Goal: Task Accomplishment & Management: Manage account settings

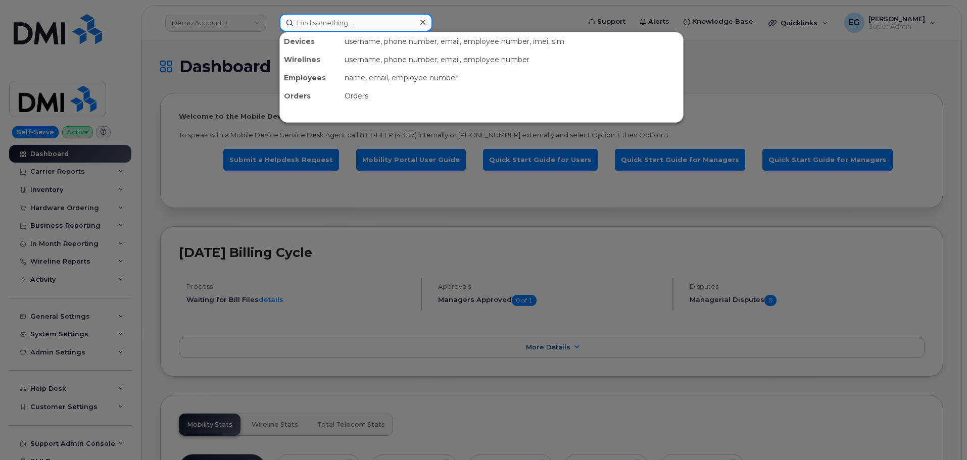
click at [357, 25] on input at bounding box center [355, 23] width 153 height 18
paste input "2017536508"
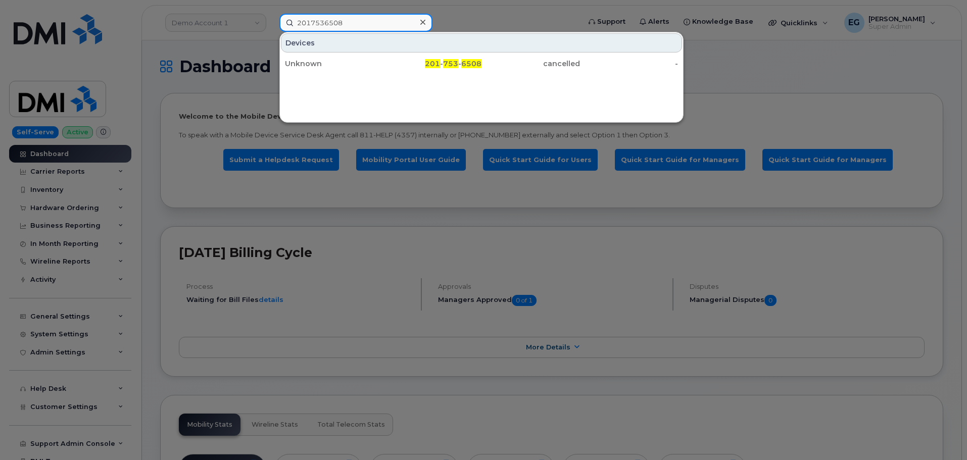
click at [334, 21] on input "2017536508" at bounding box center [355, 23] width 153 height 18
paste input "5514868916"
click at [348, 27] on input "5514868916" at bounding box center [355, 23] width 153 height 18
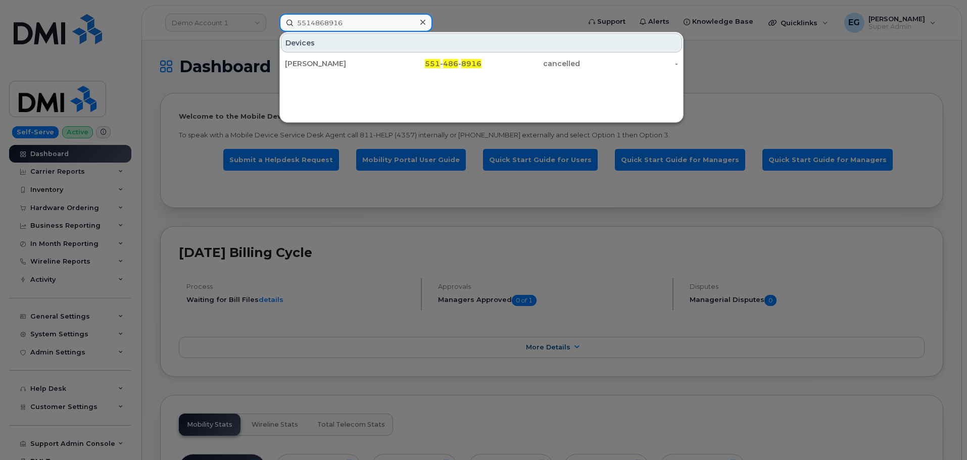
click at [348, 27] on input "5514868916" at bounding box center [355, 23] width 153 height 18
paste input "8647054973"
click at [368, 20] on input "8647054973" at bounding box center [355, 23] width 153 height 18
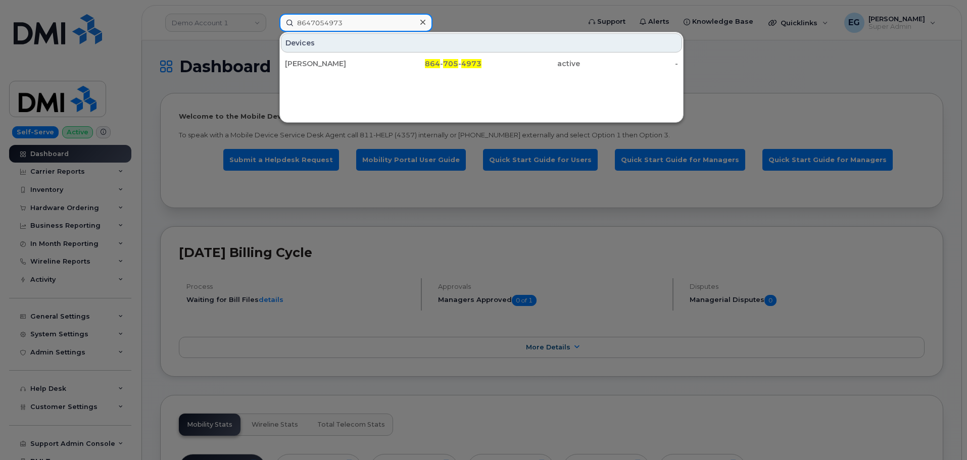
paste input "-279-000"
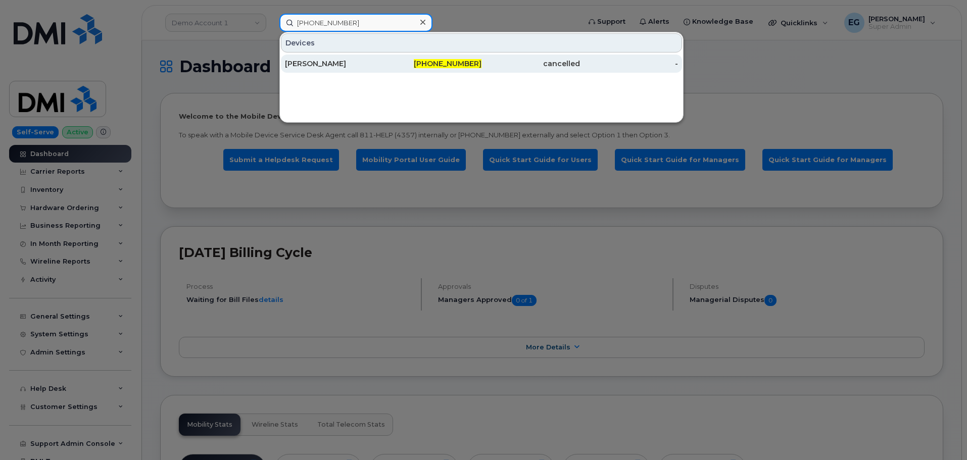
type input "864-279-0003"
click at [344, 65] on div "[PERSON_NAME]" at bounding box center [334, 64] width 98 height 10
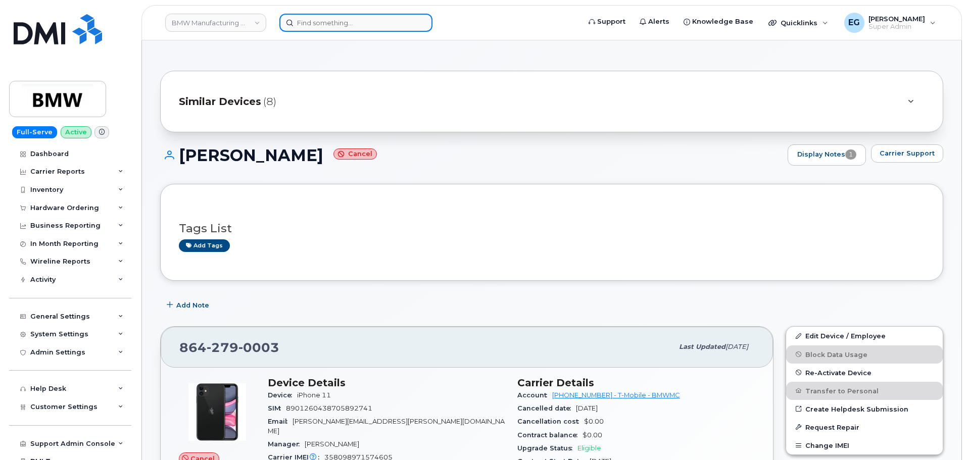
click at [350, 18] on input at bounding box center [355, 23] width 153 height 18
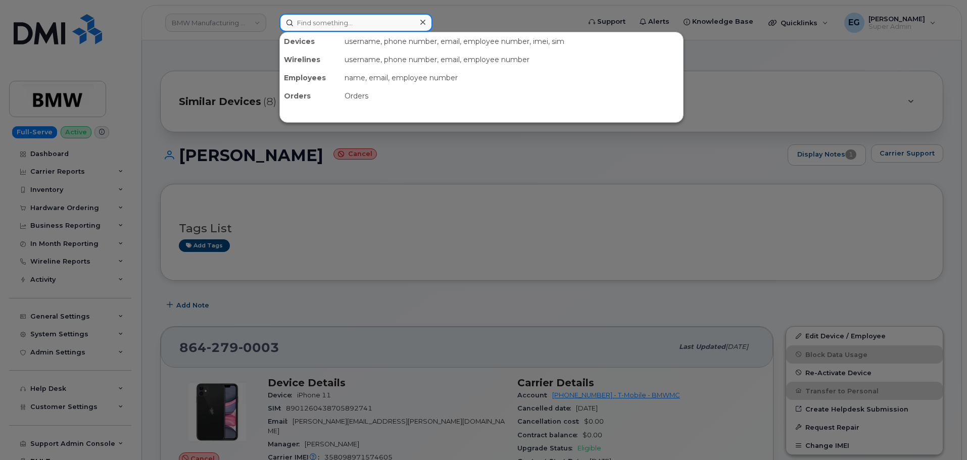
paste input "864-800-7600"
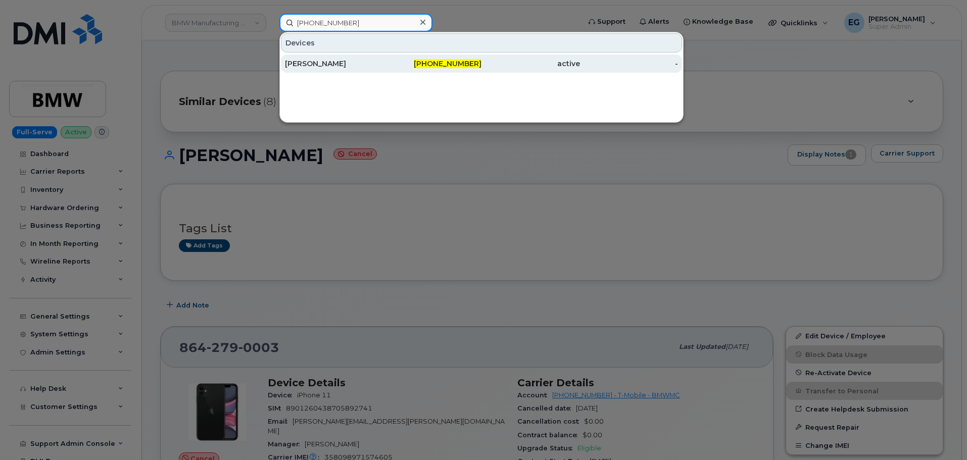
type input "864-800-7600"
click at [333, 65] on div "[PERSON_NAME]" at bounding box center [334, 64] width 98 height 10
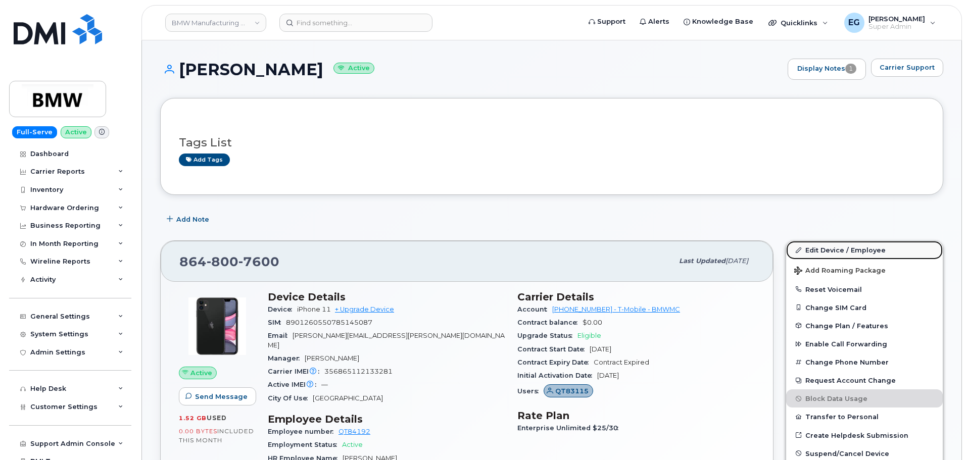
click at [836, 253] on link "Edit Device / Employee" at bounding box center [864, 250] width 157 height 18
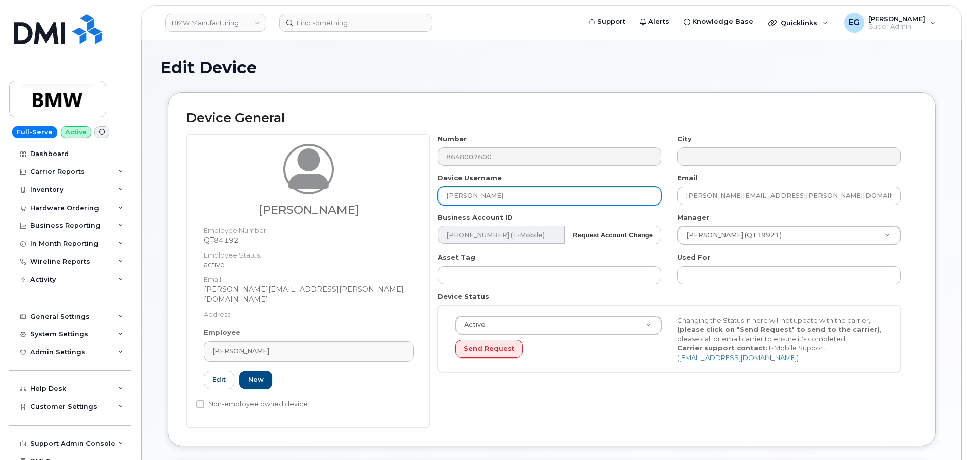
click at [478, 193] on input "[PERSON_NAME]" at bounding box center [549, 196] width 224 height 18
paste input "Jared Lockaby"
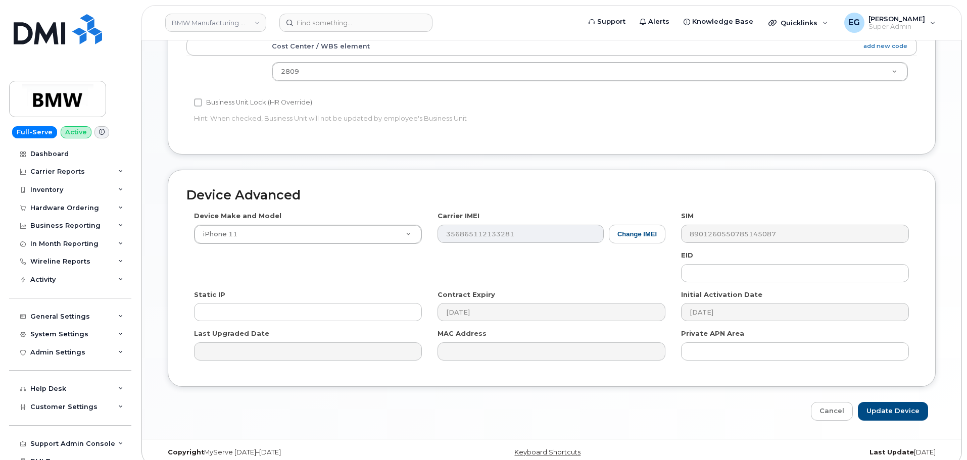
scroll to position [467, 0]
type input "Jared Lockaby"
click at [900, 404] on input "Update Device" at bounding box center [893, 410] width 70 height 19
type input "Saving..."
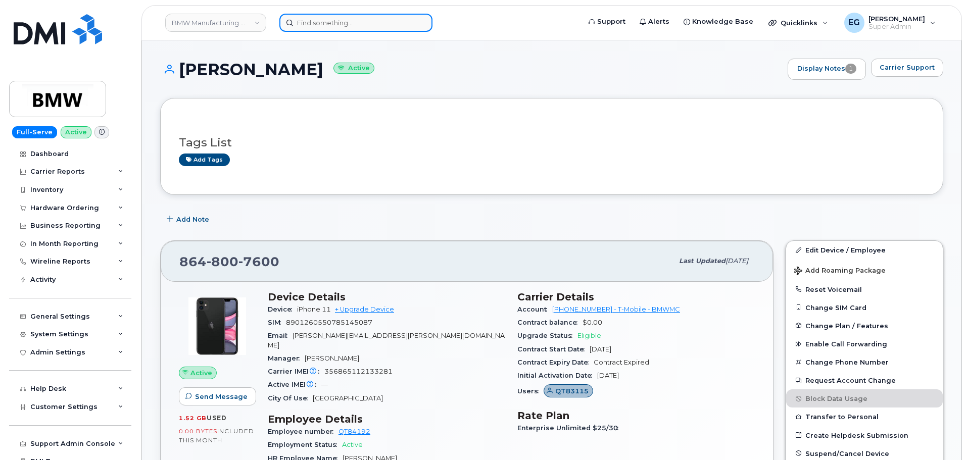
click at [370, 20] on input at bounding box center [355, 23] width 153 height 18
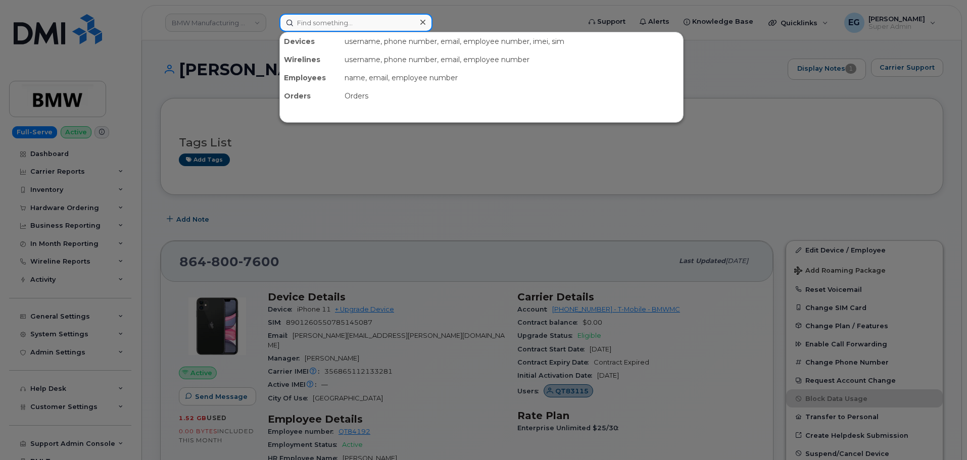
paste input "[PHONE_NUMBER]"
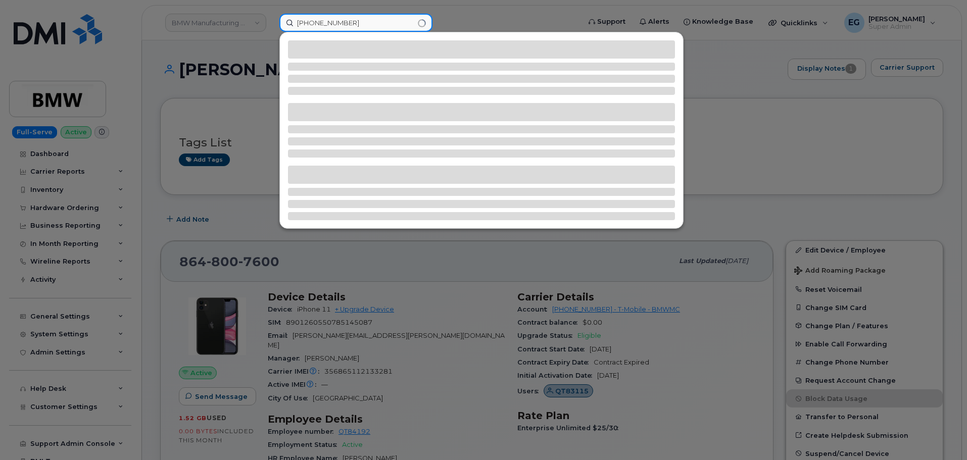
type input "864-908-1529"
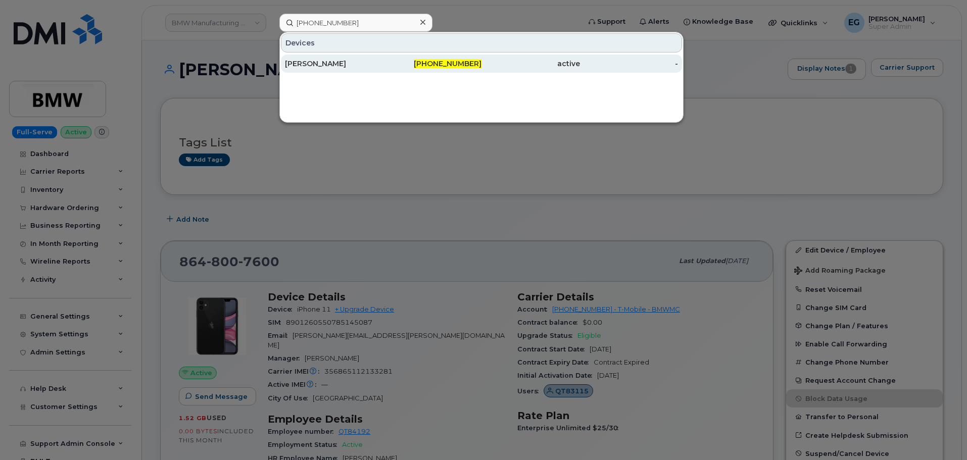
click at [342, 63] on div "[PERSON_NAME]" at bounding box center [334, 64] width 98 height 10
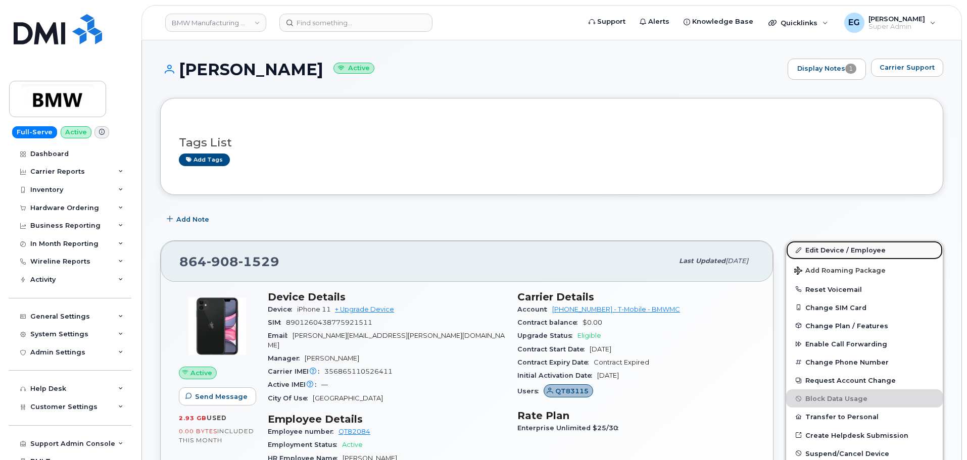
click at [828, 250] on link "Edit Device / Employee" at bounding box center [864, 250] width 157 height 18
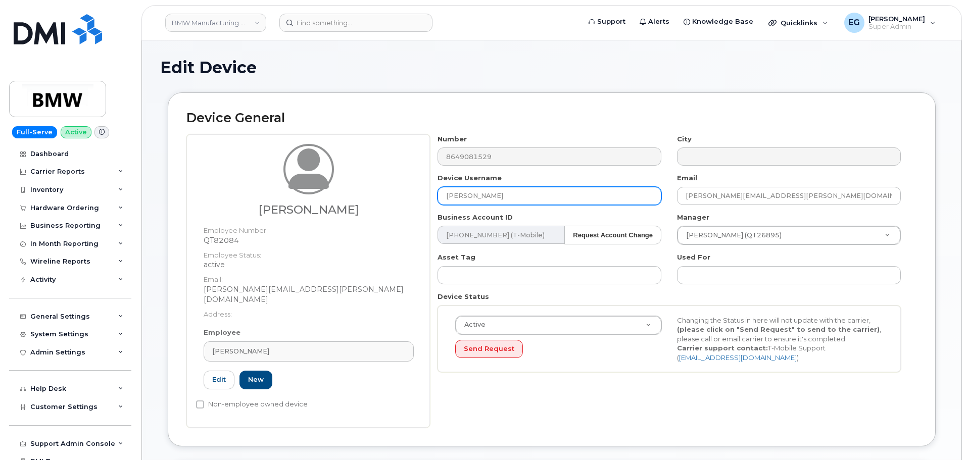
click at [486, 201] on input "[PERSON_NAME]" at bounding box center [549, 196] width 224 height 18
paste input "[PERSON_NAME]"
type input "[PERSON_NAME]"
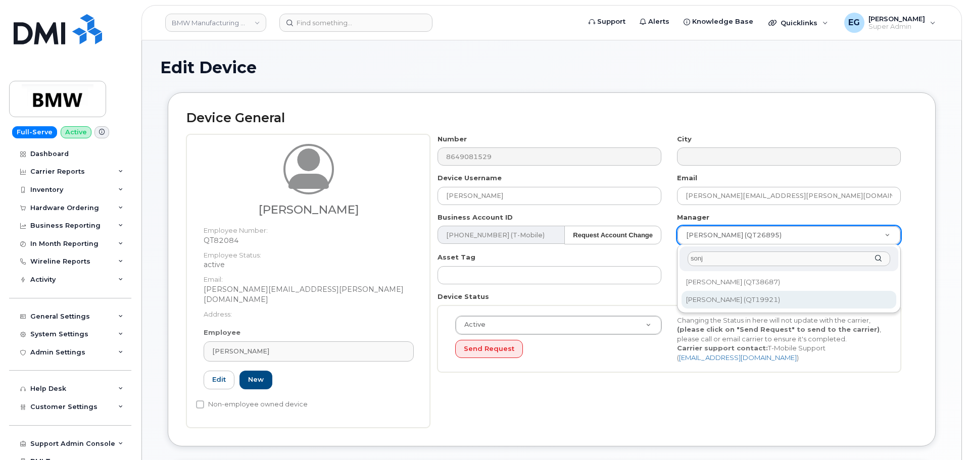
type input "sonj"
type input "1895497"
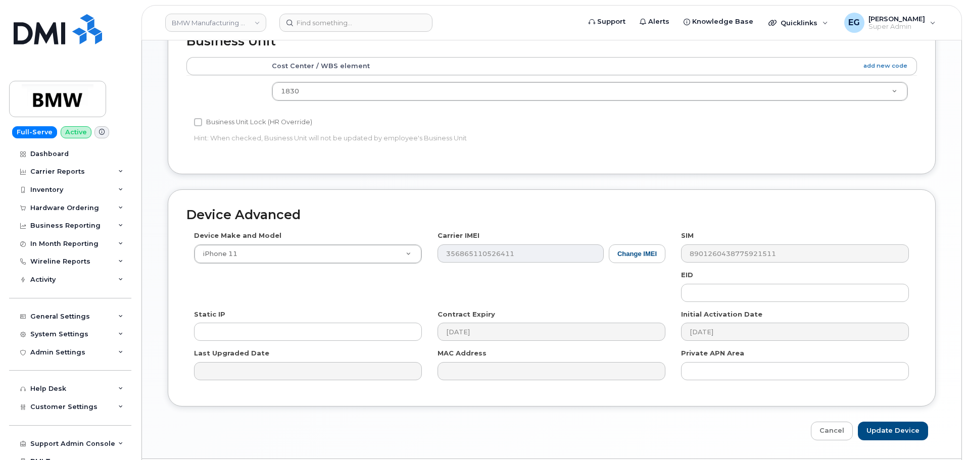
scroll to position [467, 0]
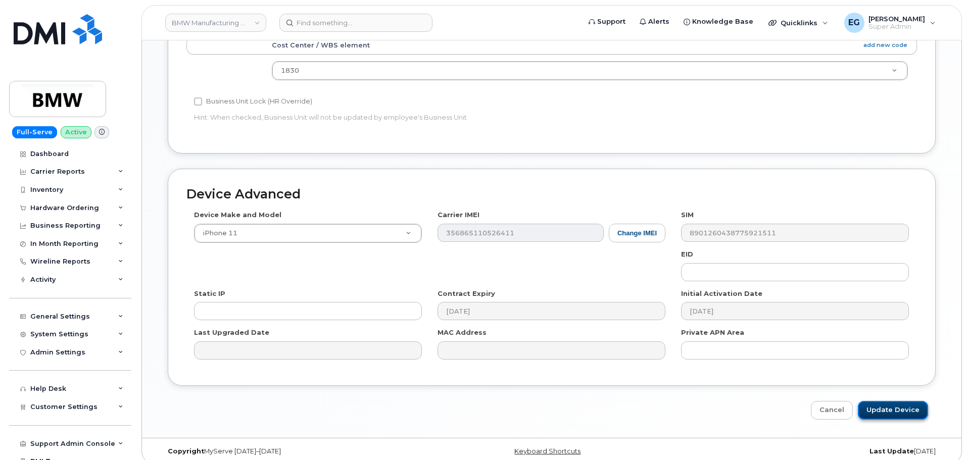
click at [893, 404] on input "Update Device" at bounding box center [893, 410] width 70 height 19
type input "Saving..."
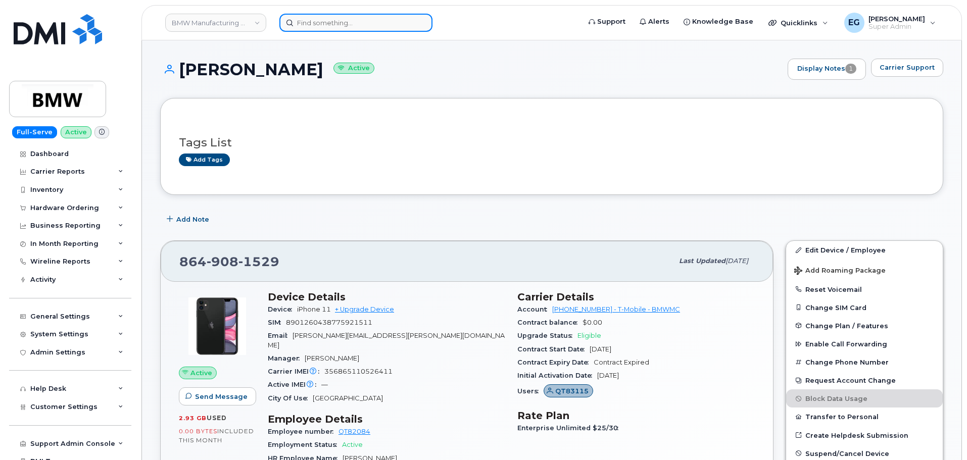
click at [342, 23] on input at bounding box center [355, 23] width 153 height 18
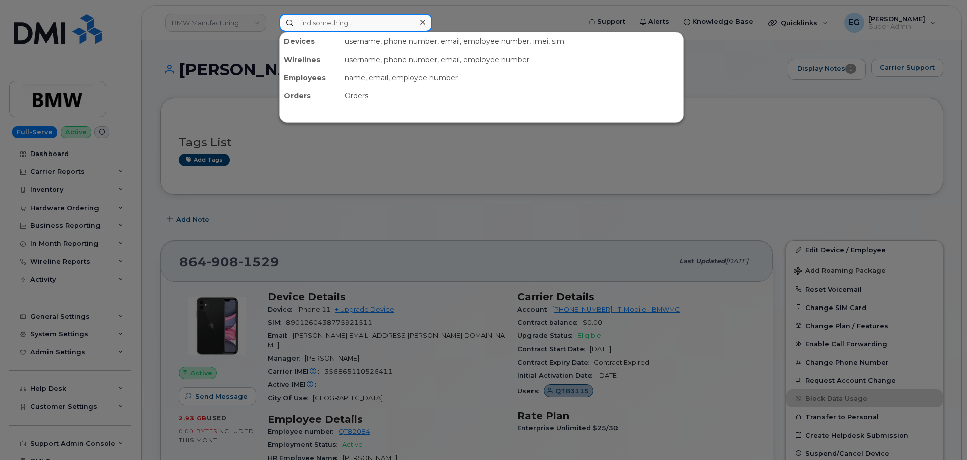
paste input "[PHONE_NUMBER]"
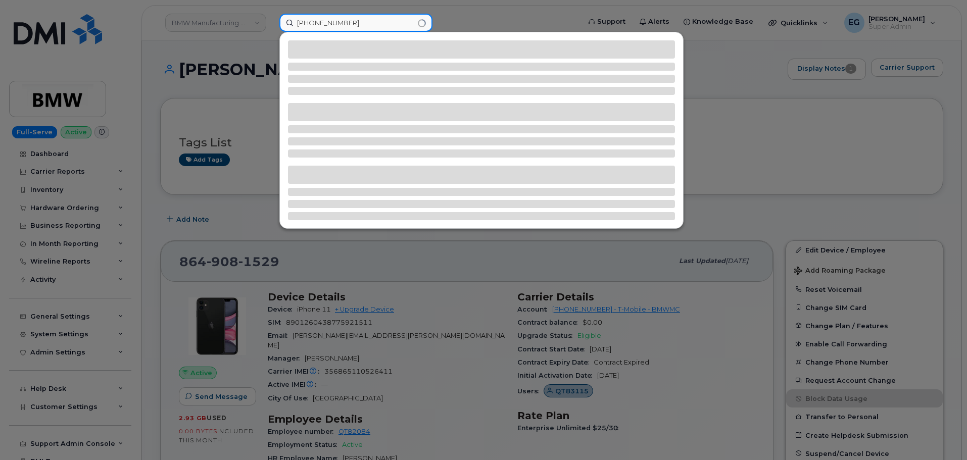
type input "[PHONE_NUMBER]"
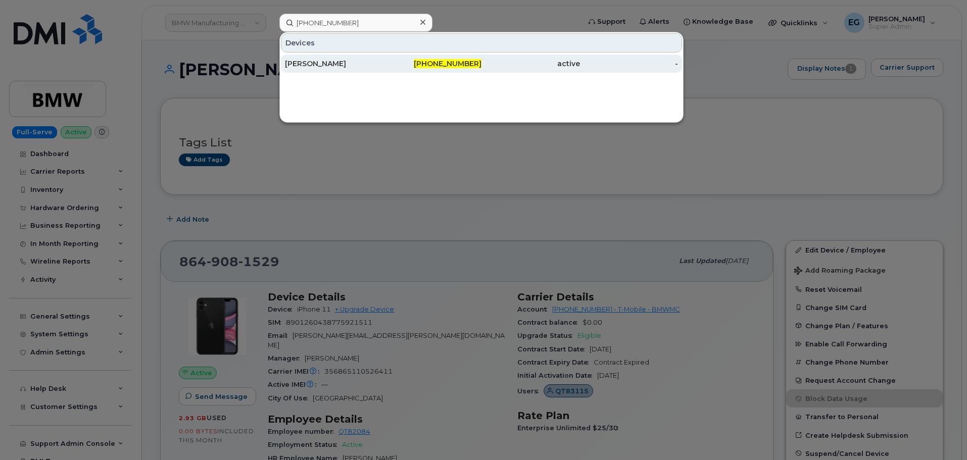
click at [310, 60] on div "[PERSON_NAME]" at bounding box center [334, 64] width 98 height 10
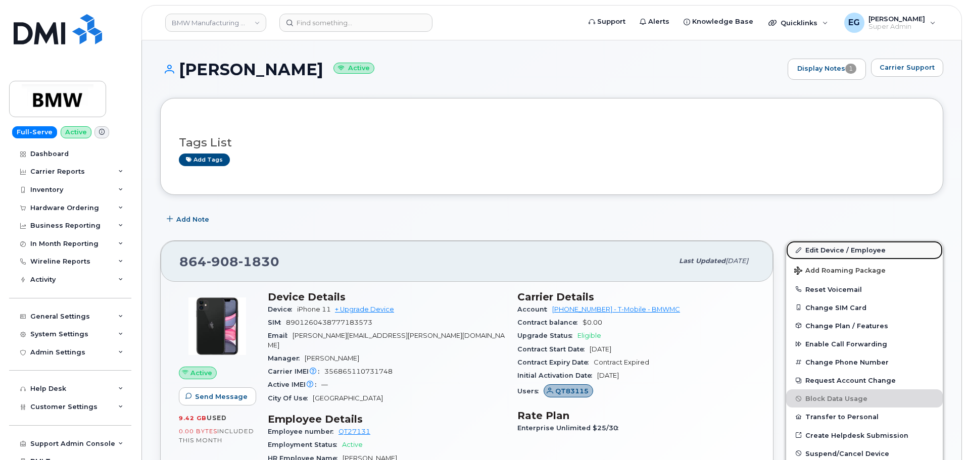
click at [855, 251] on link "Edit Device / Employee" at bounding box center [864, 250] width 157 height 18
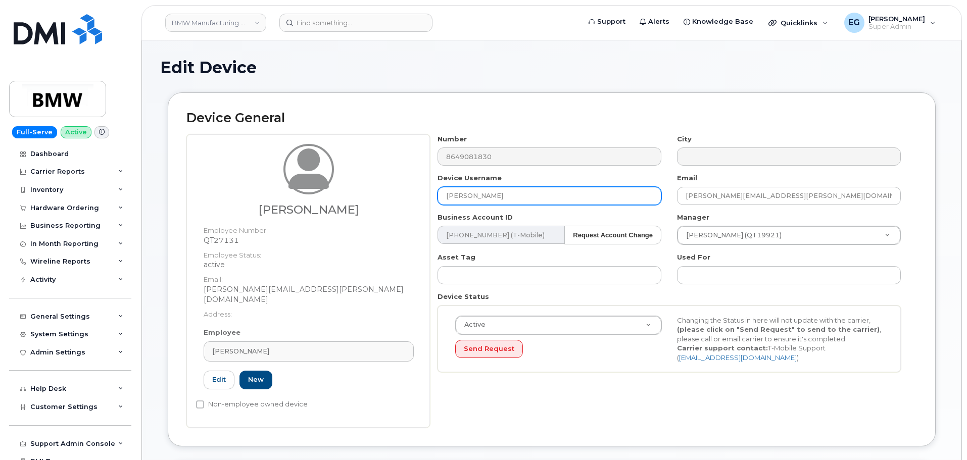
click at [490, 192] on input "[PERSON_NAME]" at bounding box center [549, 196] width 224 height 18
paste input "[PERSON_NAME]"
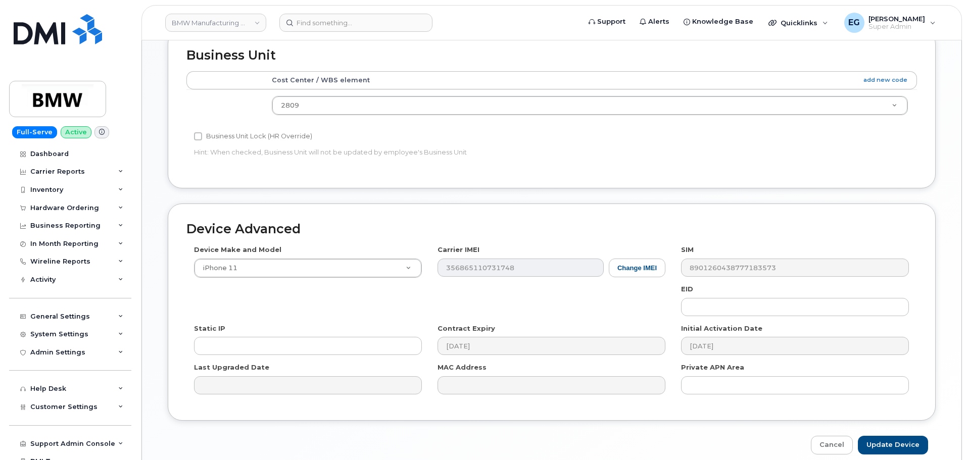
scroll to position [455, 0]
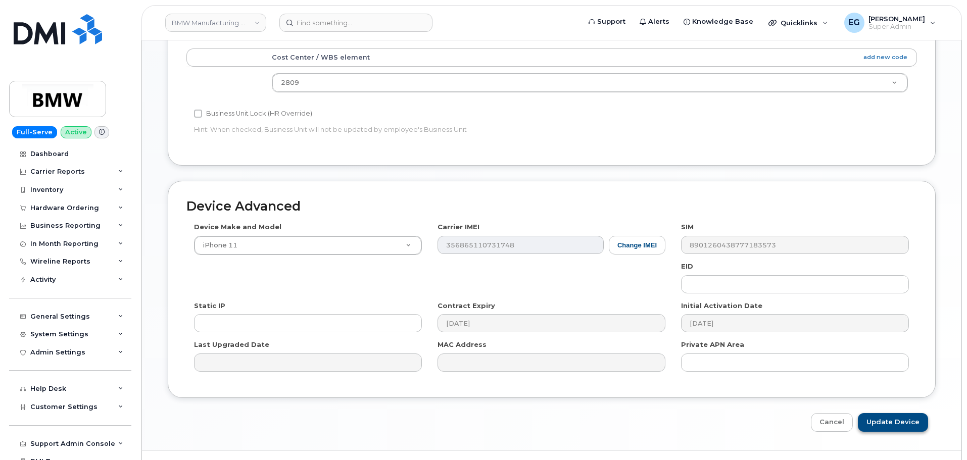
type input "Kevin Denton"
click at [897, 413] on input "Update Device" at bounding box center [893, 422] width 70 height 19
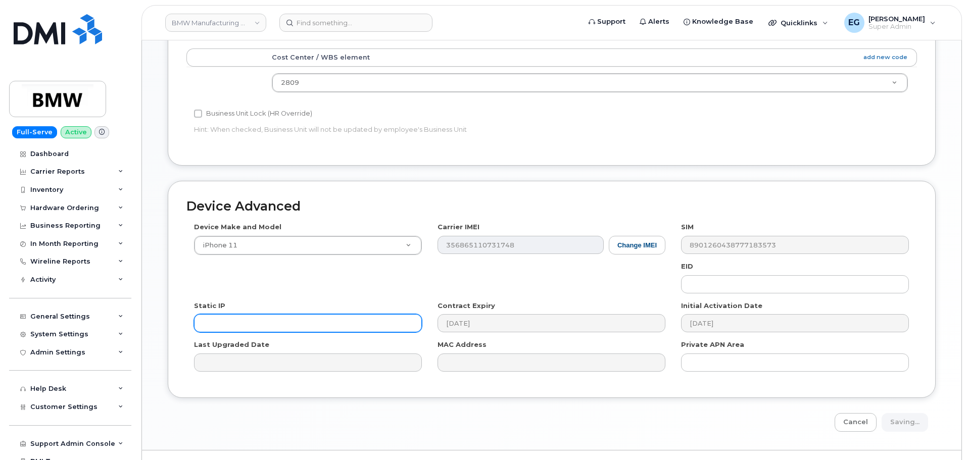
type input "Saving..."
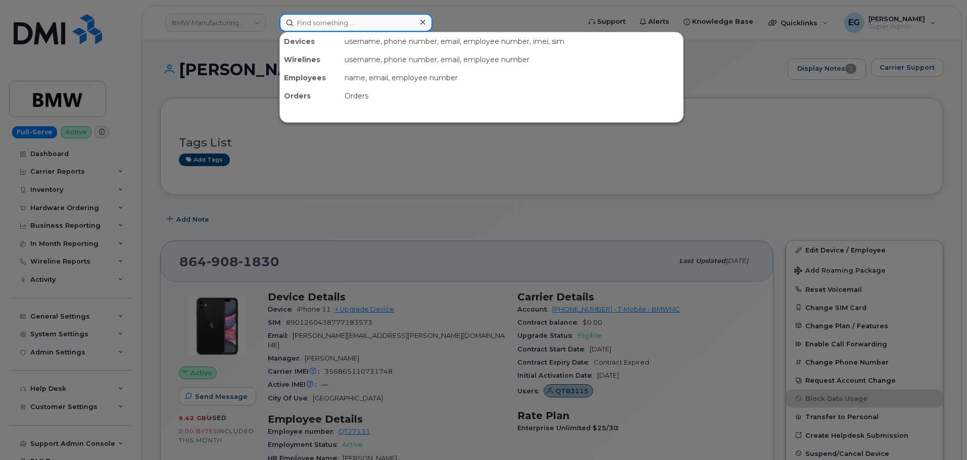
click at [325, 25] on input at bounding box center [355, 23] width 153 height 18
paste input "[PHONE_NUMBER]"
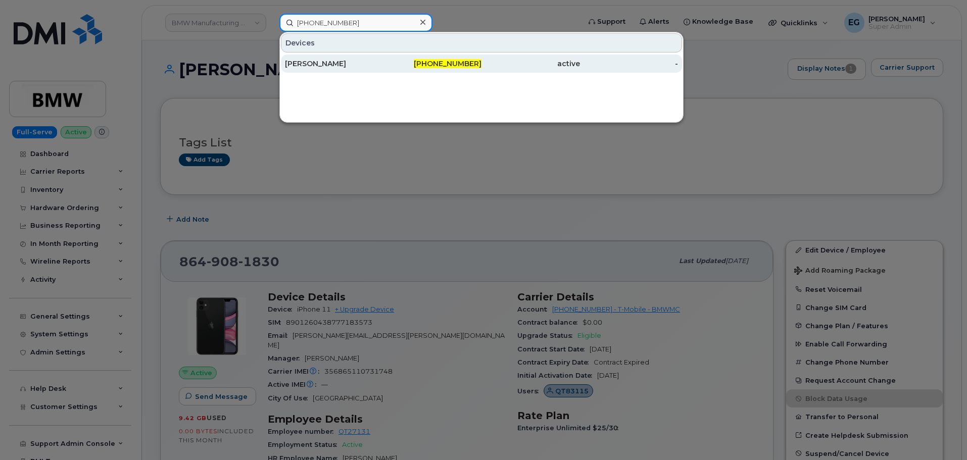
type input "864-908-1832"
click at [345, 67] on div "[PERSON_NAME]" at bounding box center [334, 64] width 98 height 10
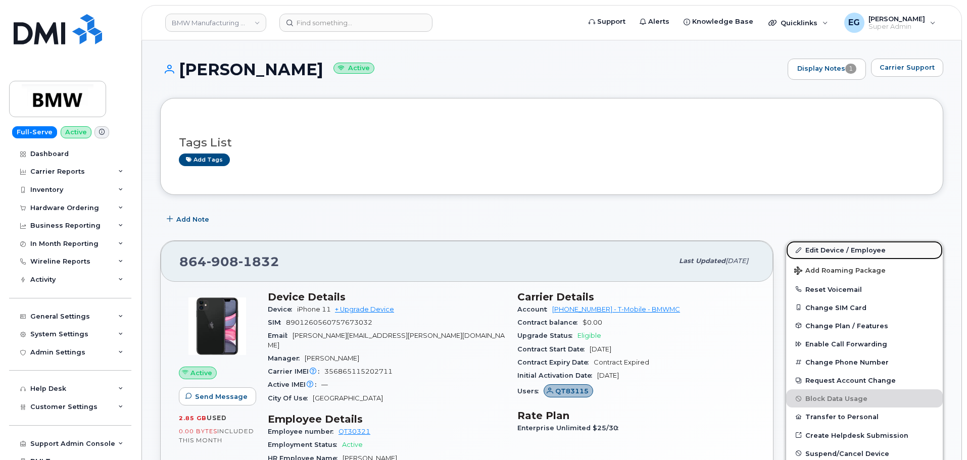
click at [842, 251] on link "Edit Device / Employee" at bounding box center [864, 250] width 157 height 18
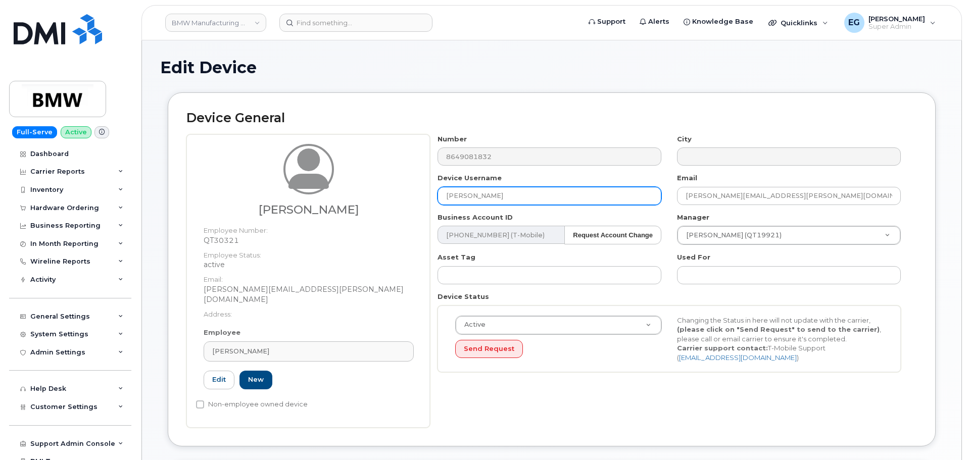
click at [536, 189] on input "[PERSON_NAME]" at bounding box center [549, 196] width 224 height 18
click at [535, 190] on input "[PERSON_NAME]" at bounding box center [549, 196] width 224 height 18
paste input "[PERSON_NAME]"
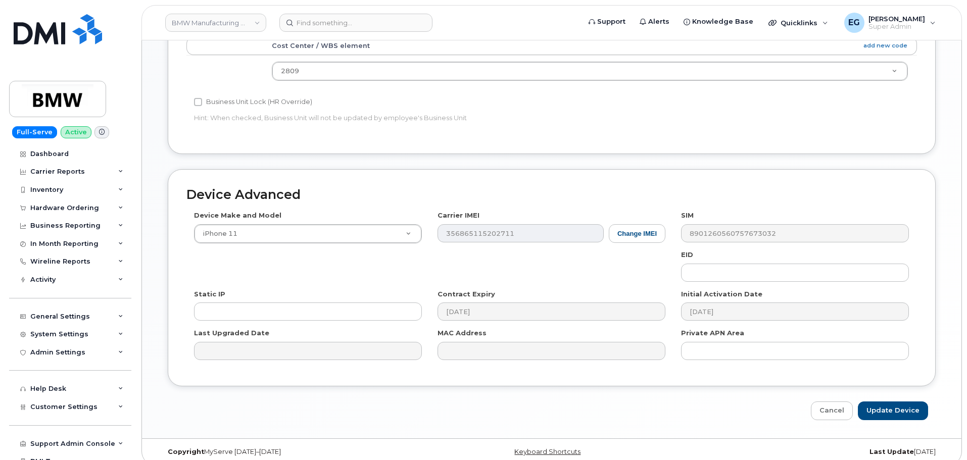
scroll to position [467, 0]
type input "Ronnie Blackwell"
click at [881, 401] on input "Update Device" at bounding box center [893, 410] width 70 height 19
type input "Saving..."
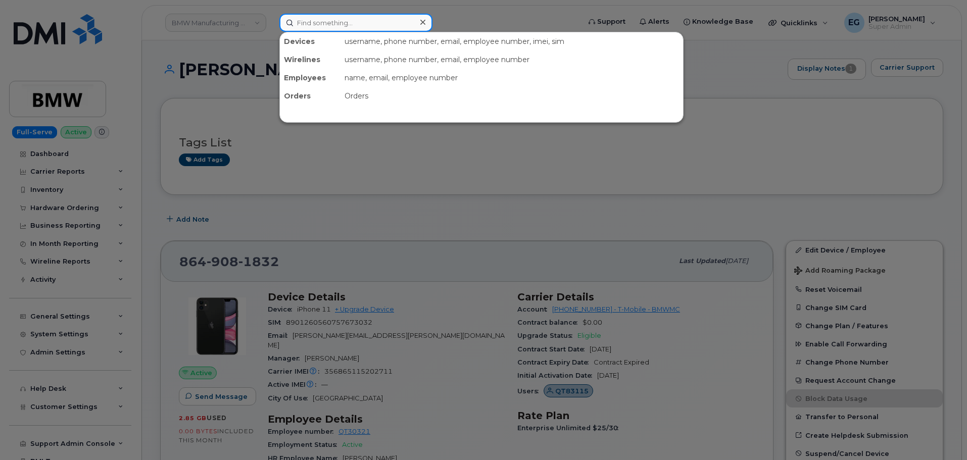
click at [340, 30] on input at bounding box center [355, 23] width 153 height 18
paste input "864-908-1288"
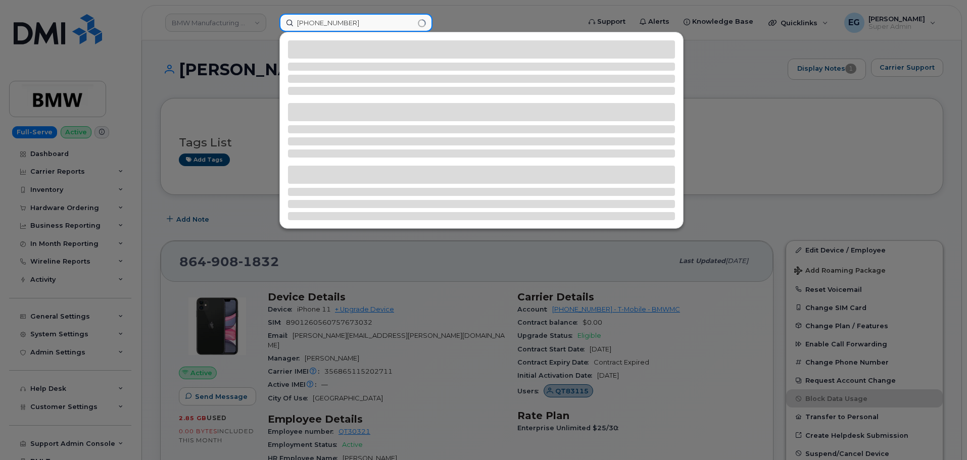
type input "864-908-1288"
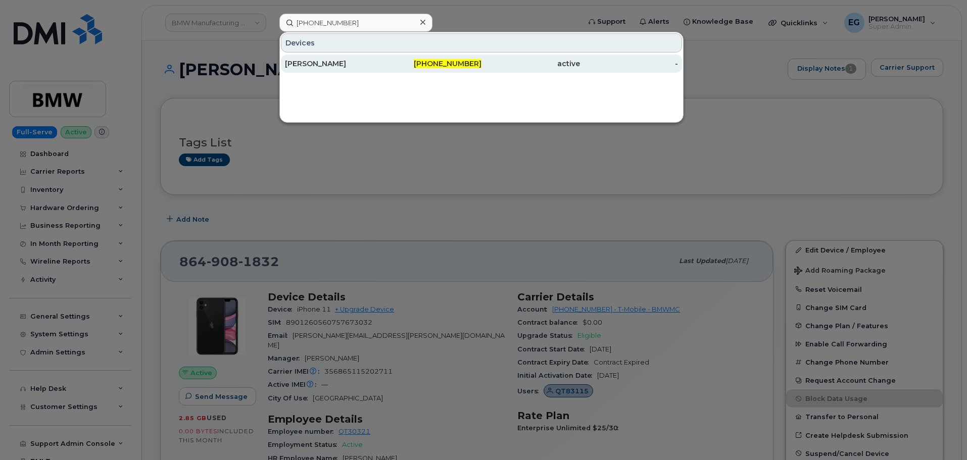
click at [358, 66] on div "[PERSON_NAME]" at bounding box center [334, 64] width 98 height 10
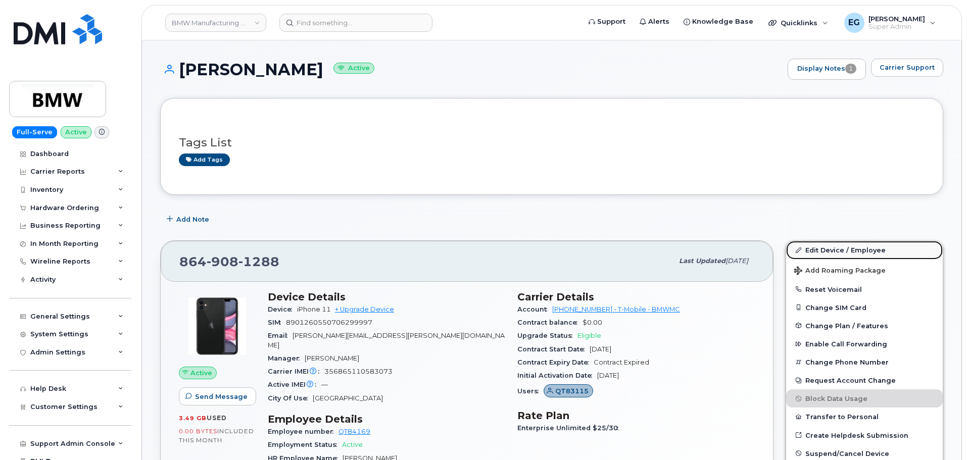
click at [858, 254] on link "Edit Device / Employee" at bounding box center [864, 250] width 157 height 18
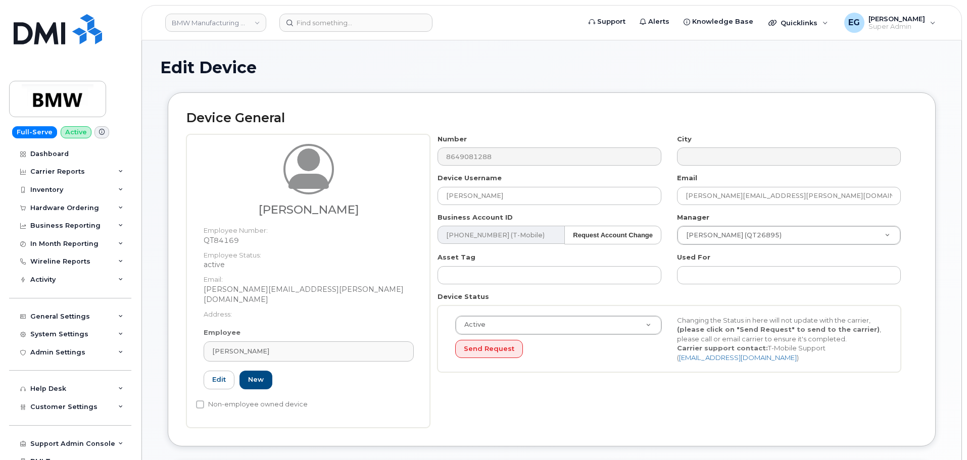
click at [517, 209] on div "Number 8649081288 City Device Username Stephen Haloulos Email ryan.lemieux@bmwm…" at bounding box center [669, 257] width 479 height 246
click at [519, 205] on input "[PERSON_NAME]" at bounding box center [549, 196] width 224 height 18
click at [529, 200] on input "[PERSON_NAME]" at bounding box center [549, 196] width 224 height 18
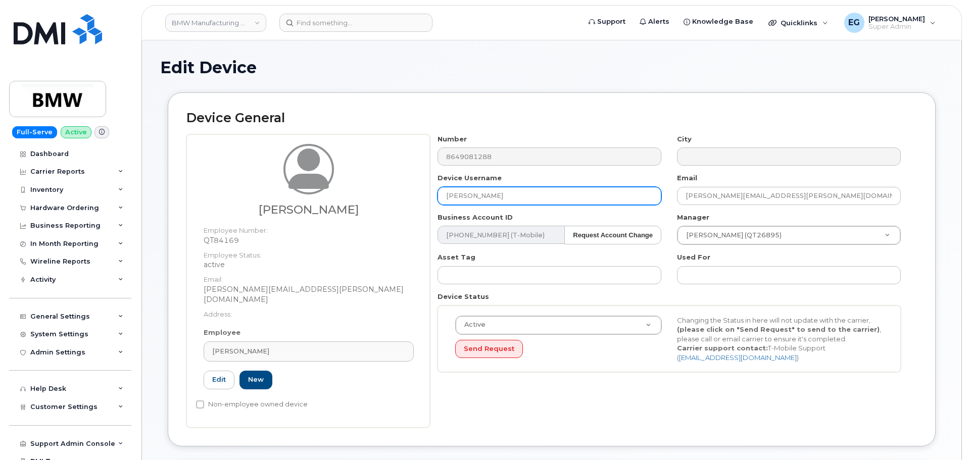
paste input "Ryan Lemieux"
type input "Ryan Lemieux"
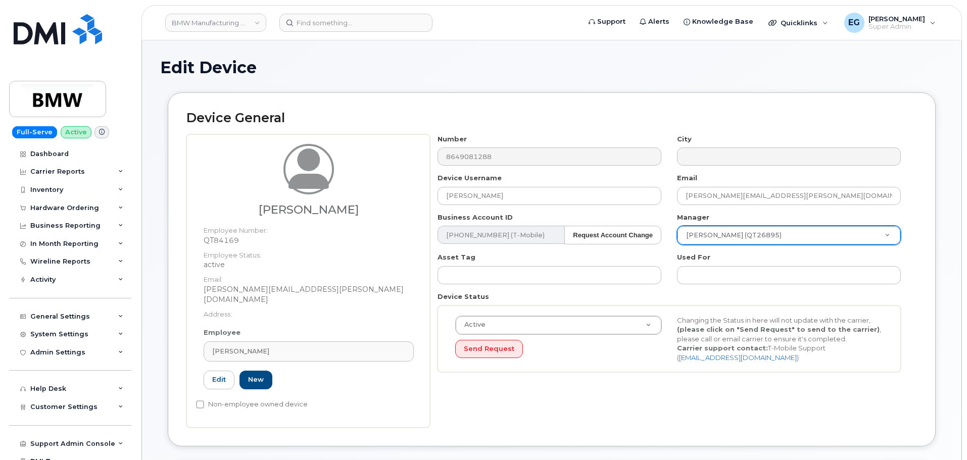
click at [740, 245] on div "Stacy Wright (QT26895)" at bounding box center [789, 235] width 224 height 19
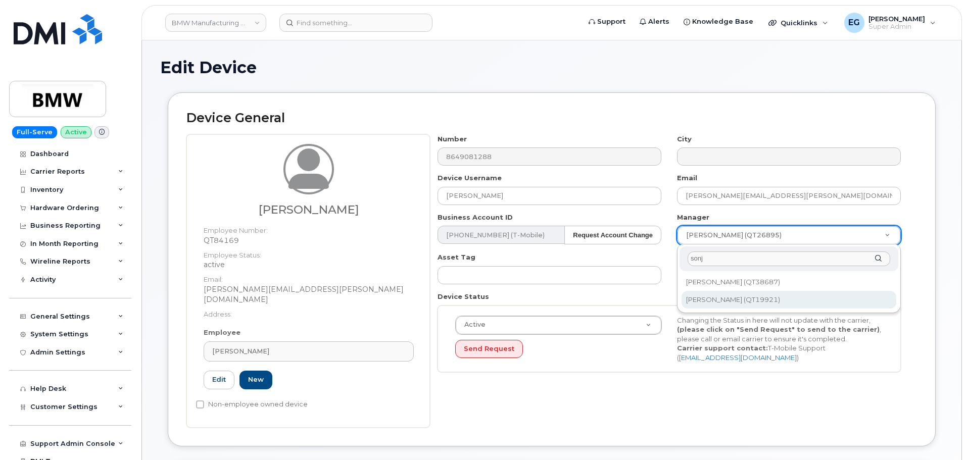
type input "sonj"
type input "1895497"
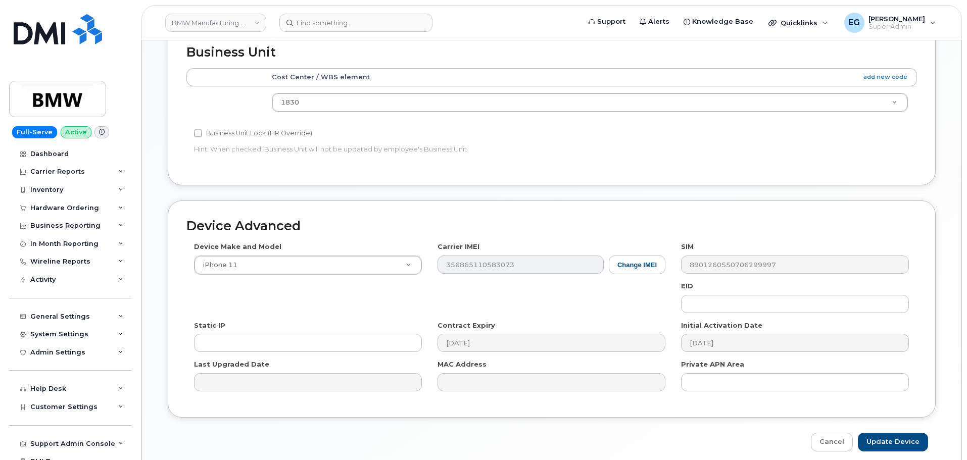
scroll to position [467, 0]
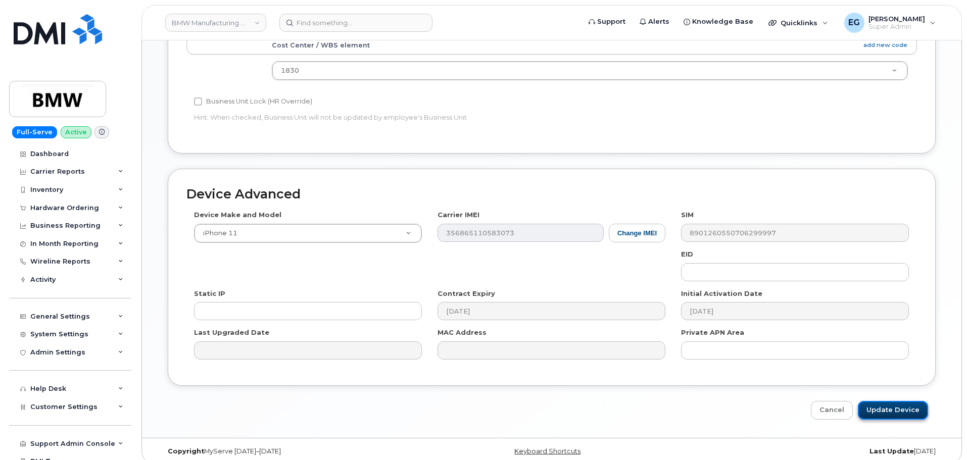
click at [891, 401] on input "Update Device" at bounding box center [893, 410] width 70 height 19
type input "Saving..."
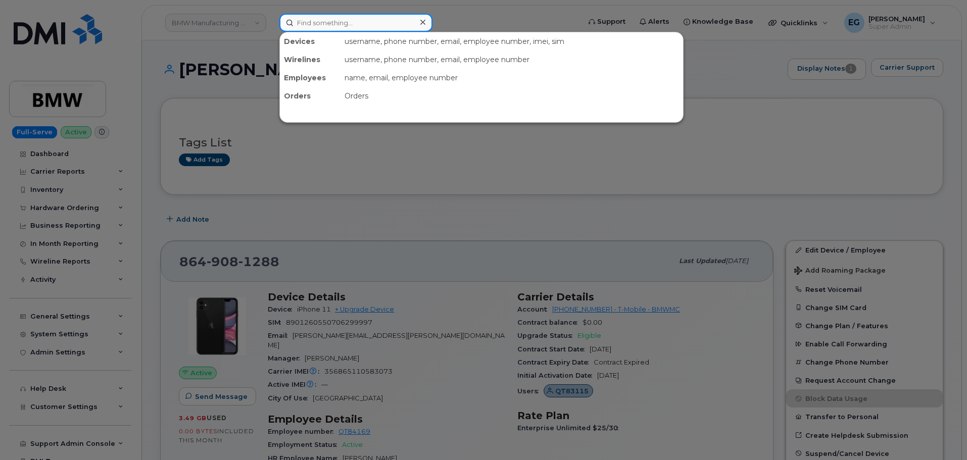
click at [340, 26] on input at bounding box center [355, 23] width 153 height 18
paste input "[PHONE_NUMBER]"
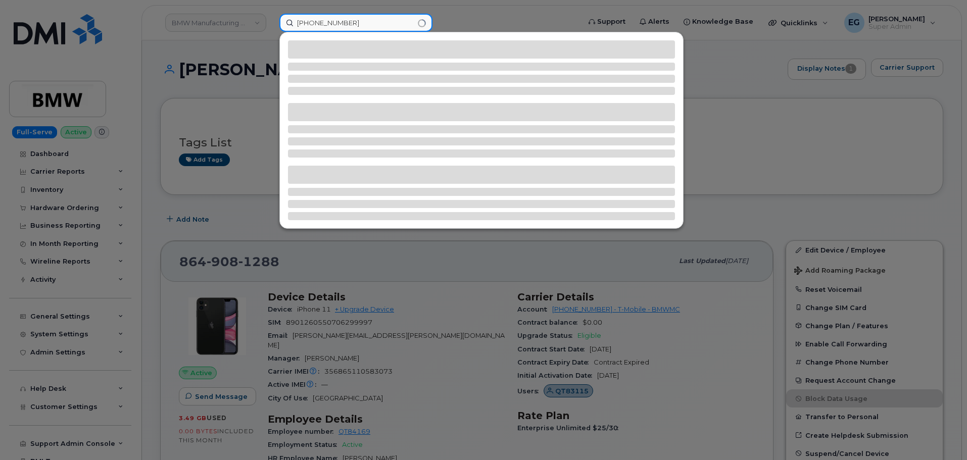
type input "[PHONE_NUMBER]"
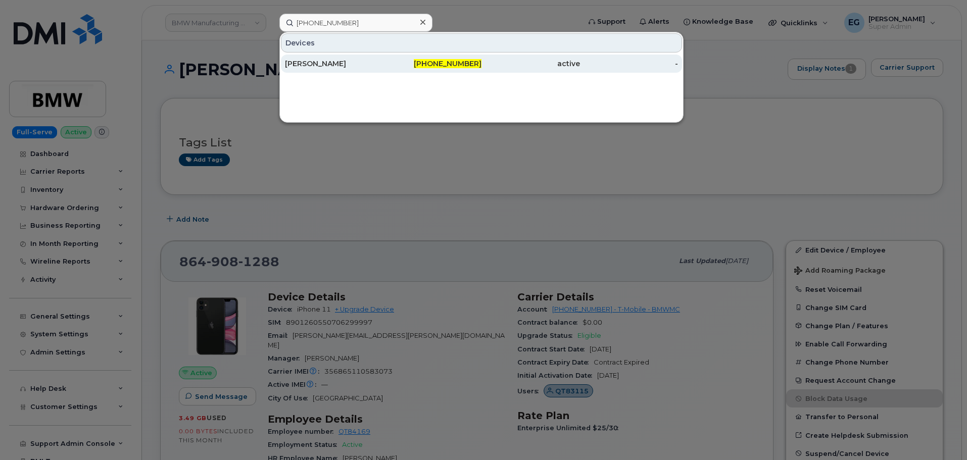
click at [371, 65] on div "[PERSON_NAME]" at bounding box center [334, 64] width 98 height 10
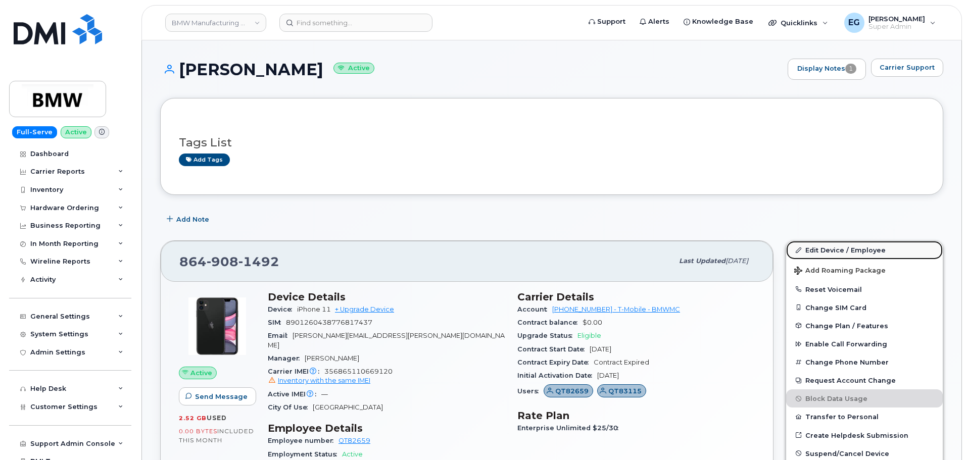
click at [832, 248] on link "Edit Device / Employee" at bounding box center [864, 250] width 157 height 18
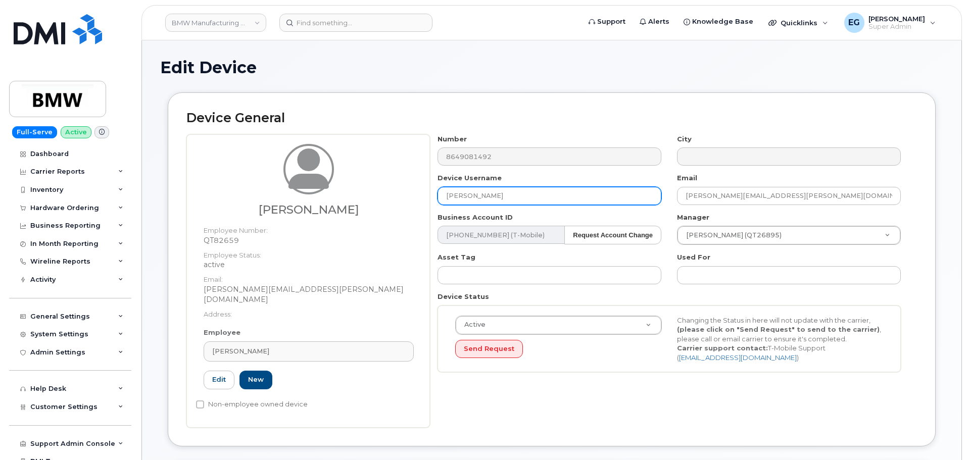
click at [517, 197] on input "[PERSON_NAME]" at bounding box center [549, 196] width 224 height 18
paste input "[PERSON_NAME]"
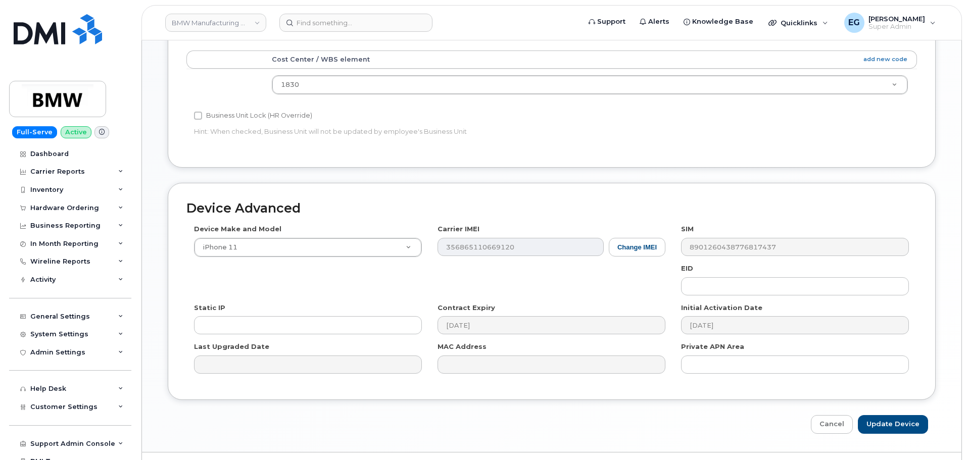
scroll to position [455, 0]
type input "[PERSON_NAME]"
drag, startPoint x: 896, startPoint y: 410, endPoint x: 622, endPoint y: 404, distance: 273.3
click at [896, 413] on input "Update Device" at bounding box center [893, 422] width 70 height 19
type input "Saving..."
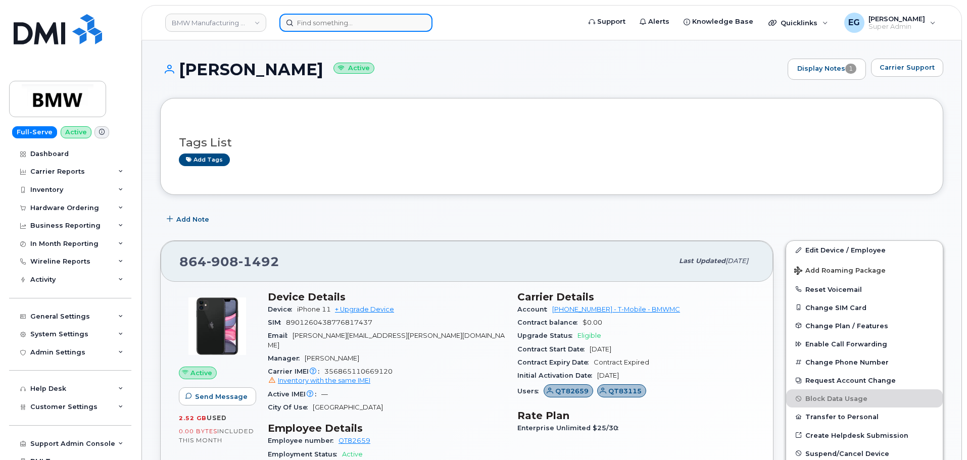
click at [379, 26] on input at bounding box center [355, 23] width 153 height 18
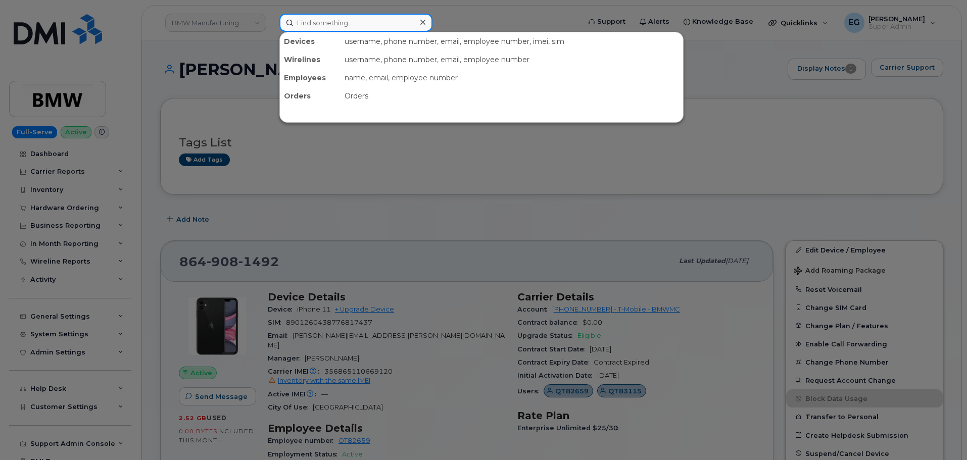
paste input "[PHONE_NUMBER]"
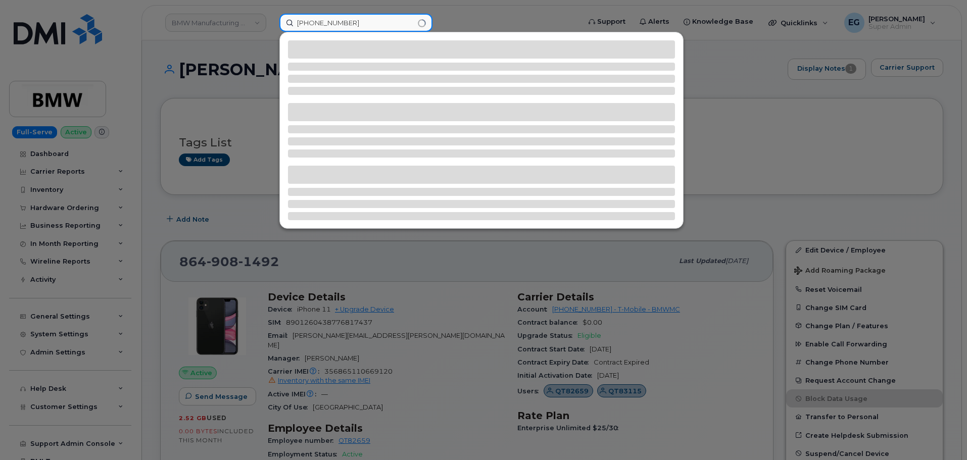
type input "[PHONE_NUMBER]"
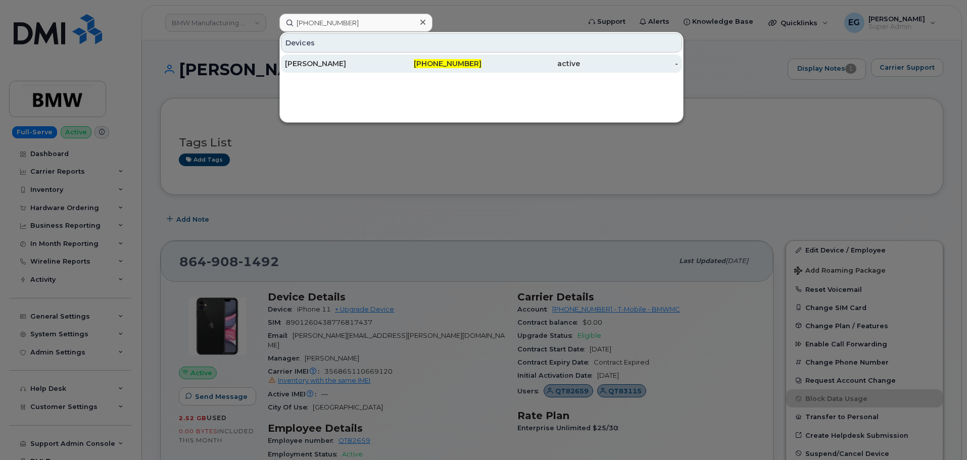
click at [453, 65] on span "864-837-9483" at bounding box center [448, 63] width 68 height 9
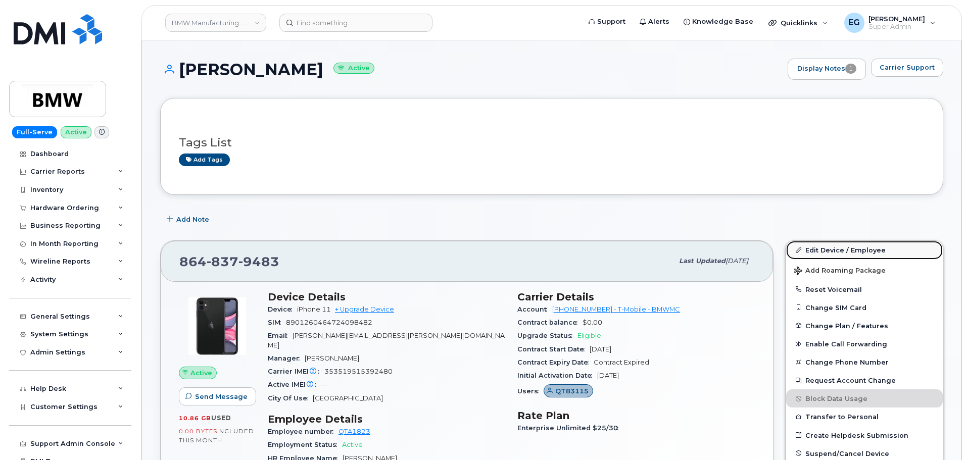
click at [841, 250] on link "Edit Device / Employee" at bounding box center [864, 250] width 157 height 18
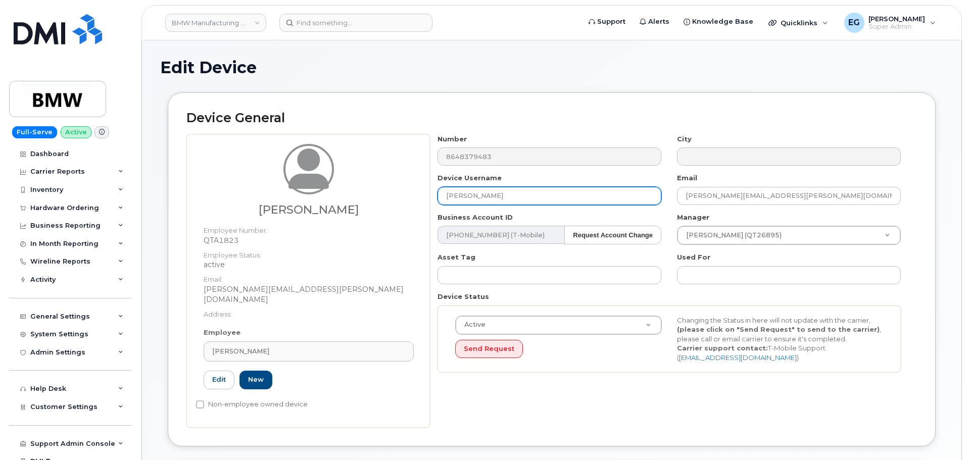
click at [525, 198] on input "[PERSON_NAME]" at bounding box center [549, 196] width 224 height 18
paste input "[PERSON_NAME]"
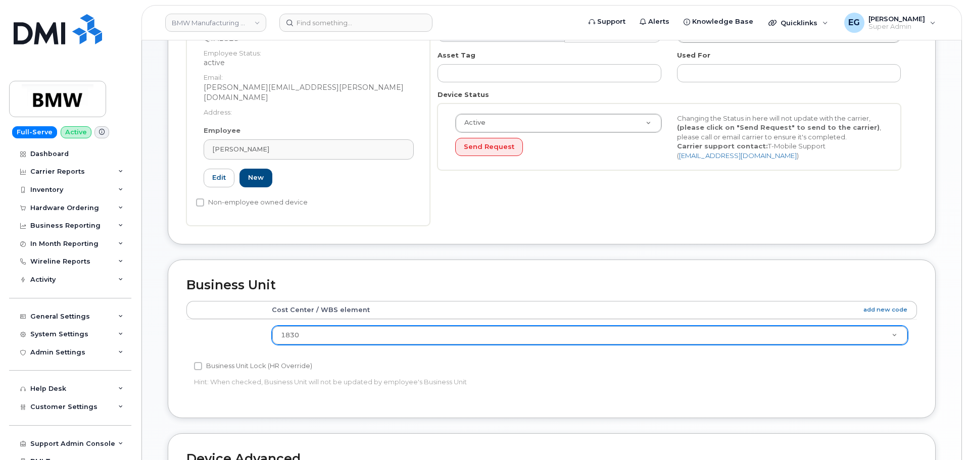
scroll to position [455, 0]
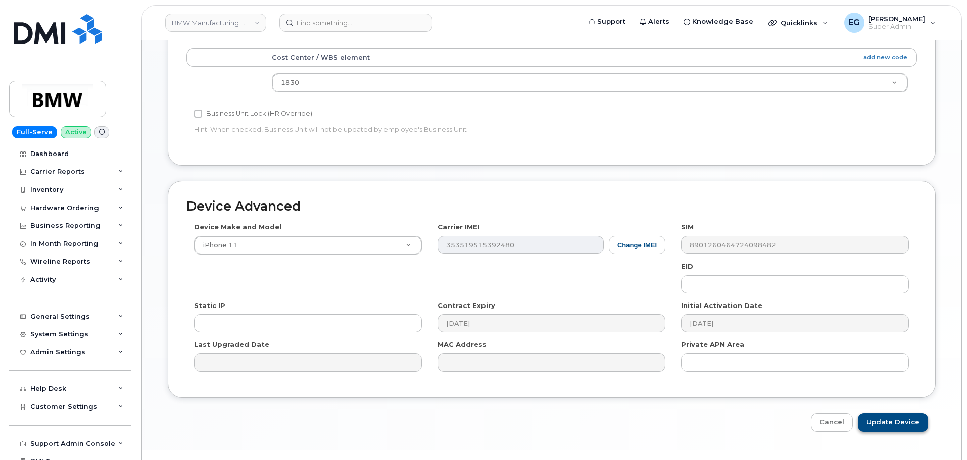
type input "[PERSON_NAME]"
click at [897, 413] on input "Update Device" at bounding box center [893, 422] width 70 height 19
type input "Saving..."
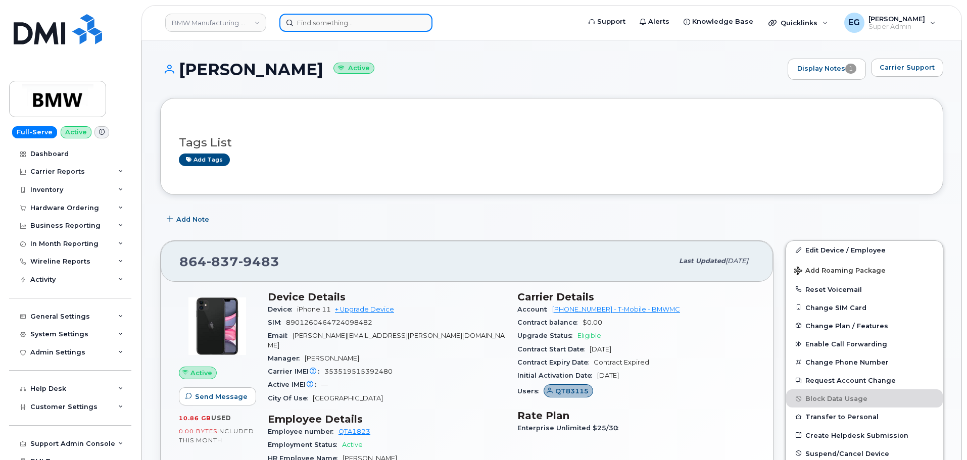
click at [360, 27] on input at bounding box center [355, 23] width 153 height 18
paste input "[PHONE_NUMBER]"
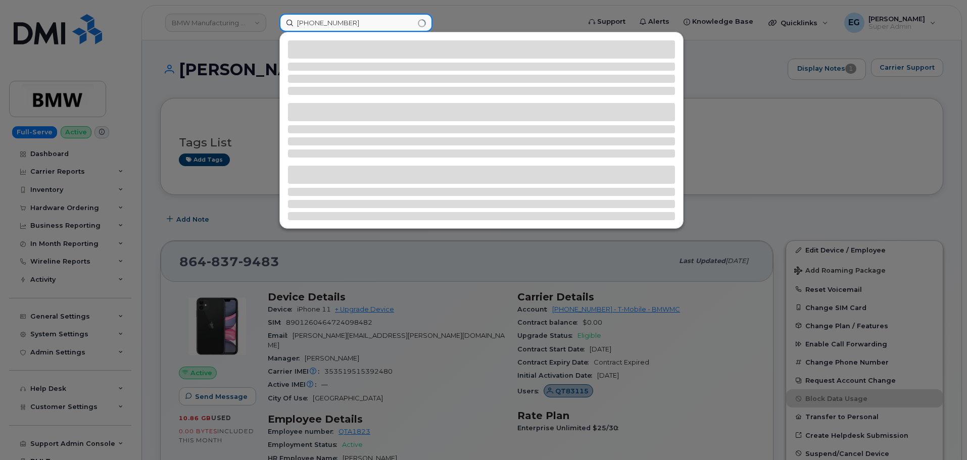
type input "[PHONE_NUMBER]"
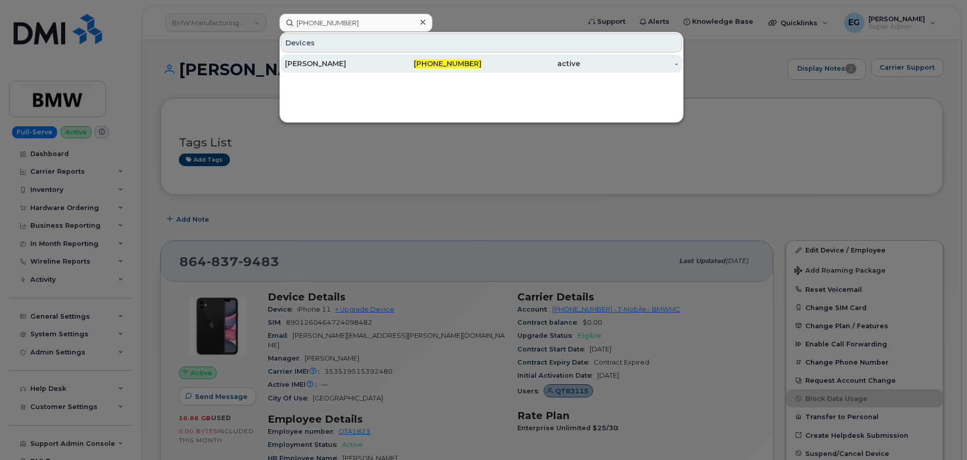
click at [343, 60] on div "[PERSON_NAME]" at bounding box center [334, 64] width 98 height 10
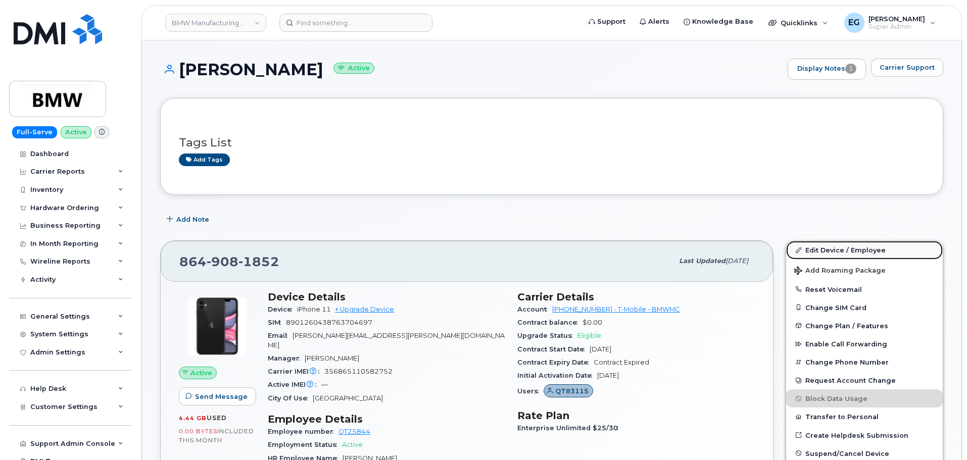
click at [836, 247] on link "Edit Device / Employee" at bounding box center [864, 250] width 157 height 18
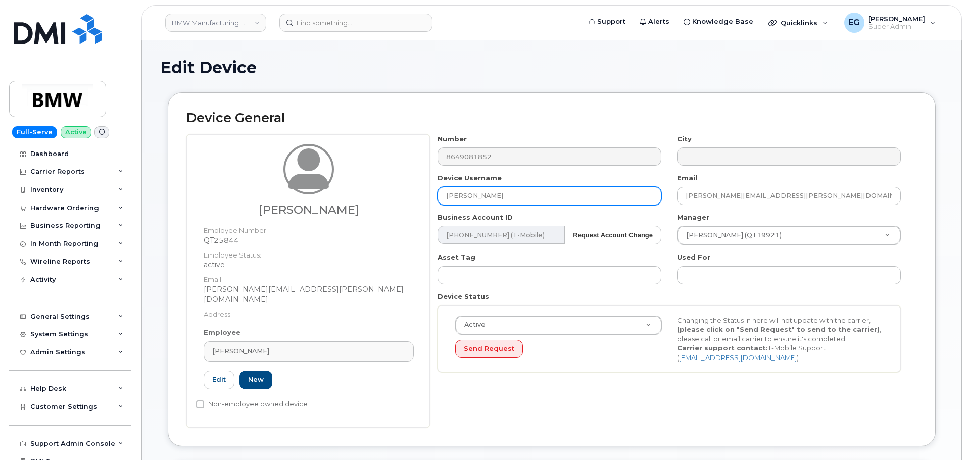
click at [493, 201] on input "[PERSON_NAME]" at bounding box center [549, 196] width 224 height 18
click at [492, 200] on input "[PERSON_NAME]" at bounding box center [549, 196] width 224 height 18
paste input "Joe Reynold"
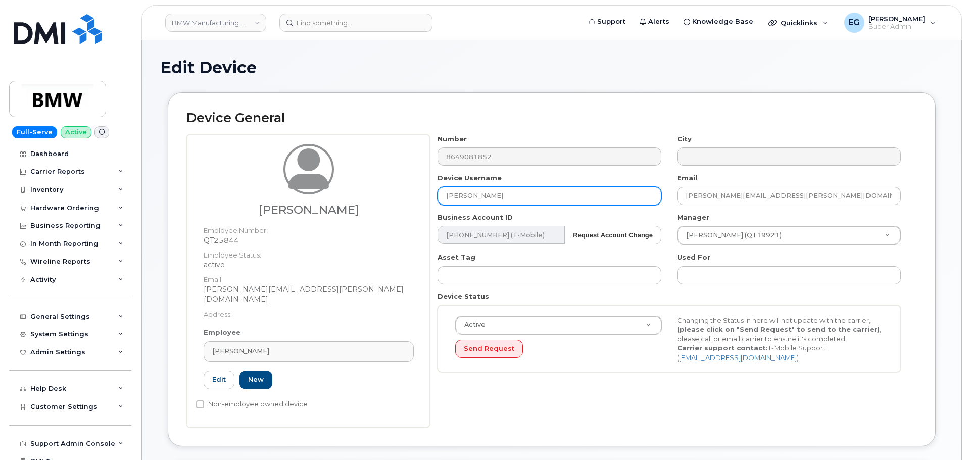
type input "Joe Reynolds"
click at [607, 419] on div "Device General Joe Reynolds Employee Number: QT25844 Employee Status: active Em…" at bounding box center [552, 269] width 768 height 354
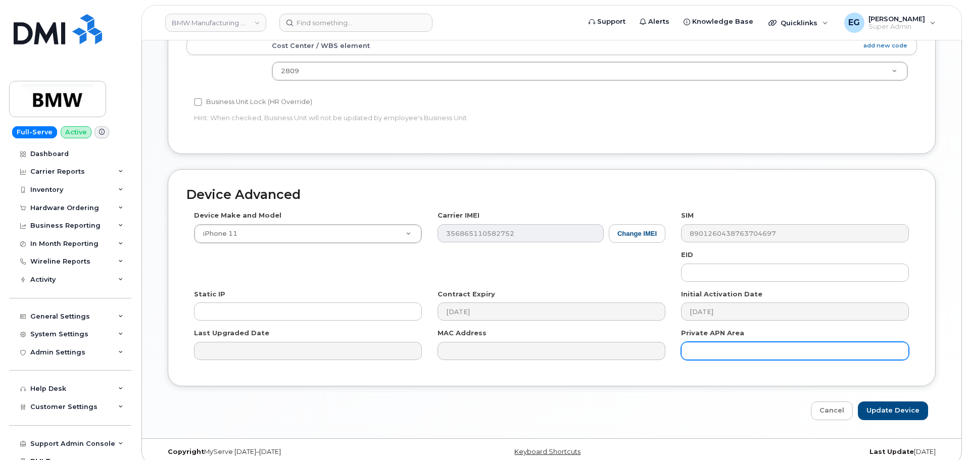
scroll to position [467, 0]
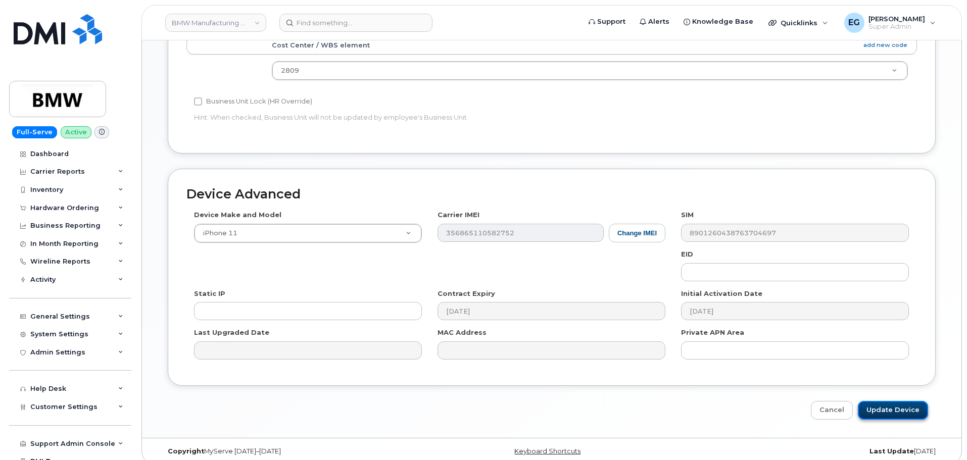
click at [884, 401] on input "Update Device" at bounding box center [893, 410] width 70 height 19
type input "Saving..."
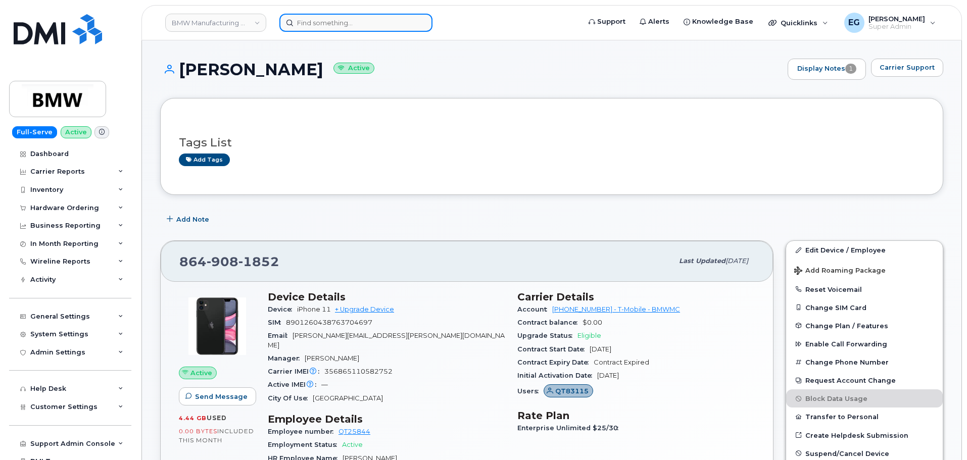
click at [350, 24] on input at bounding box center [355, 23] width 153 height 18
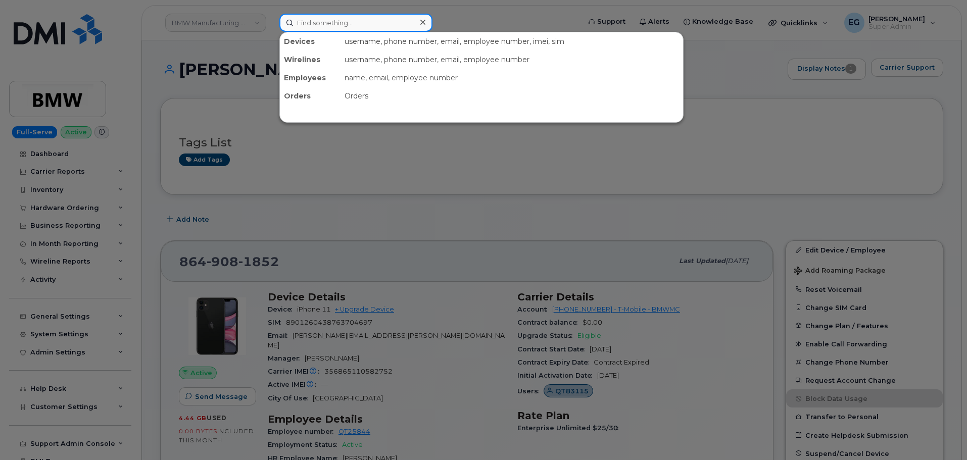
paste input "864-593-8900"
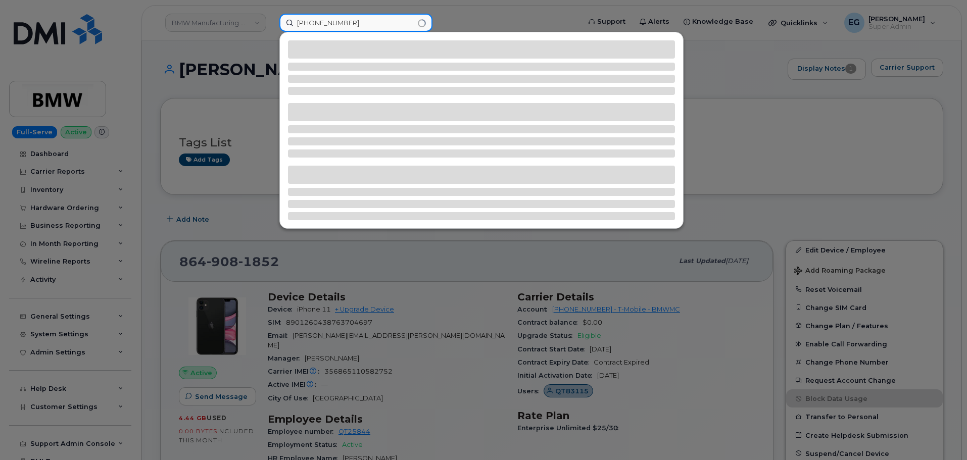
type input "864-593-8900"
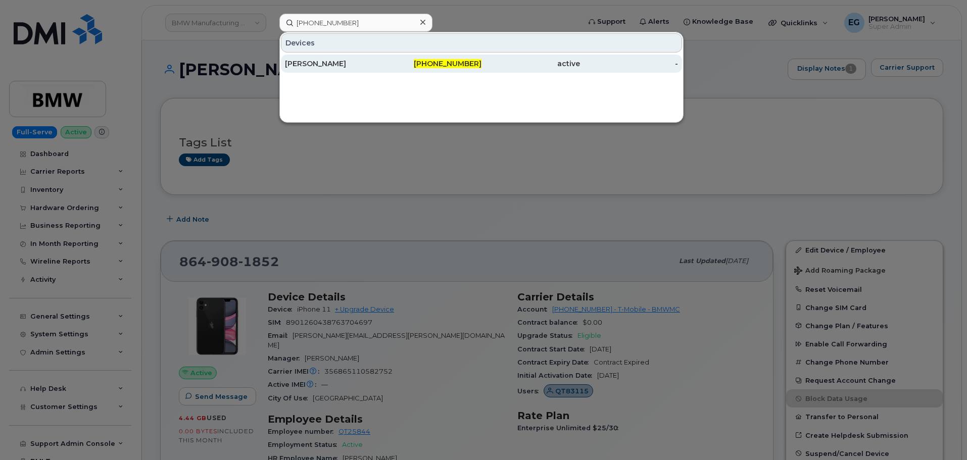
click at [315, 60] on div "[PERSON_NAME]" at bounding box center [334, 64] width 98 height 10
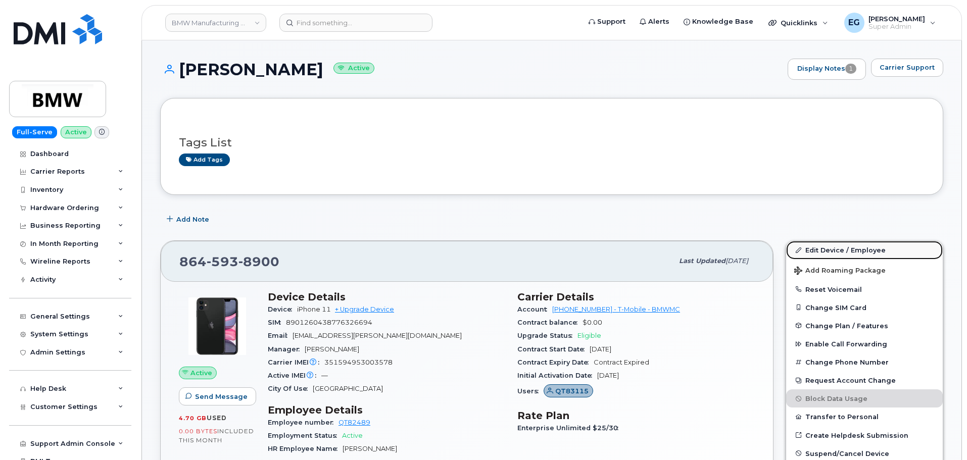
click at [833, 251] on link "Edit Device / Employee" at bounding box center [864, 250] width 157 height 18
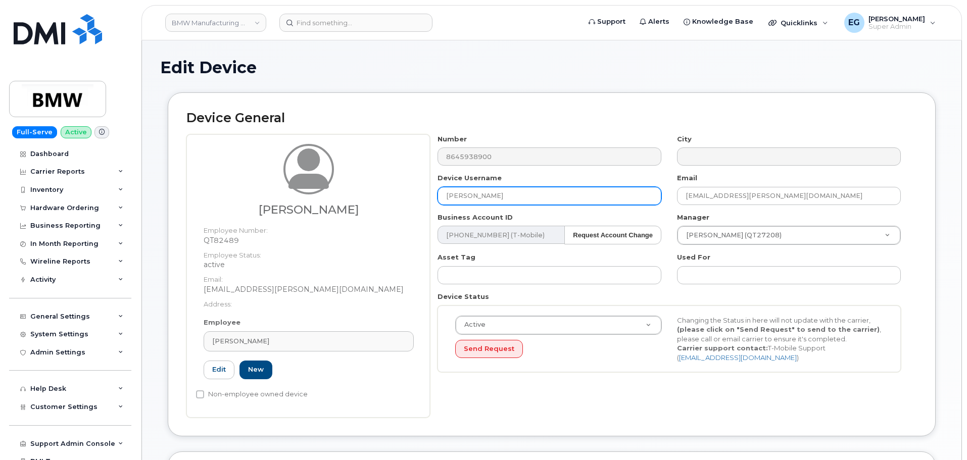
click at [531, 196] on input "[PERSON_NAME]" at bounding box center [549, 196] width 224 height 18
paste input "Cameron Calhoun"
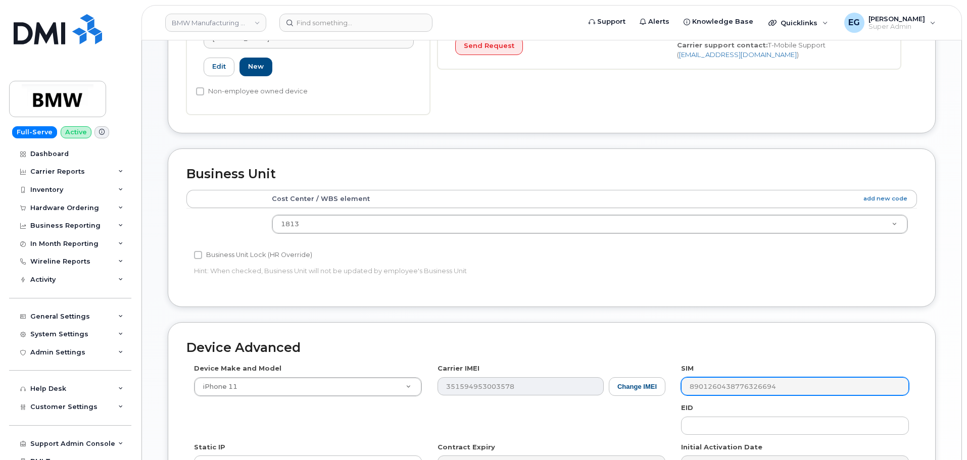
scroll to position [467, 0]
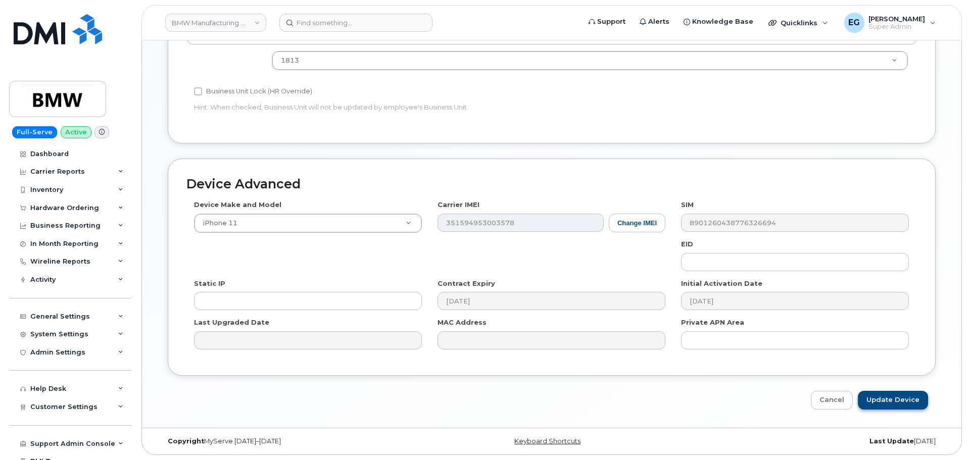
type input "Cameron Calhoun"
click at [896, 400] on input "Update Device" at bounding box center [893, 400] width 70 height 19
type input "Saving..."
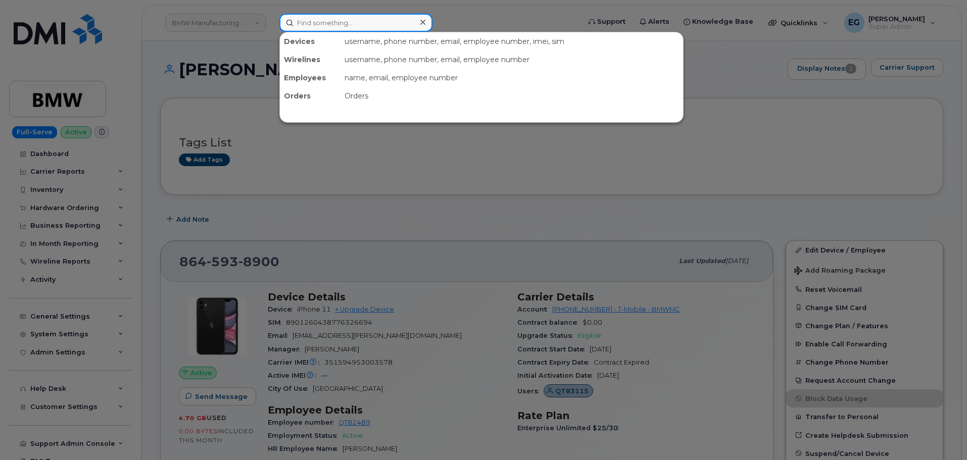
click at [347, 23] on input at bounding box center [355, 23] width 153 height 18
paste input "864-562-6476"
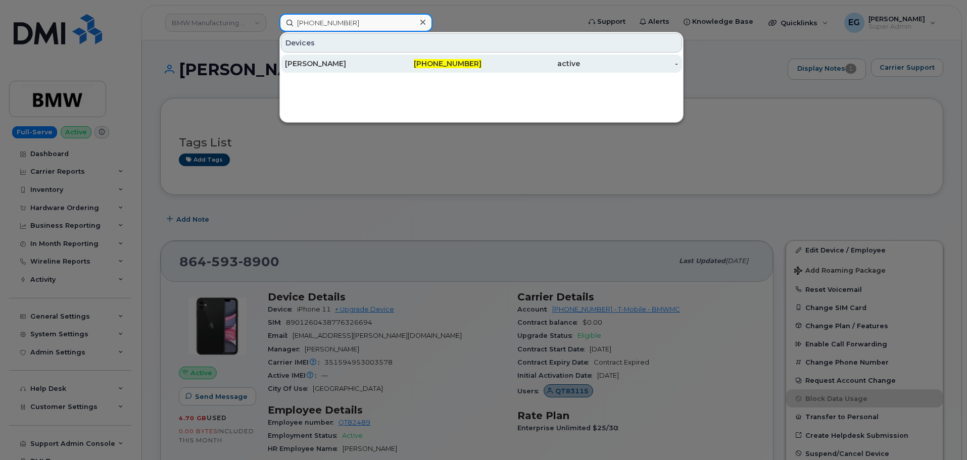
type input "864-562-6476"
click at [343, 63] on div "[PERSON_NAME]" at bounding box center [334, 64] width 98 height 10
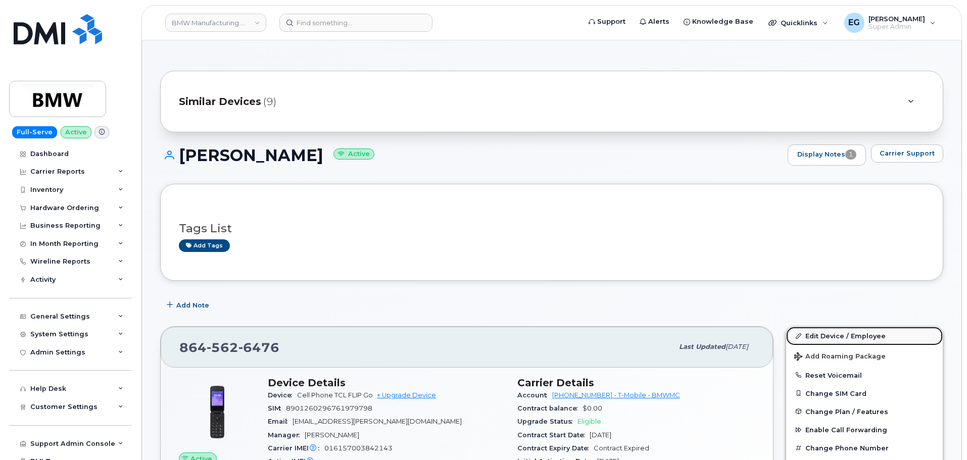
click at [838, 336] on link "Edit Device / Employee" at bounding box center [864, 336] width 157 height 18
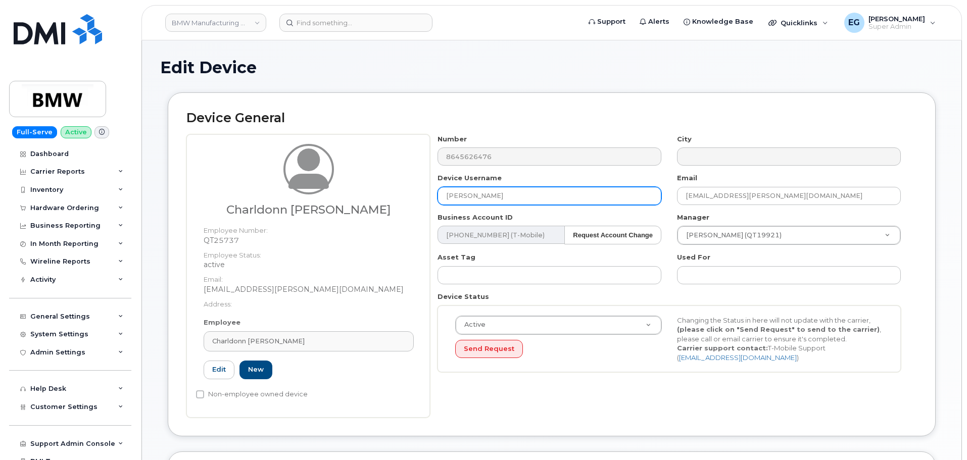
click at [498, 196] on input "[PERSON_NAME]" at bounding box center [549, 196] width 224 height 18
paste input "Charldonn Pendergras"
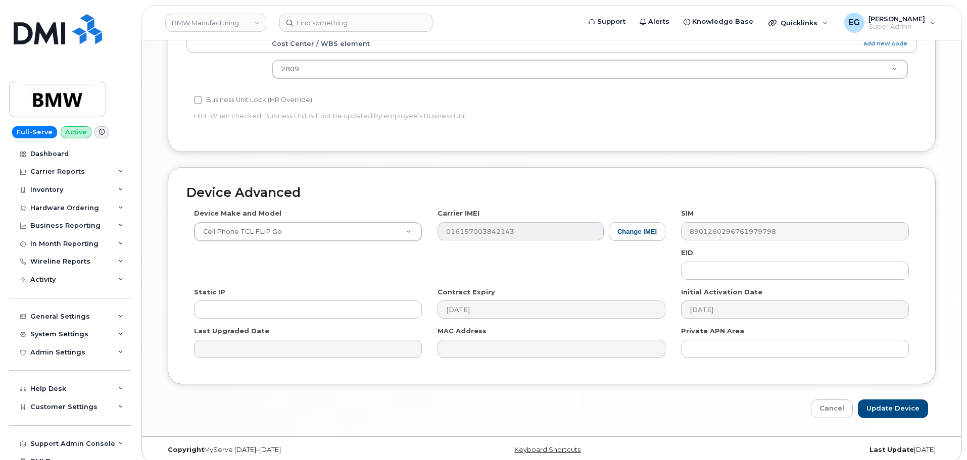
scroll to position [467, 0]
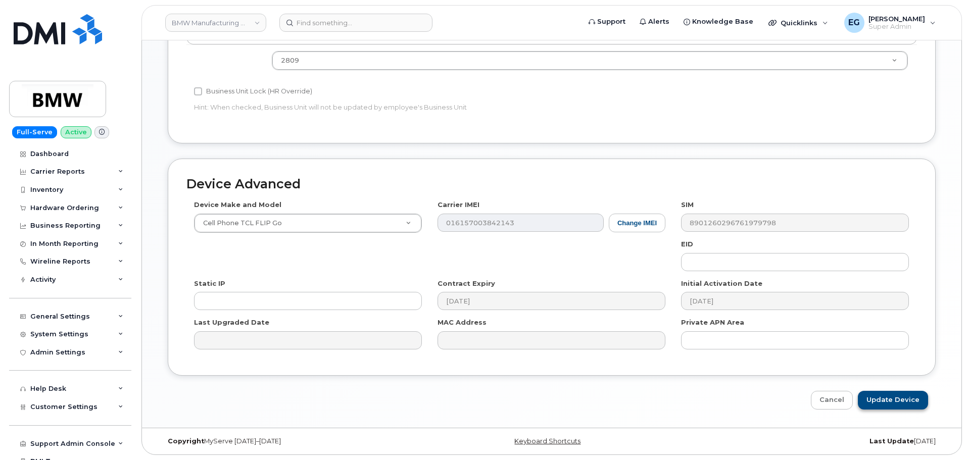
type input "Charldonn [PERSON_NAME]"
click at [883, 398] on input "Update Device" at bounding box center [893, 400] width 70 height 19
type input "Saving..."
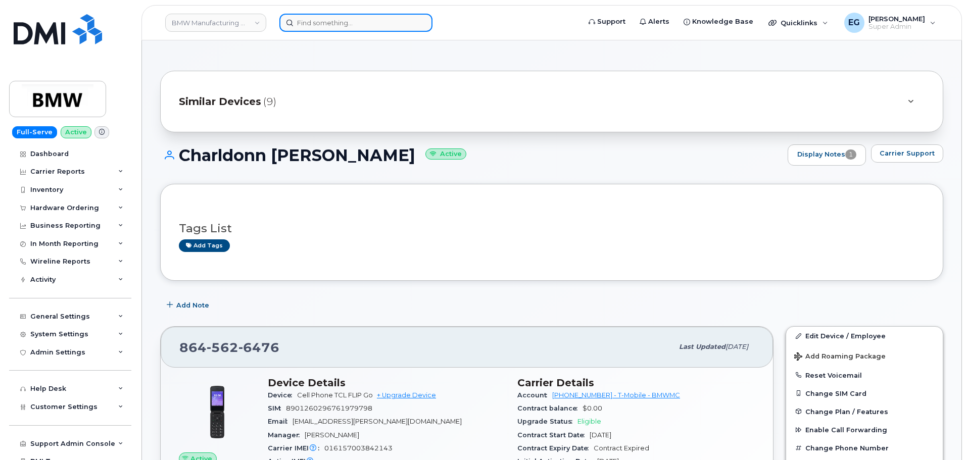
click at [379, 26] on input at bounding box center [355, 23] width 153 height 18
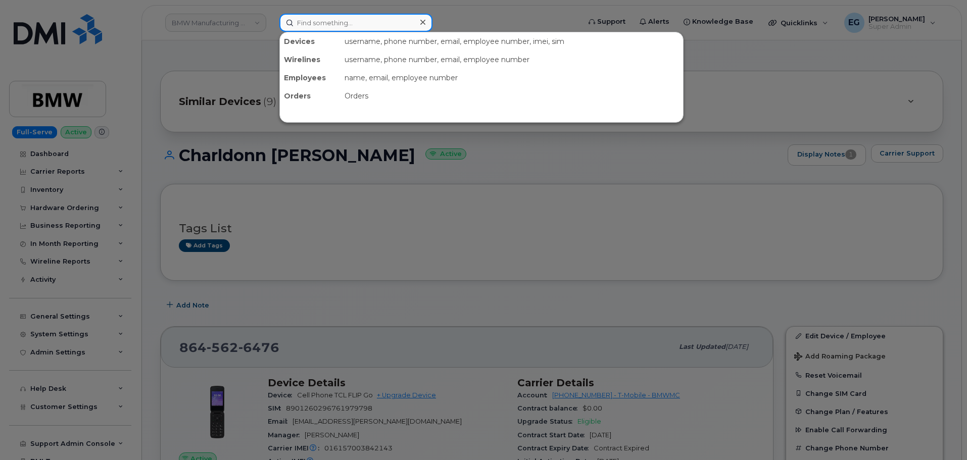
paste input "[PHONE_NUMBER]"
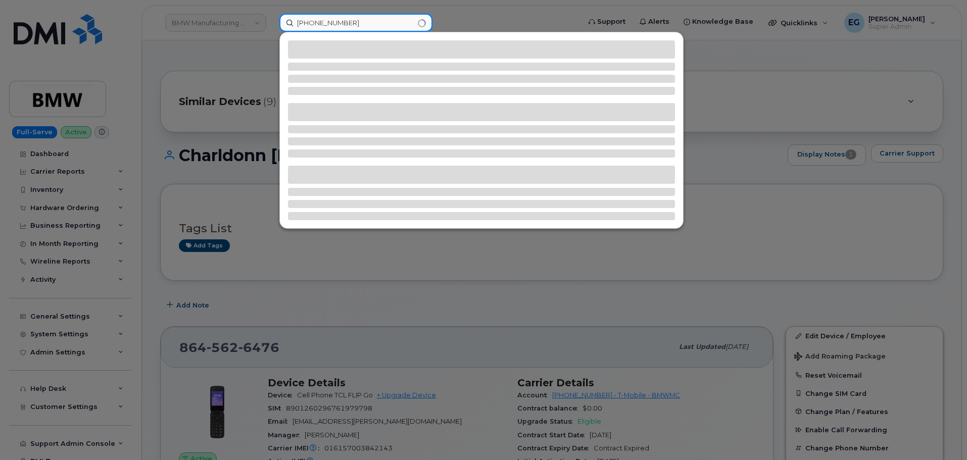
type input "[PHONE_NUMBER]"
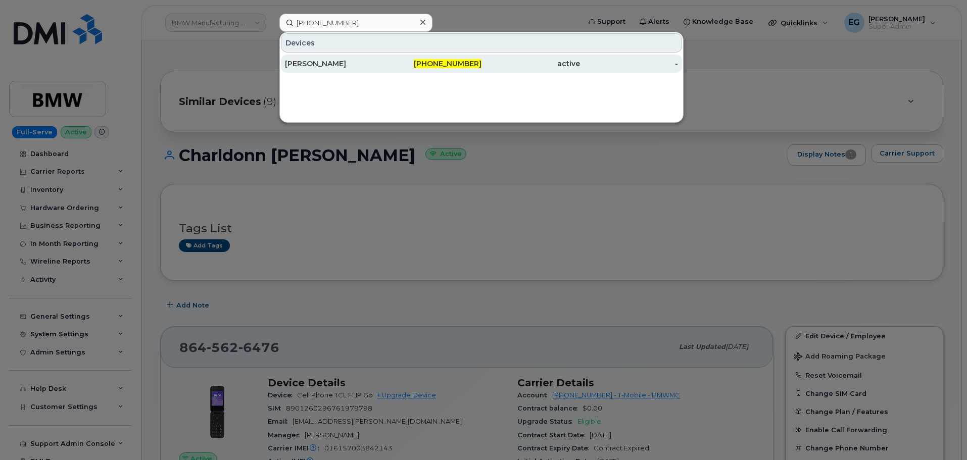
click at [316, 60] on div "[PERSON_NAME]" at bounding box center [334, 64] width 98 height 10
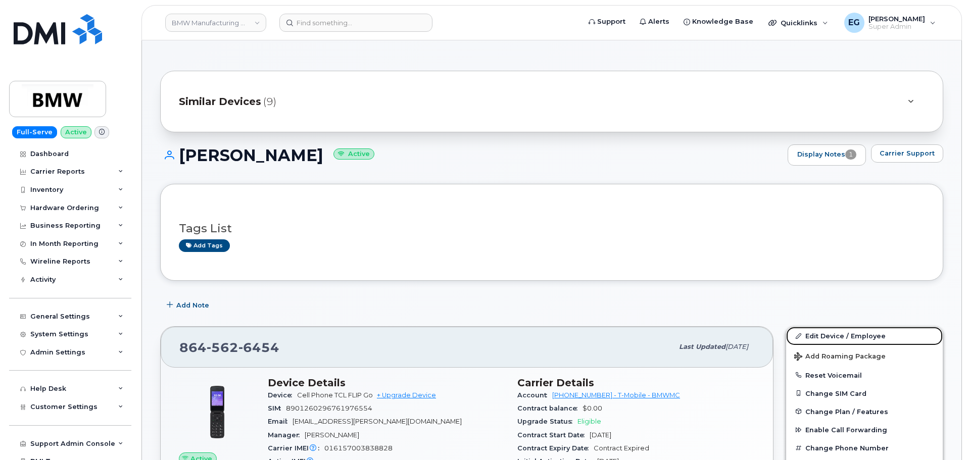
drag, startPoint x: 828, startPoint y: 334, endPoint x: 643, endPoint y: 312, distance: 186.3
click at [828, 334] on link "Edit Device / Employee" at bounding box center [864, 336] width 157 height 18
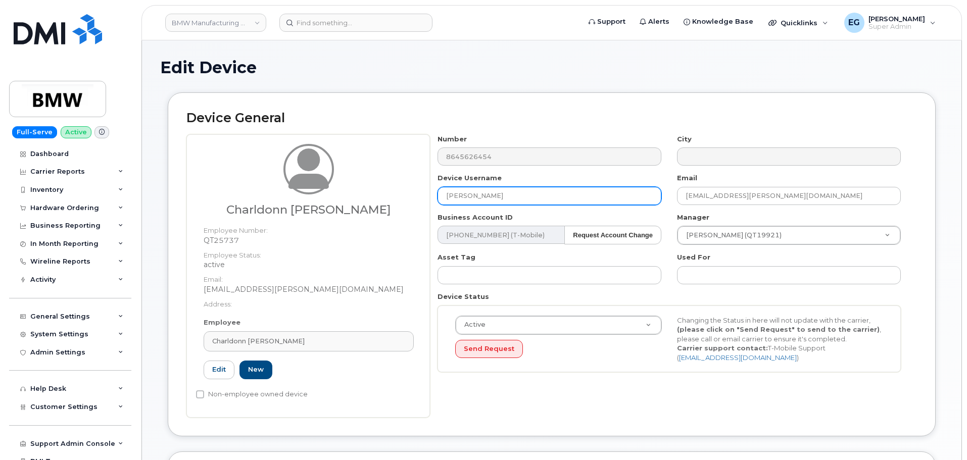
click at [526, 199] on input "Stephen Haloulos" at bounding box center [549, 196] width 224 height 18
click at [525, 198] on input "Stephen Haloulos" at bounding box center [549, 196] width 224 height 18
paste input "Charldonn Pendergras"
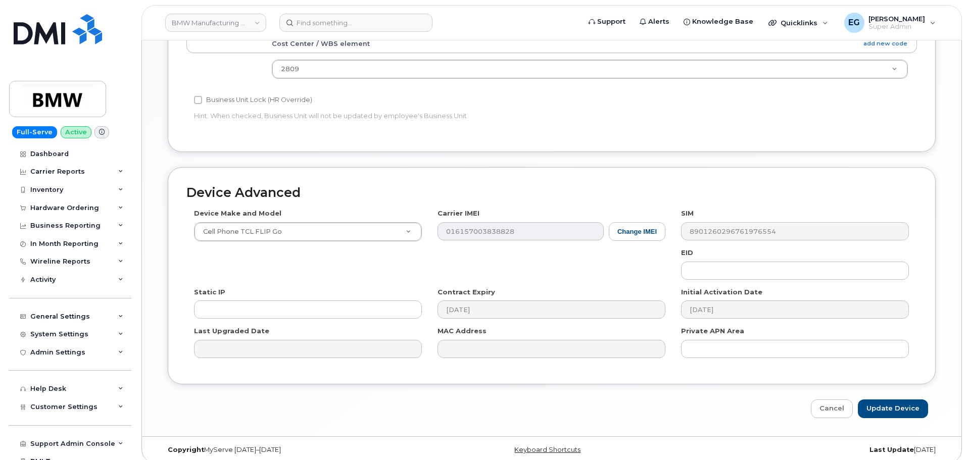
scroll to position [467, 0]
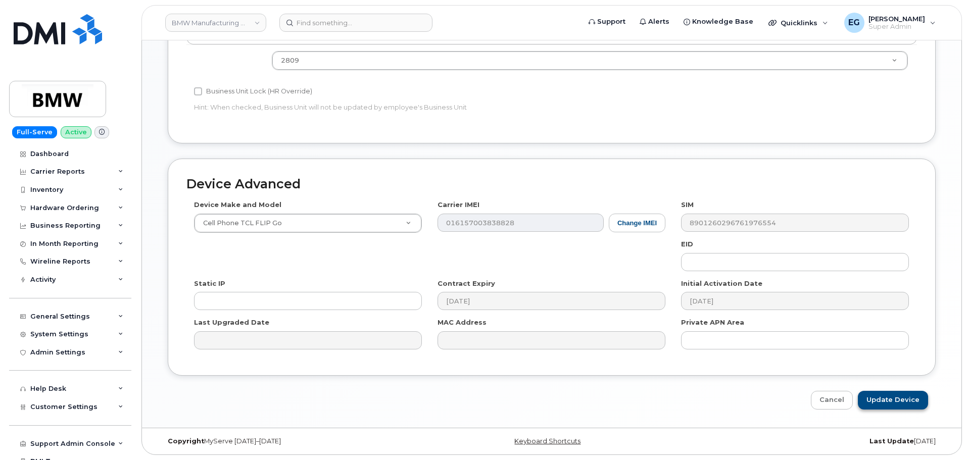
type input "Charldonn Pendergrass"
click at [890, 399] on input "Update Device" at bounding box center [893, 400] width 70 height 19
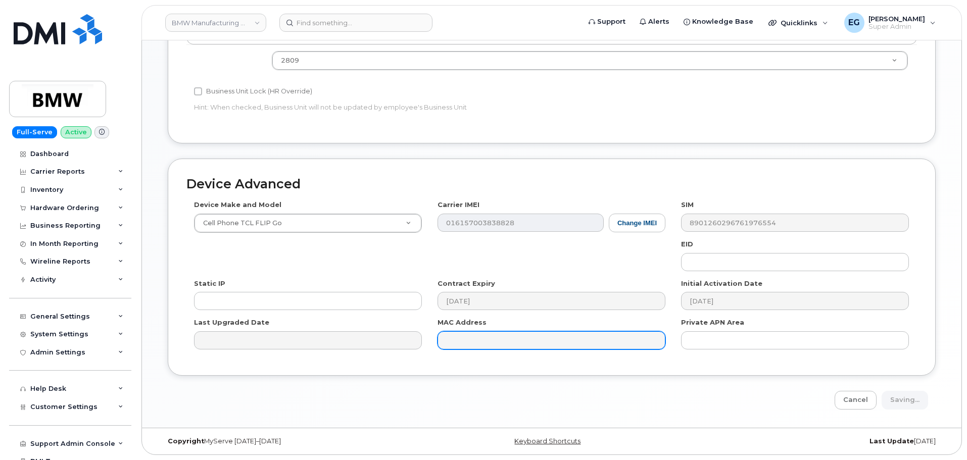
type input "Saving..."
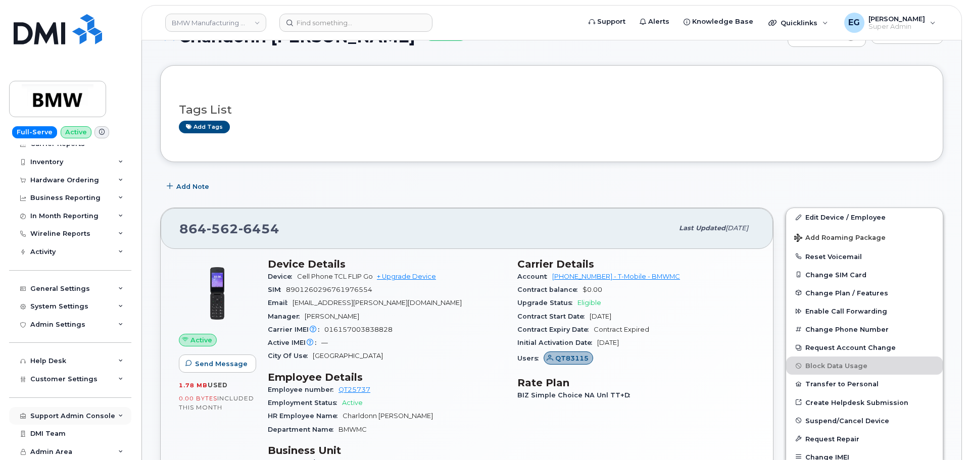
scroll to position [152, 0]
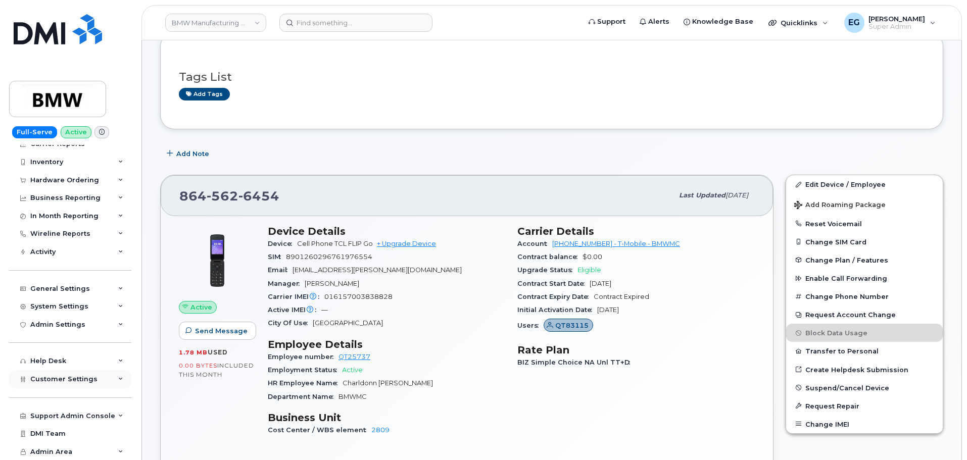
click at [82, 380] on span "Customer Settings" at bounding box center [63, 379] width 67 height 8
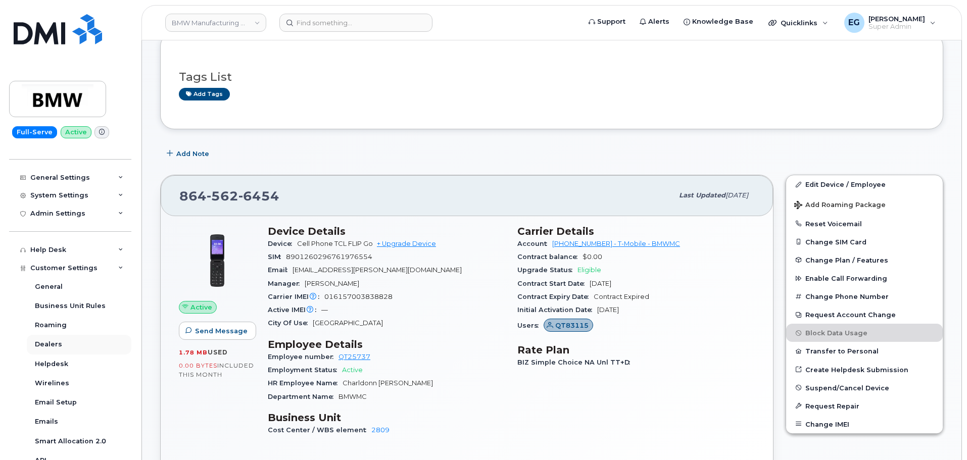
scroll to position [129, 0]
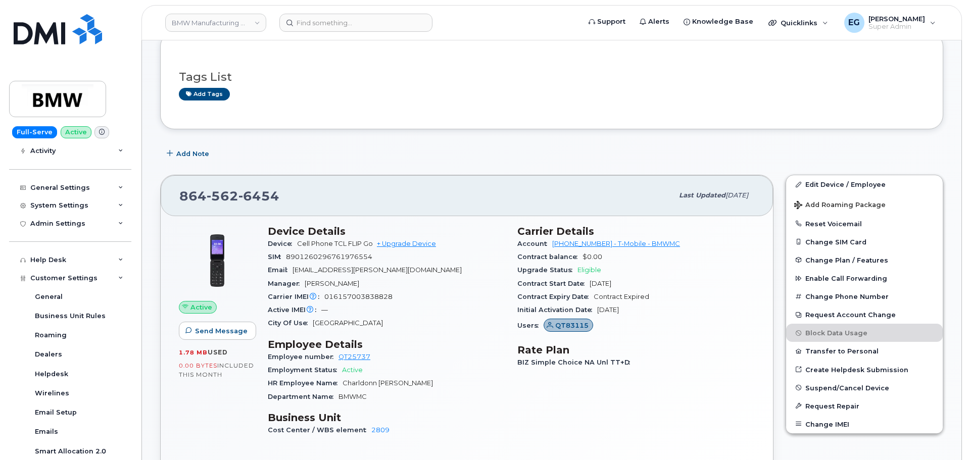
click at [118, 276] on icon at bounding box center [120, 278] width 5 height 5
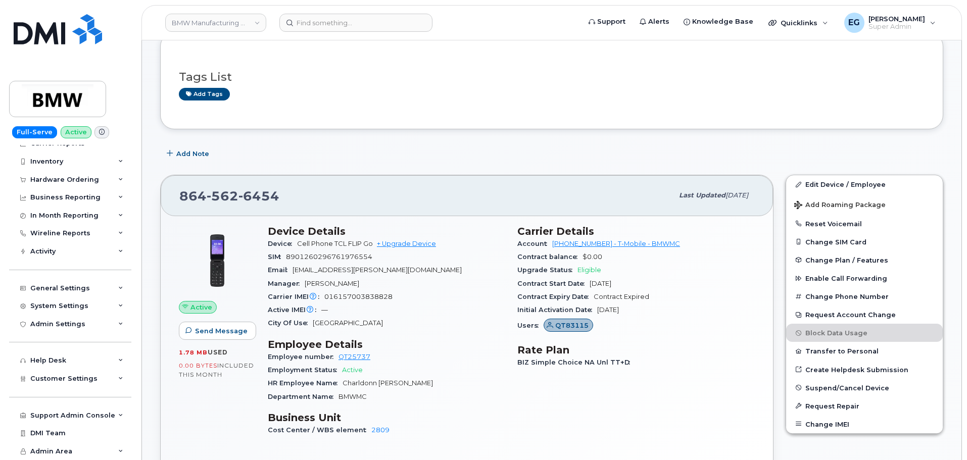
scroll to position [28, 0]
click at [90, 287] on div "General Settings" at bounding box center [70, 288] width 122 height 18
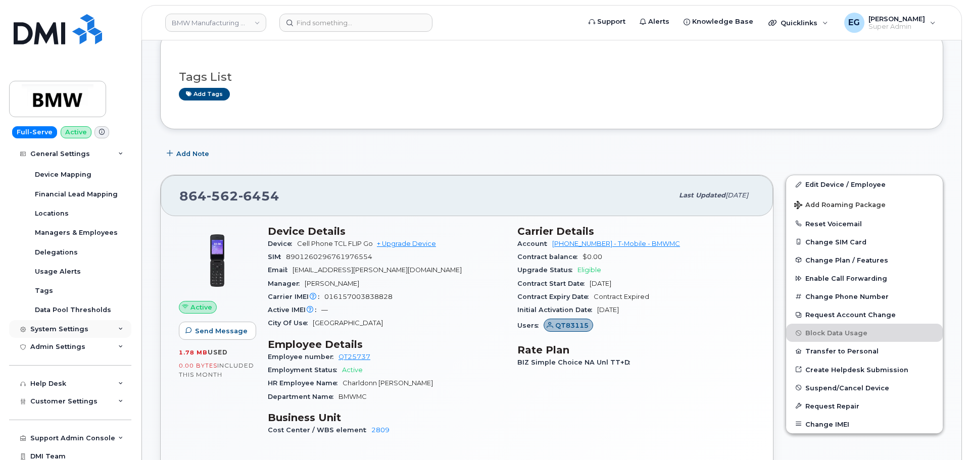
click at [83, 328] on div "System Settings" at bounding box center [59, 329] width 58 height 8
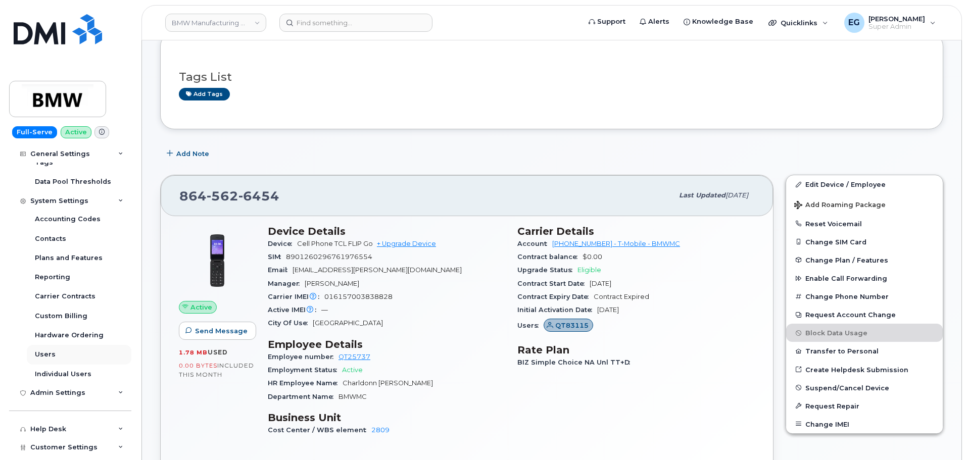
scroll to position [331, 0]
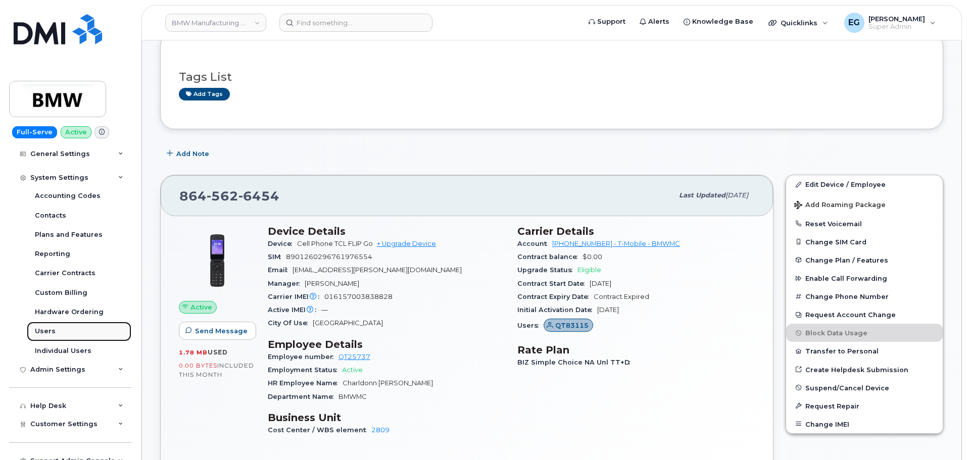
click at [47, 330] on div "Users" at bounding box center [45, 331] width 21 height 9
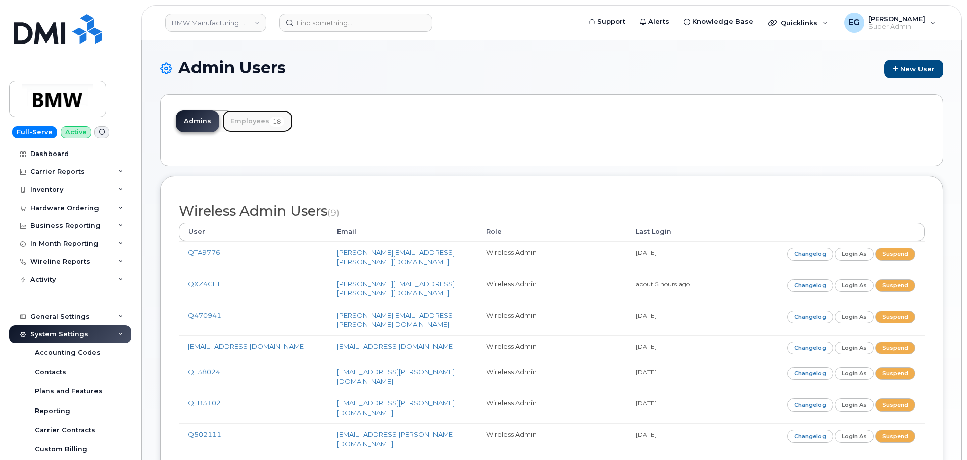
click at [250, 116] on link "Employees 18" at bounding box center [257, 121] width 70 height 22
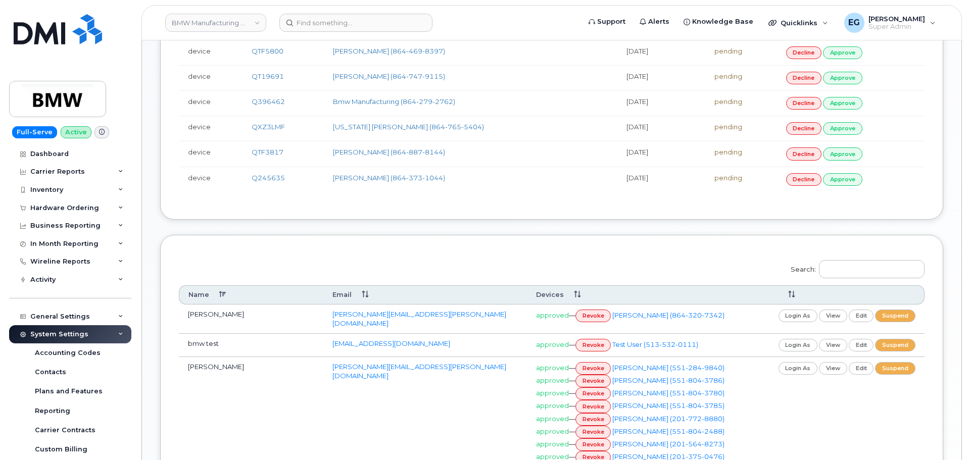
scroll to position [455, 0]
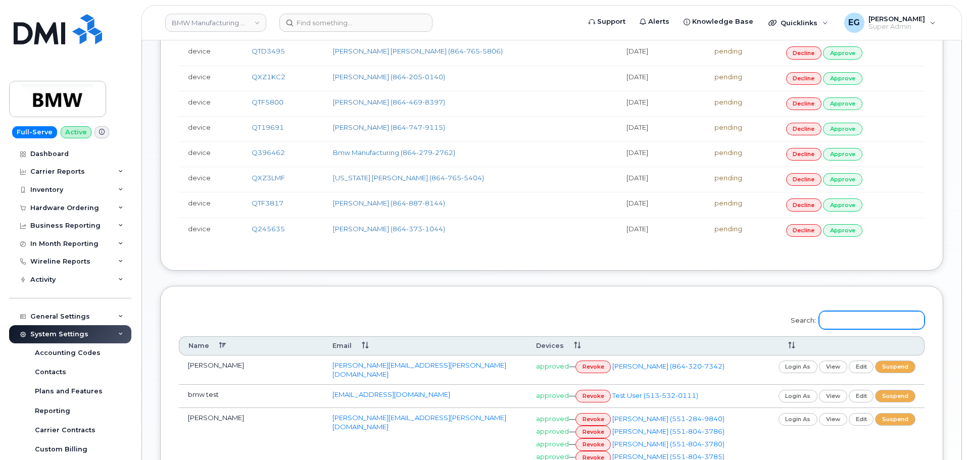
click at [864, 319] on input "Search:" at bounding box center [872, 320] width 106 height 18
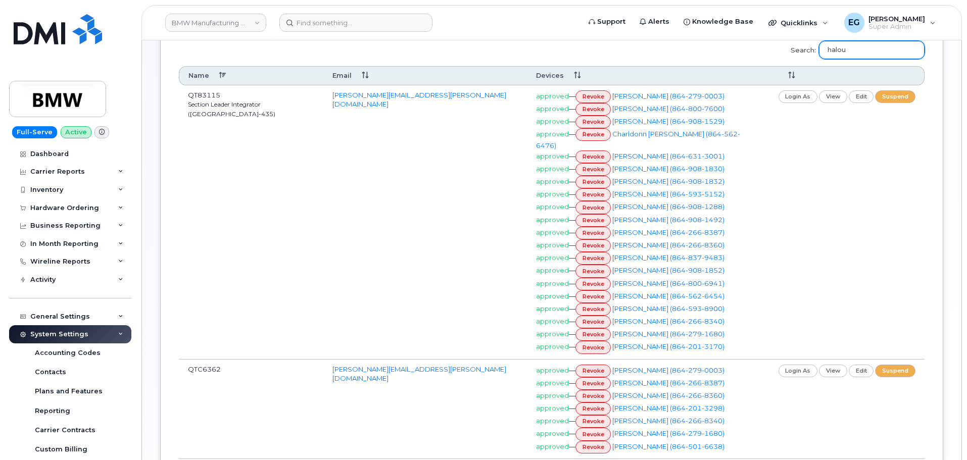
scroll to position [707, 0]
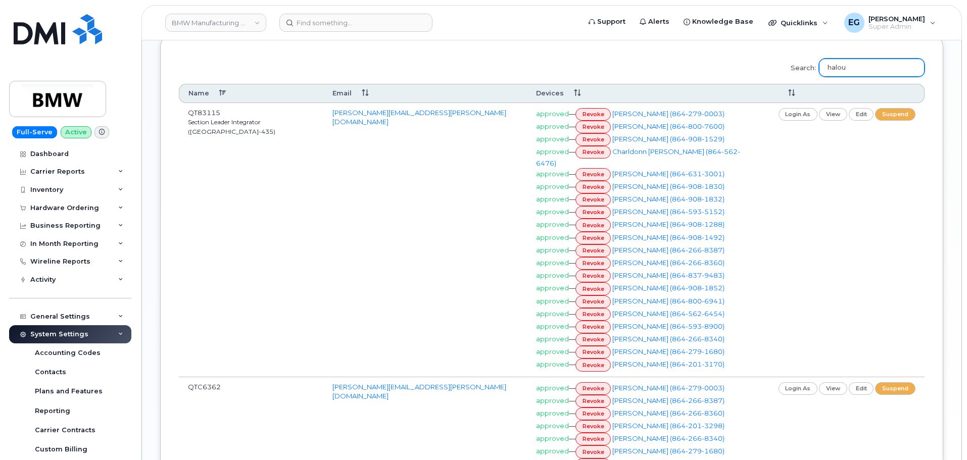
type input "halou"
click at [591, 125] on link "revoke" at bounding box center [593, 127] width 36 height 13
click at [874, 112] on link "edit" at bounding box center [861, 114] width 25 height 13
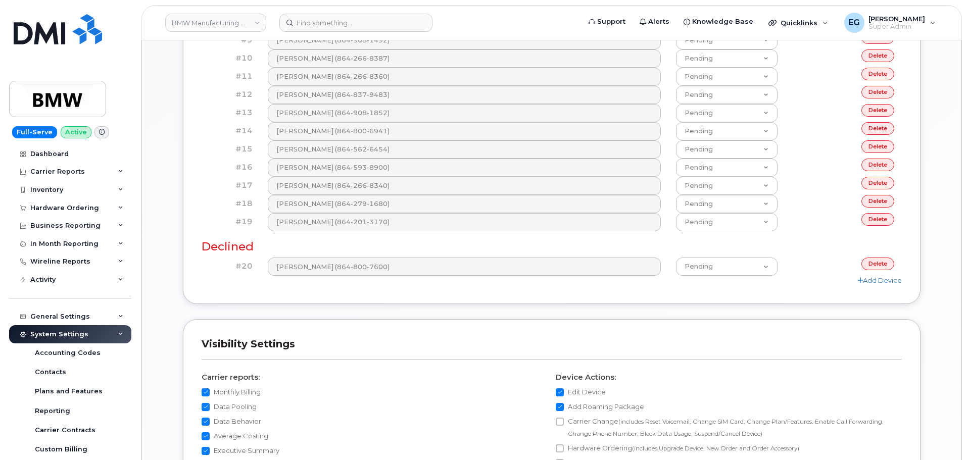
scroll to position [909, 0]
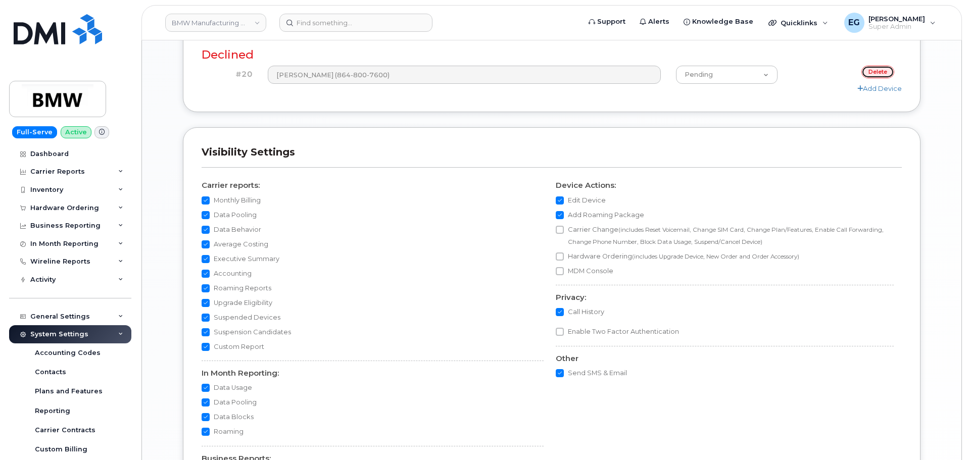
drag, startPoint x: 874, startPoint y: 68, endPoint x: 522, endPoint y: 35, distance: 353.6
click at [874, 68] on link "delete" at bounding box center [877, 72] width 33 height 13
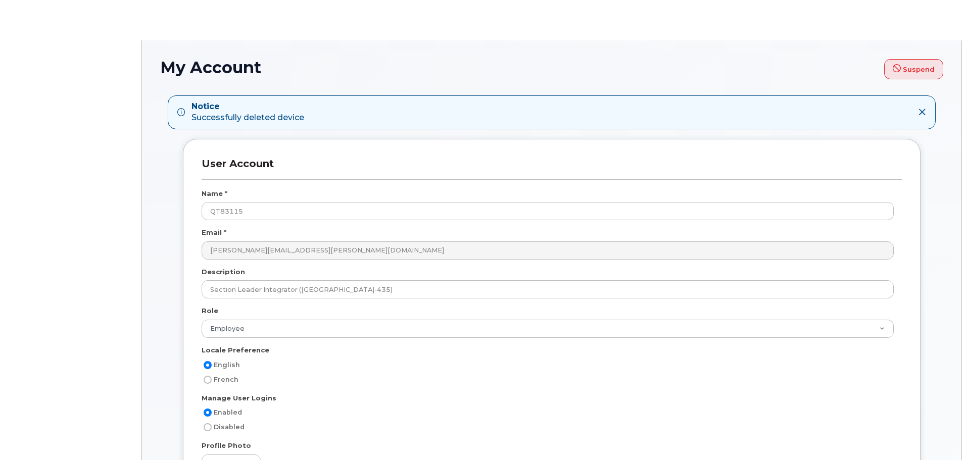
select select "employee"
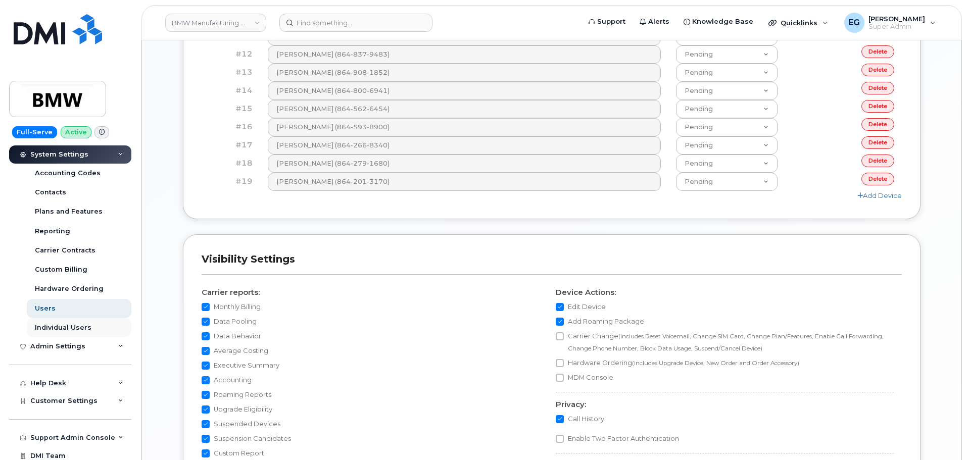
scroll to position [202, 0]
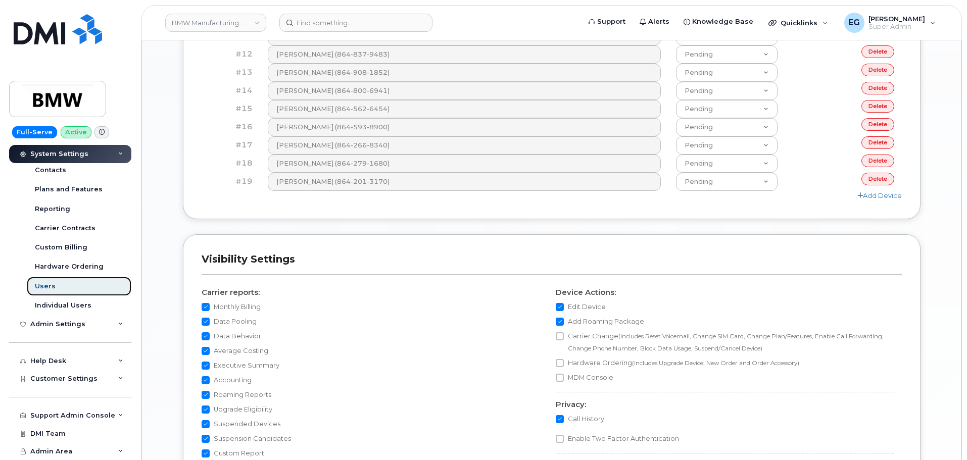
click at [43, 290] on div "Users" at bounding box center [45, 286] width 21 height 9
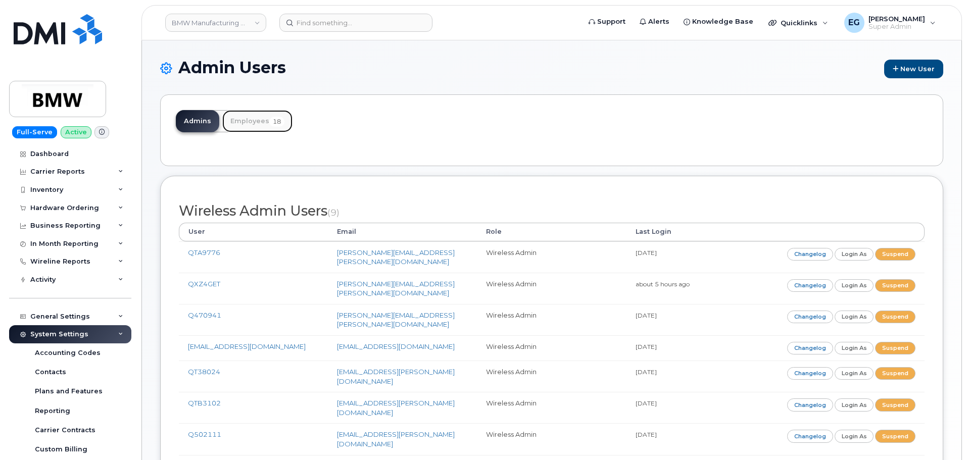
click at [246, 119] on link "Employees 18" at bounding box center [257, 121] width 70 height 22
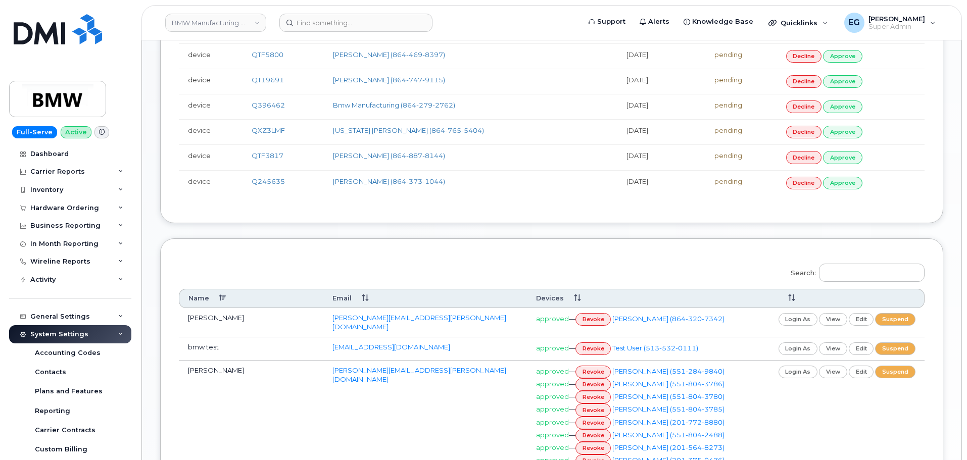
scroll to position [505, 0]
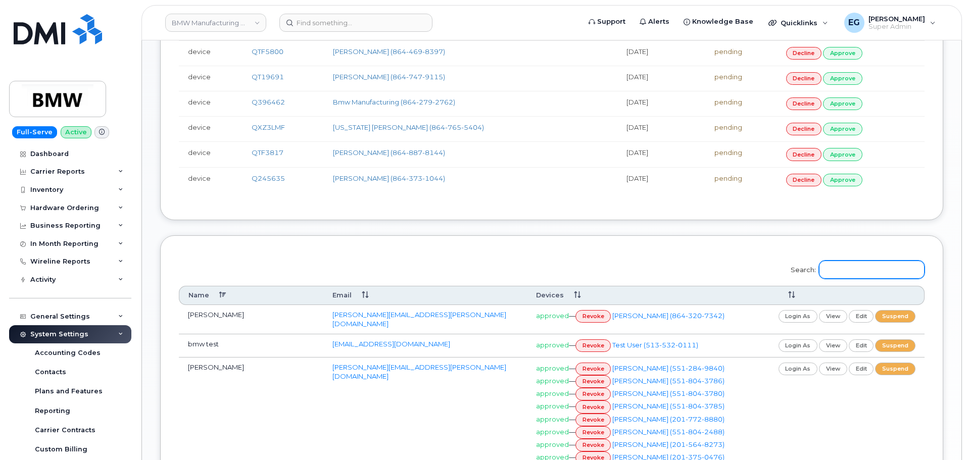
click at [864, 268] on input "Search:" at bounding box center [872, 270] width 106 height 18
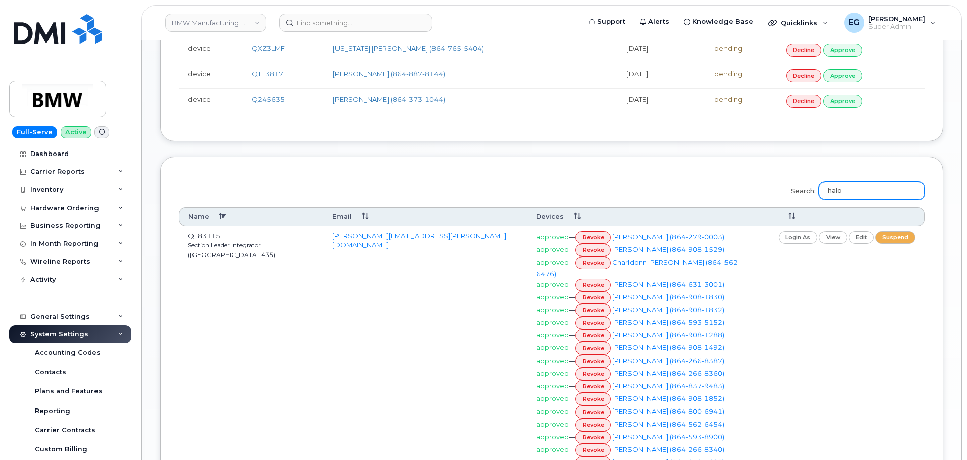
scroll to position [606, 0]
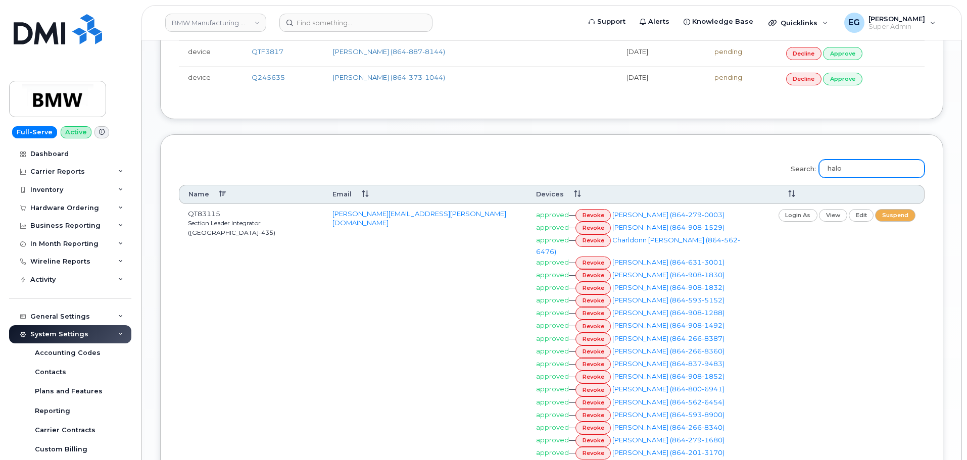
type input "halo"
click at [595, 227] on link "revoke" at bounding box center [593, 228] width 36 height 13
click at [599, 269] on link "revoke" at bounding box center [593, 275] width 36 height 13
click at [598, 282] on link "revoke" at bounding box center [593, 288] width 36 height 13
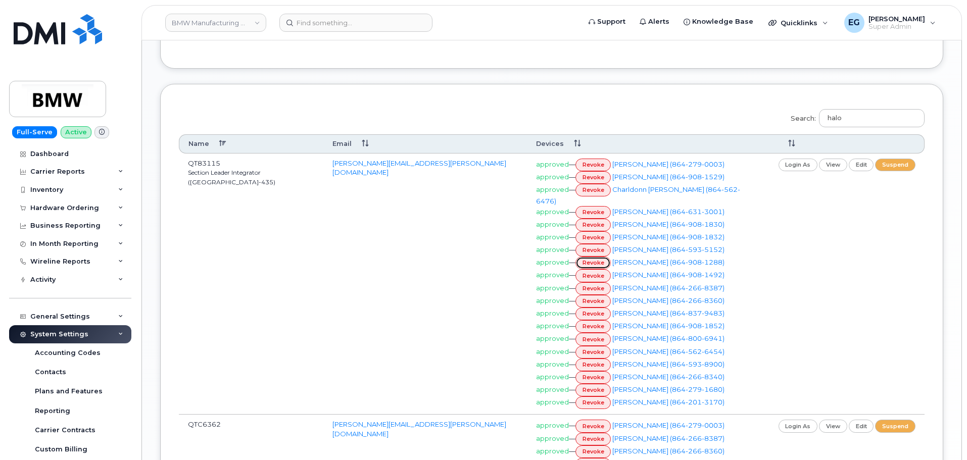
click at [594, 257] on link "revoke" at bounding box center [593, 263] width 36 height 13
click at [601, 269] on link "revoke" at bounding box center [593, 275] width 36 height 13
click at [596, 308] on link "revoke" at bounding box center [593, 314] width 36 height 13
click at [600, 320] on link "revoke" at bounding box center [593, 326] width 36 height 13
click at [599, 359] on link "revoke" at bounding box center [593, 365] width 36 height 13
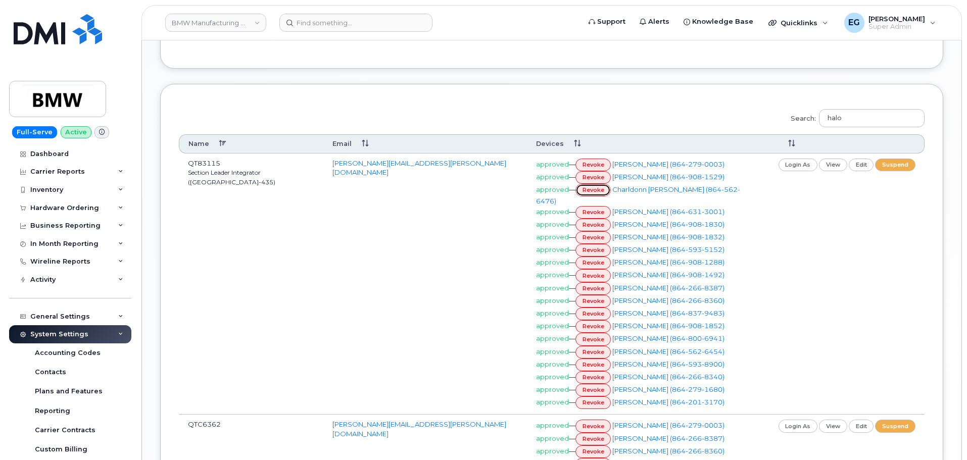
click at [594, 189] on link "revoke" at bounding box center [593, 190] width 36 height 13
click at [591, 346] on link "revoke" at bounding box center [593, 352] width 36 height 13
click at [597, 397] on link "revoke" at bounding box center [593, 403] width 36 height 13
click at [594, 244] on link "revoke" at bounding box center [593, 250] width 36 height 13
click at [589, 282] on link "revoke" at bounding box center [593, 288] width 36 height 13
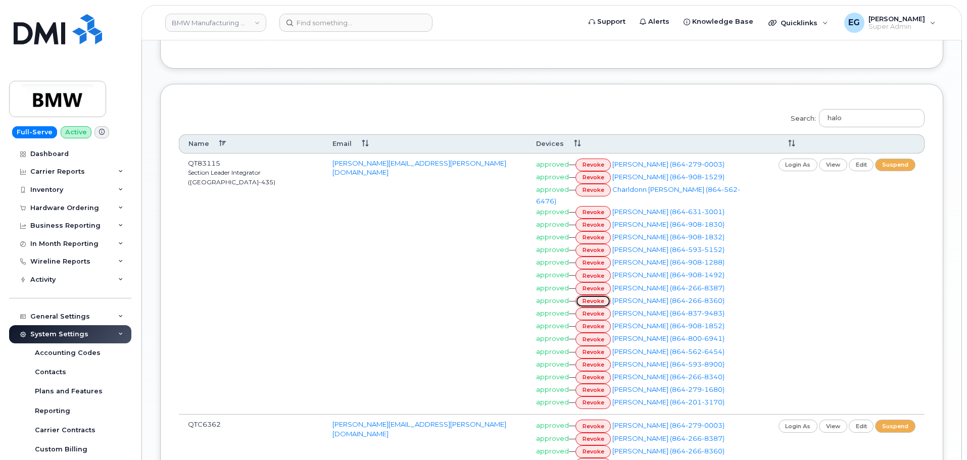
click at [598, 295] on link "revoke" at bounding box center [593, 301] width 36 height 13
click at [600, 333] on link "revoke" at bounding box center [593, 339] width 36 height 13
click at [603, 371] on link "revoke" at bounding box center [593, 377] width 36 height 13
click at [599, 384] on link "revoke" at bounding box center [593, 390] width 36 height 13
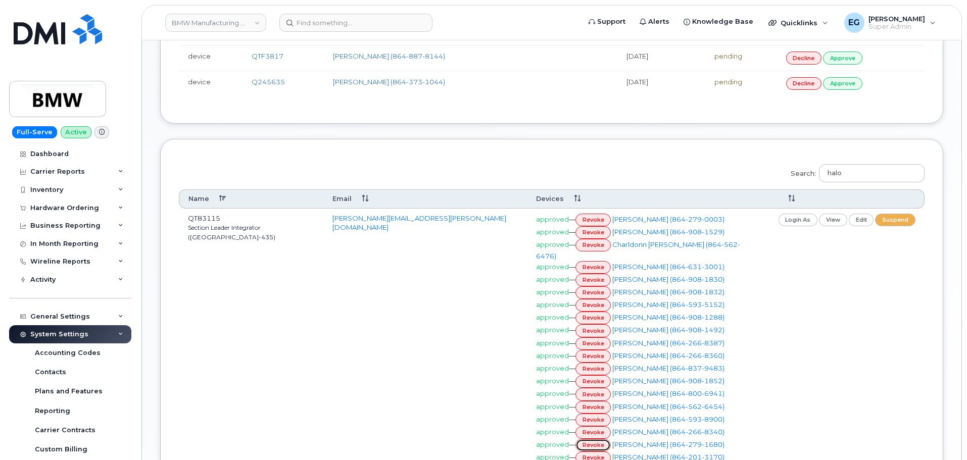
scroll to position [606, 0]
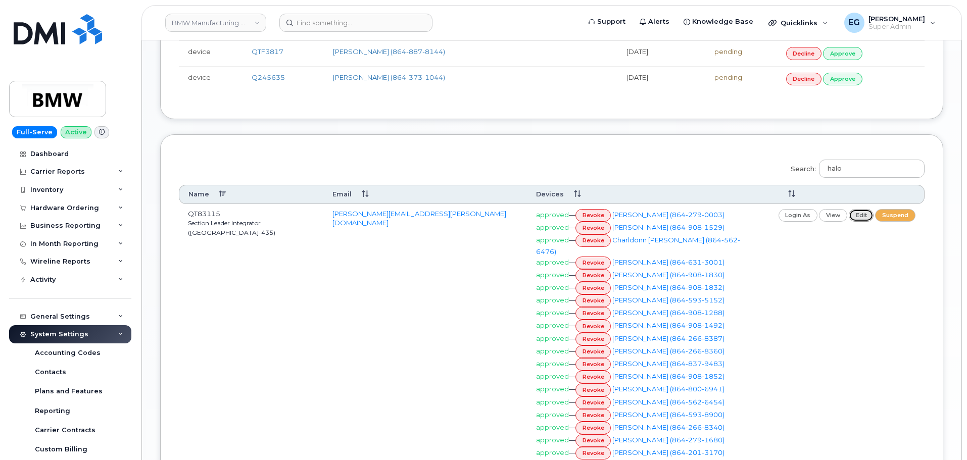
click at [874, 212] on link "edit" at bounding box center [861, 215] width 25 height 13
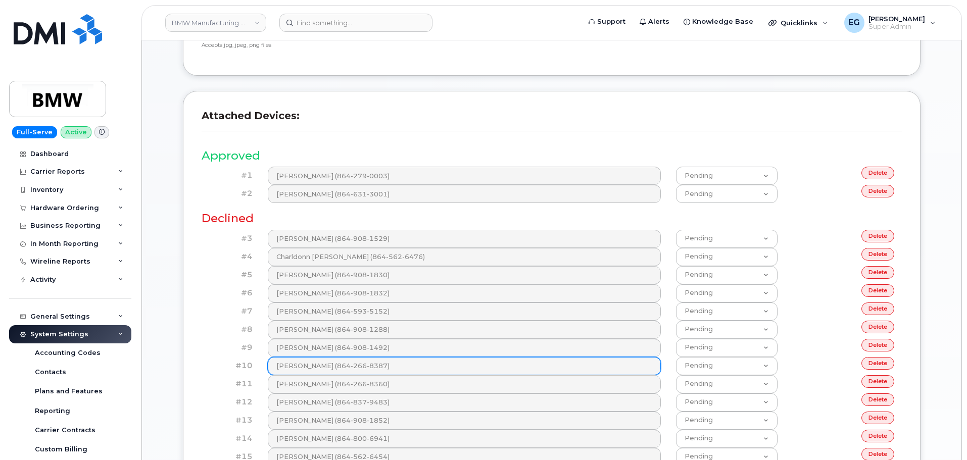
scroll to position [404, 0]
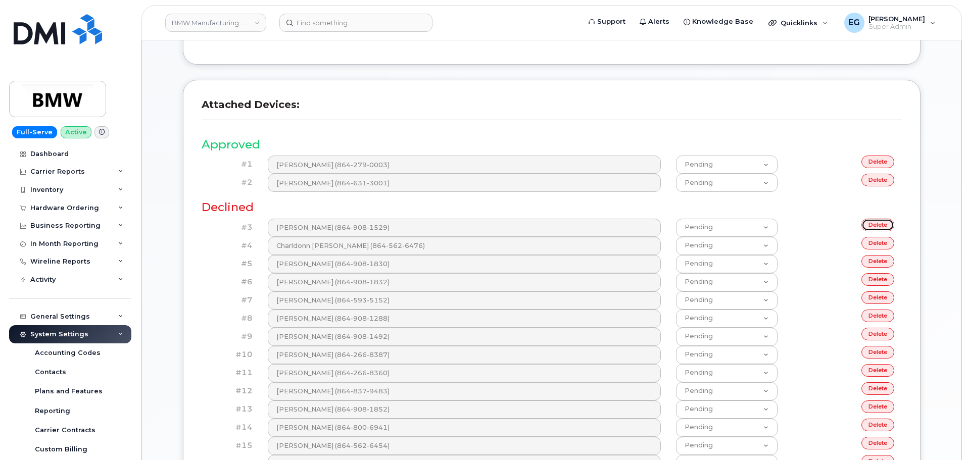
drag, startPoint x: 879, startPoint y: 225, endPoint x: 595, endPoint y: 58, distance: 330.6
click at [879, 225] on link "delete" at bounding box center [877, 225] width 33 height 13
click at [874, 223] on link "delete" at bounding box center [877, 225] width 33 height 13
click at [871, 243] on link "delete" at bounding box center [877, 243] width 33 height 13
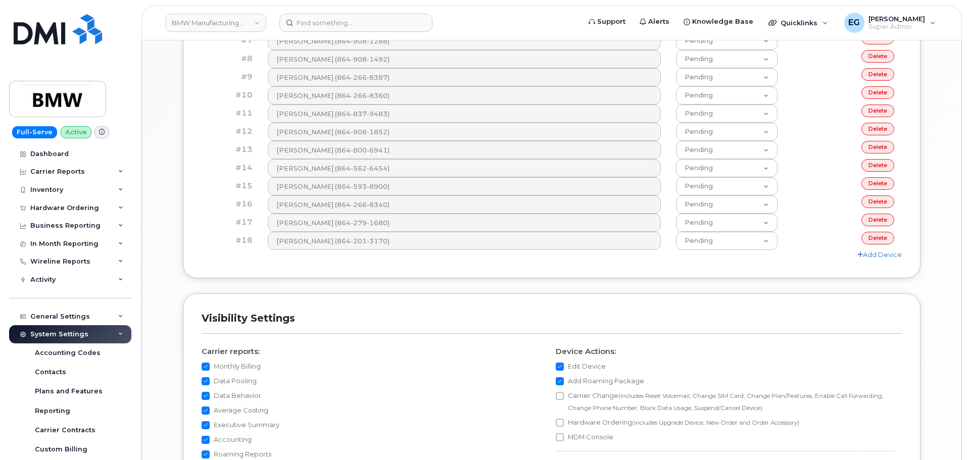
scroll to position [707, 0]
click at [873, 236] on link "delete" at bounding box center [877, 237] width 33 height 13
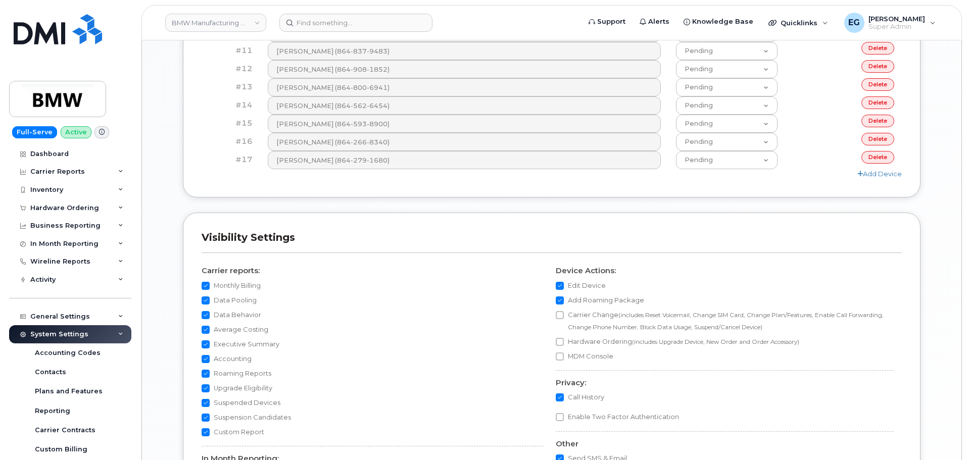
scroll to position [707, 0]
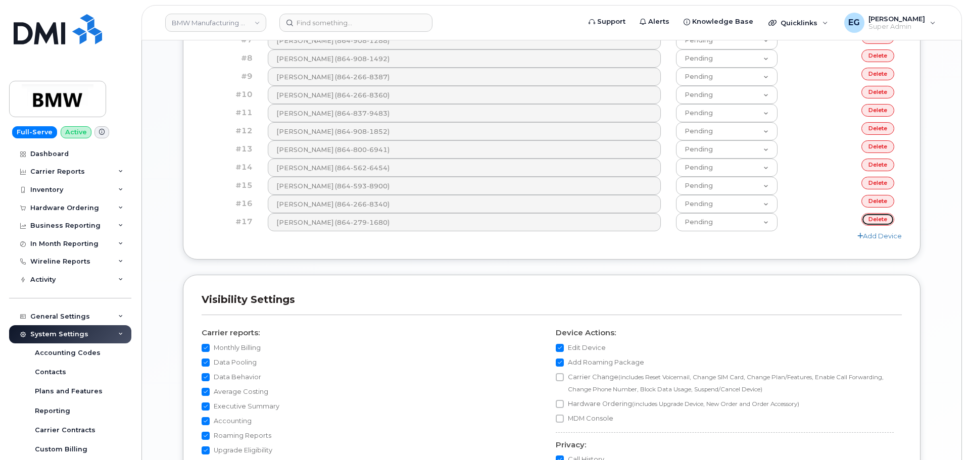
click at [883, 223] on link "delete" at bounding box center [877, 219] width 33 height 13
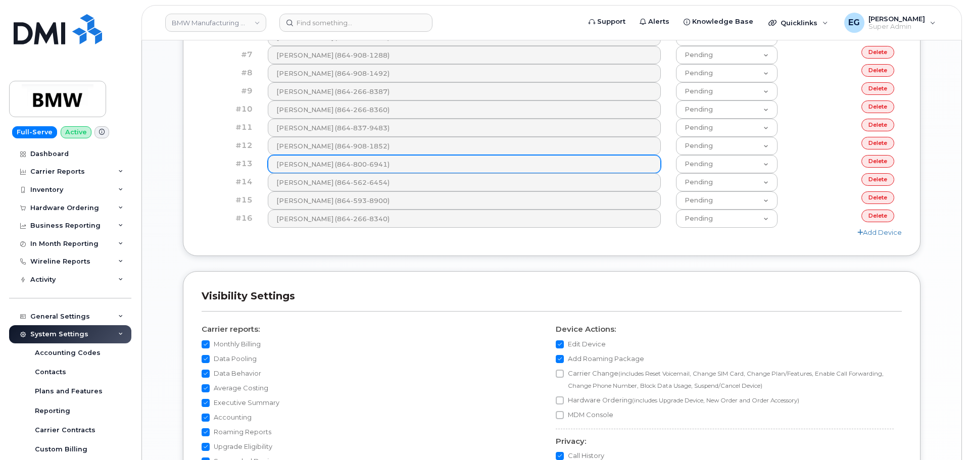
scroll to position [758, 0]
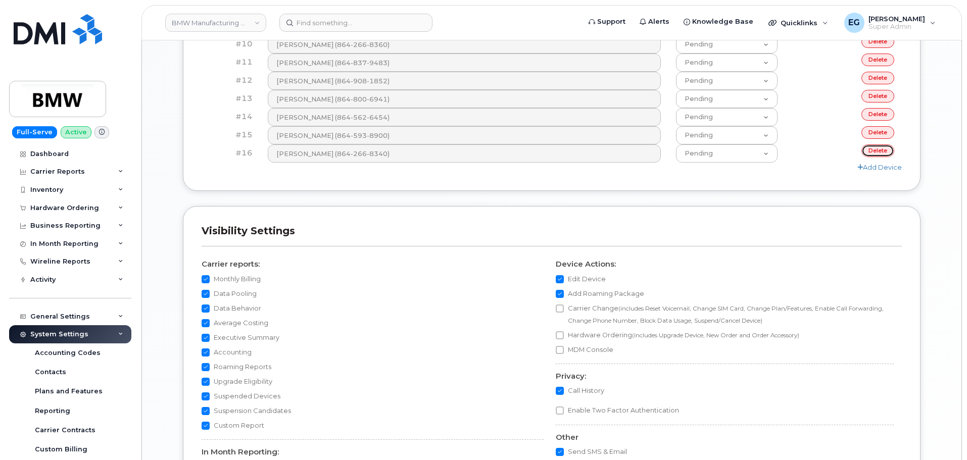
click at [881, 152] on link "delete" at bounding box center [877, 150] width 33 height 13
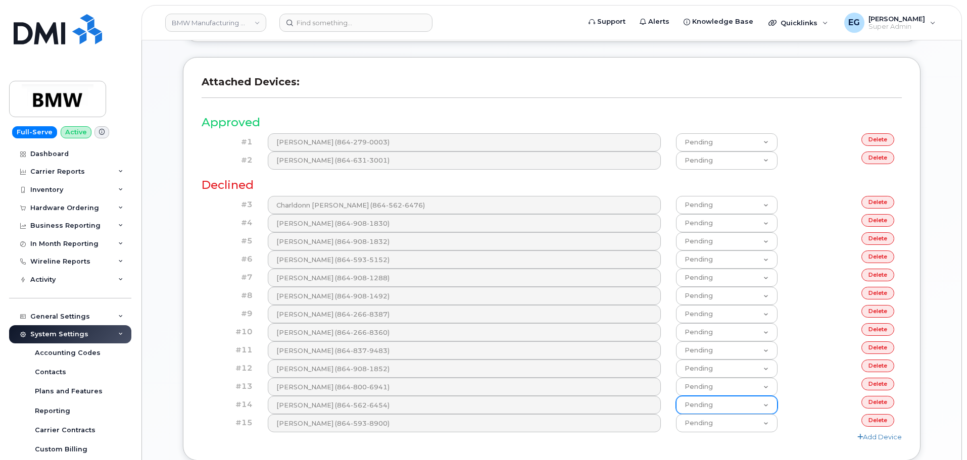
scroll to position [556, 0]
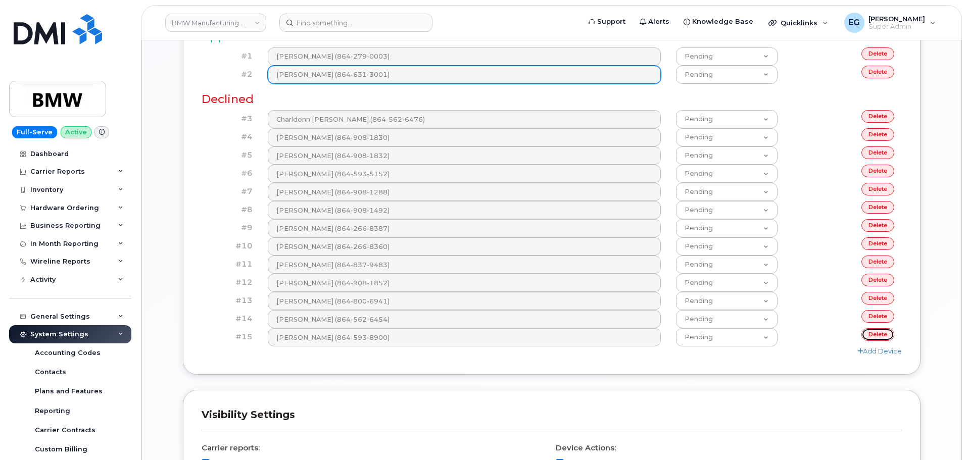
click at [877, 333] on link "delete" at bounding box center [877, 334] width 33 height 13
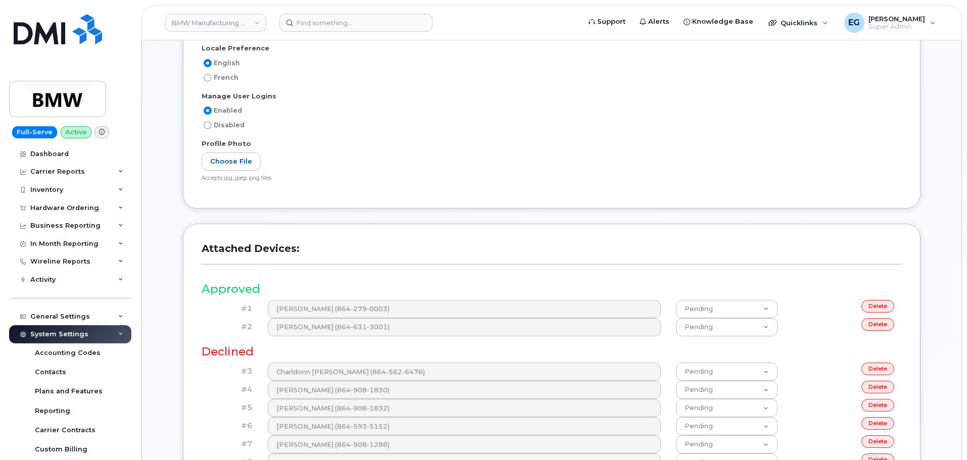
scroll to position [606, 0]
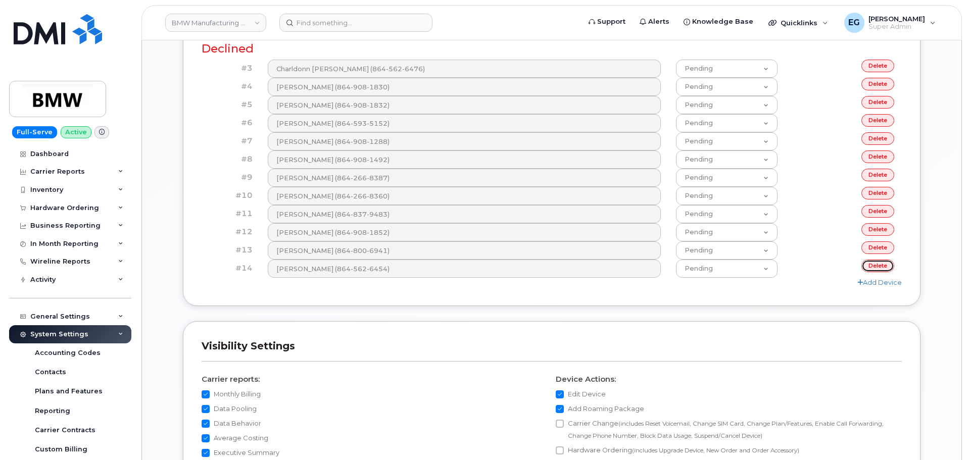
click at [873, 263] on link "delete" at bounding box center [877, 266] width 33 height 13
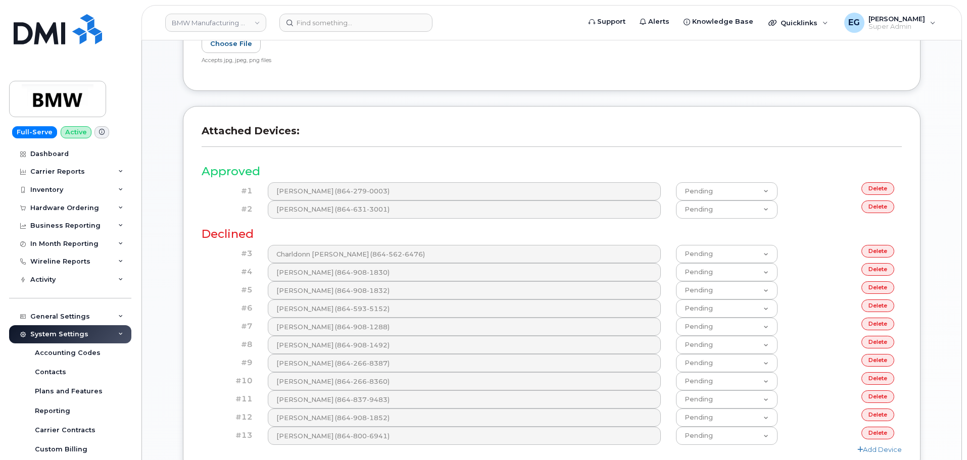
scroll to position [505, 0]
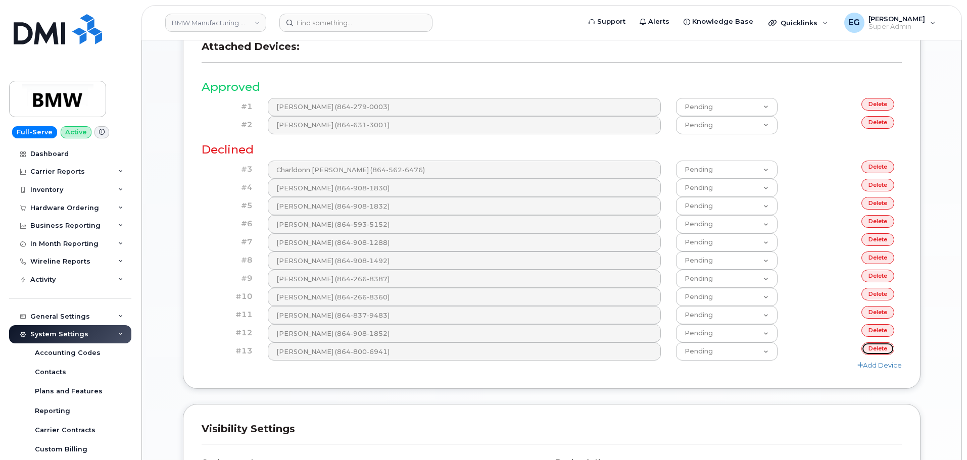
click at [878, 349] on link "delete" at bounding box center [877, 348] width 33 height 13
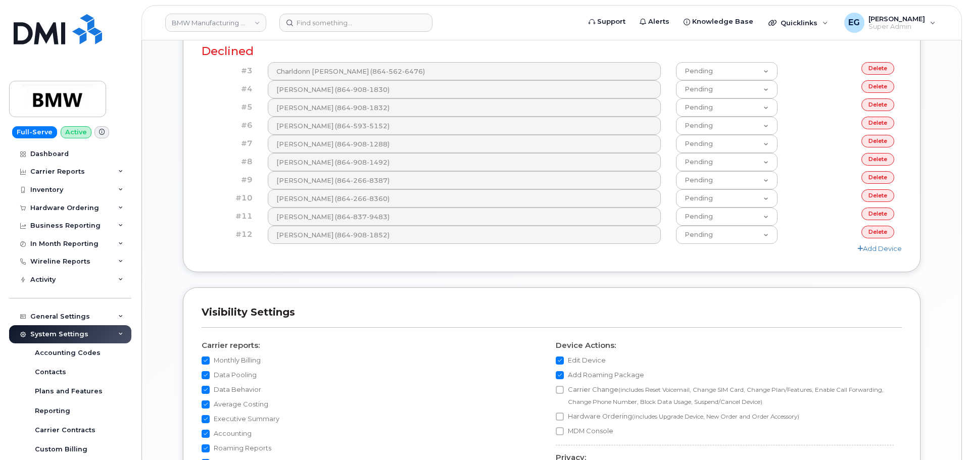
scroll to position [606, 0]
click at [875, 227] on link "delete" at bounding box center [877, 229] width 33 height 13
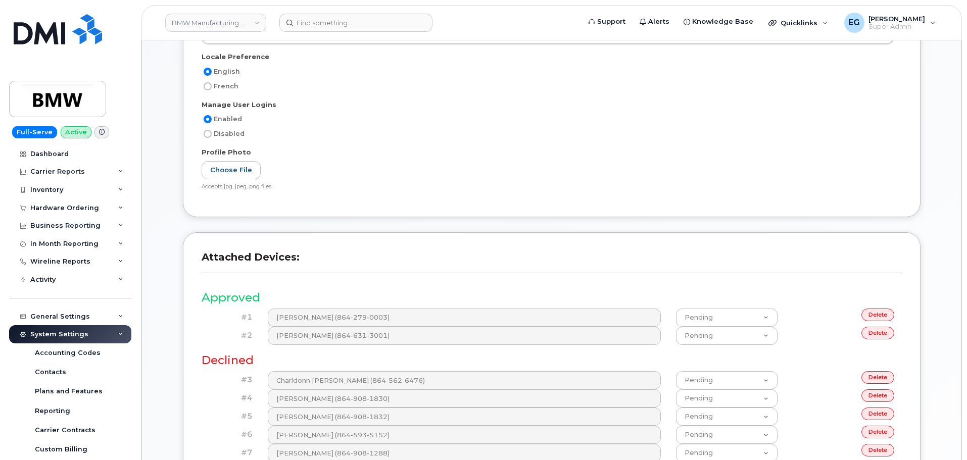
scroll to position [455, 0]
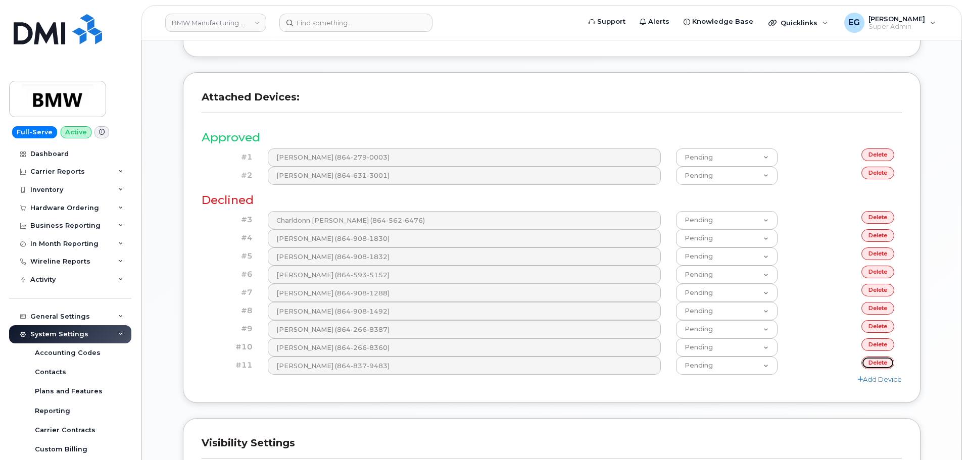
click at [877, 361] on link "delete" at bounding box center [877, 363] width 33 height 13
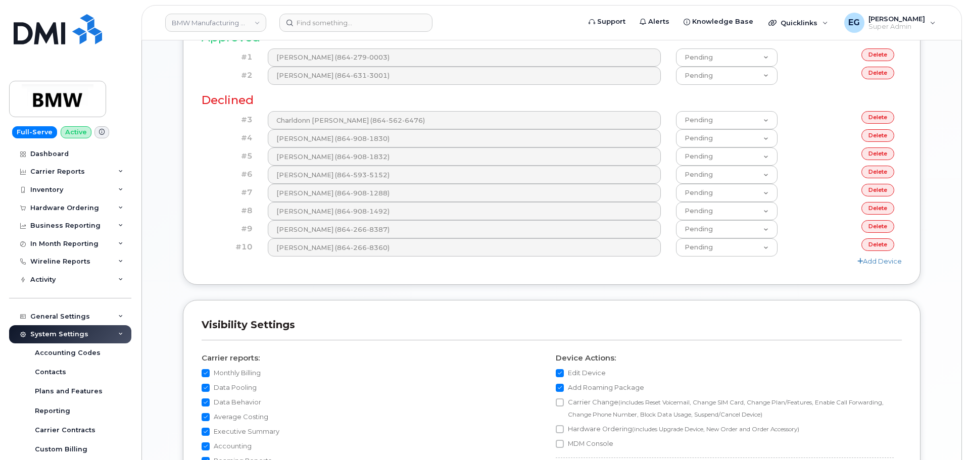
scroll to position [556, 0]
click at [878, 243] on link "delete" at bounding box center [877, 243] width 33 height 13
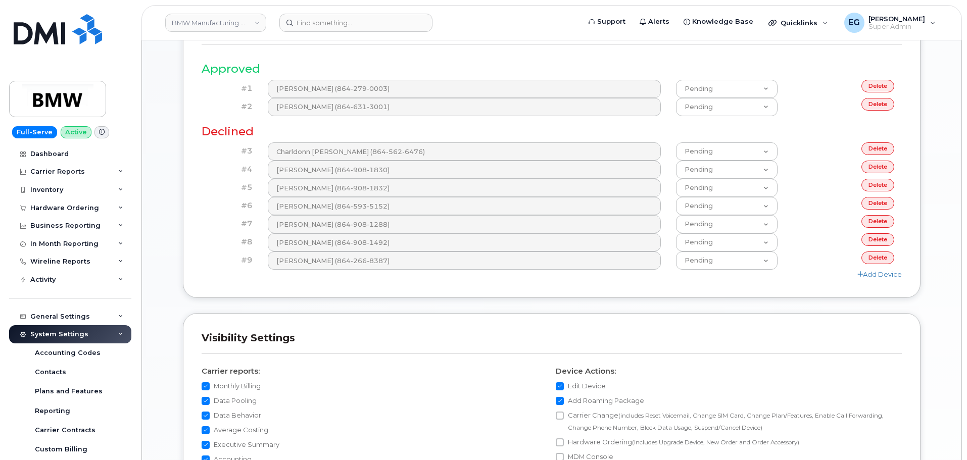
scroll to position [606, 0]
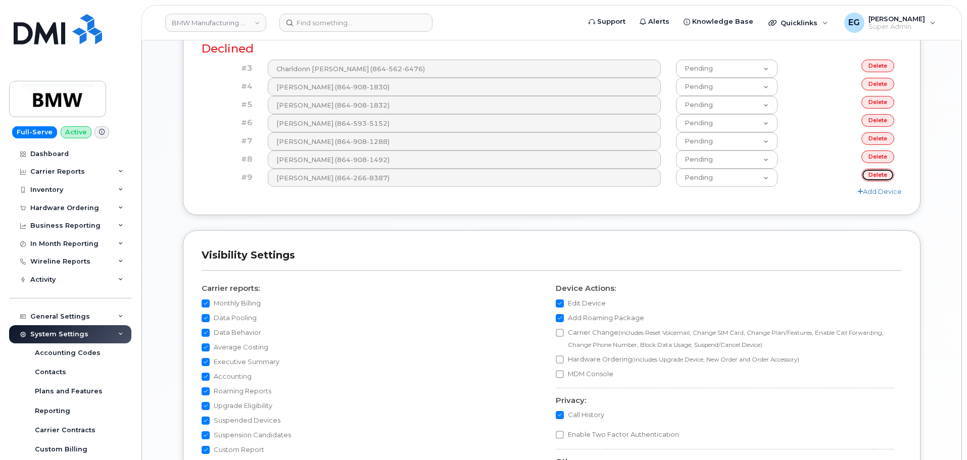
click at [870, 174] on link "delete" at bounding box center [877, 175] width 33 height 13
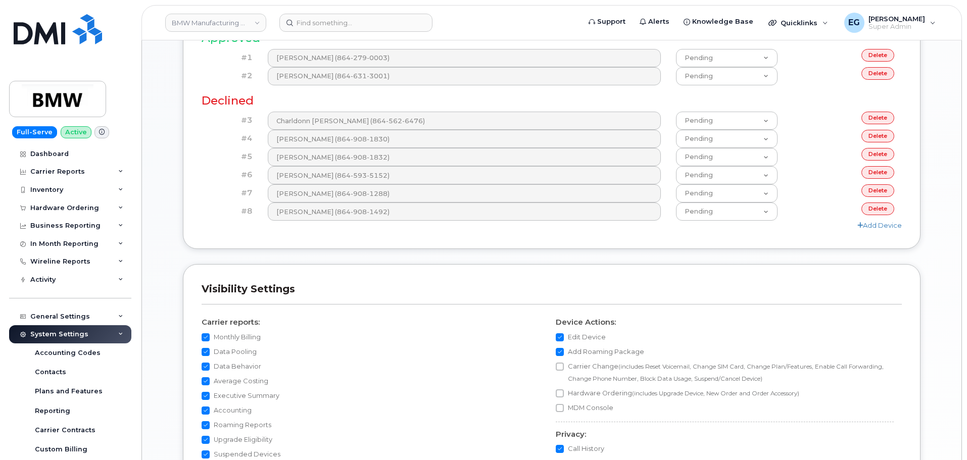
scroll to position [556, 0]
click at [882, 208] on link "delete" at bounding box center [877, 207] width 33 height 13
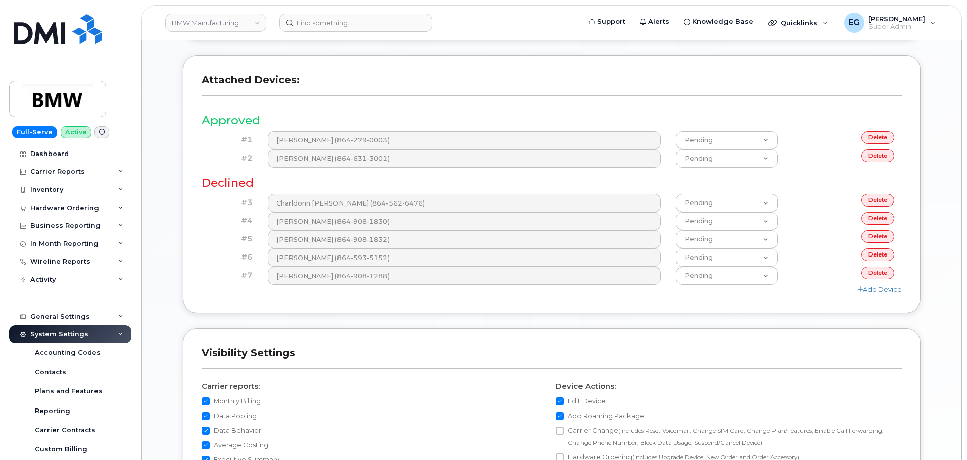
scroll to position [505, 0]
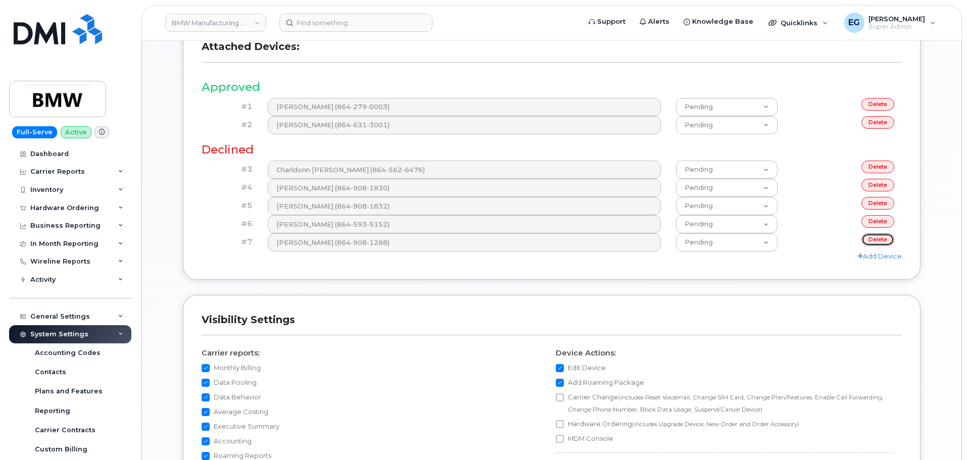
click at [866, 238] on link "delete" at bounding box center [877, 239] width 33 height 13
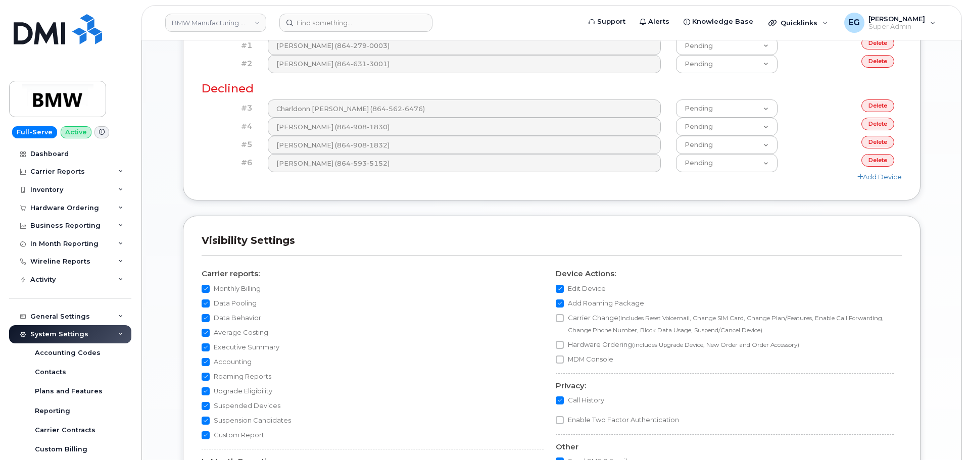
scroll to position [606, 0]
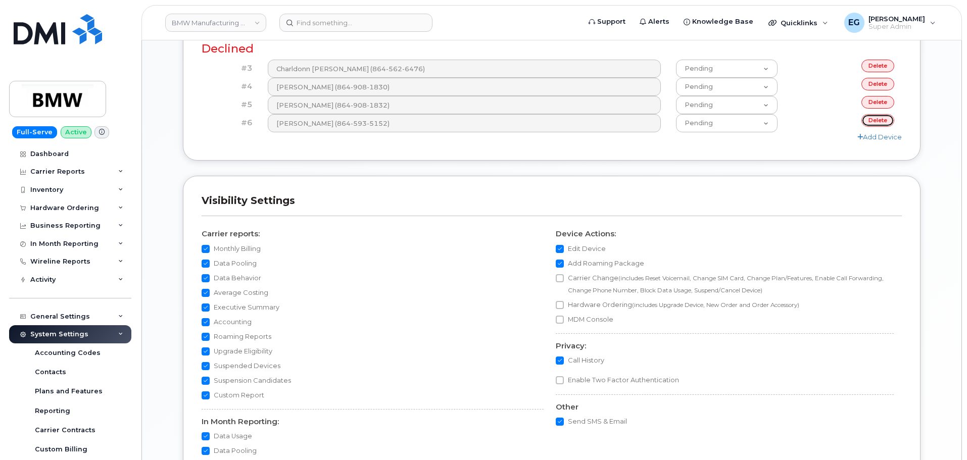
click at [874, 118] on link "delete" at bounding box center [877, 120] width 33 height 13
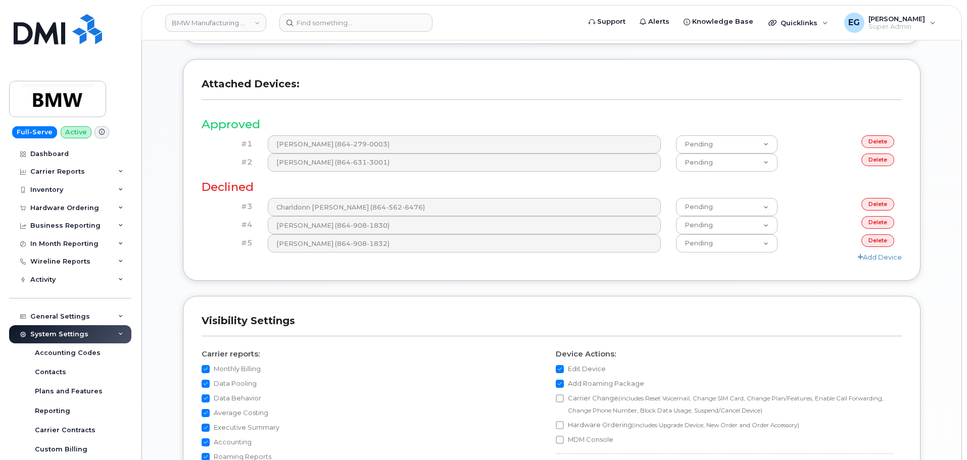
scroll to position [606, 0]
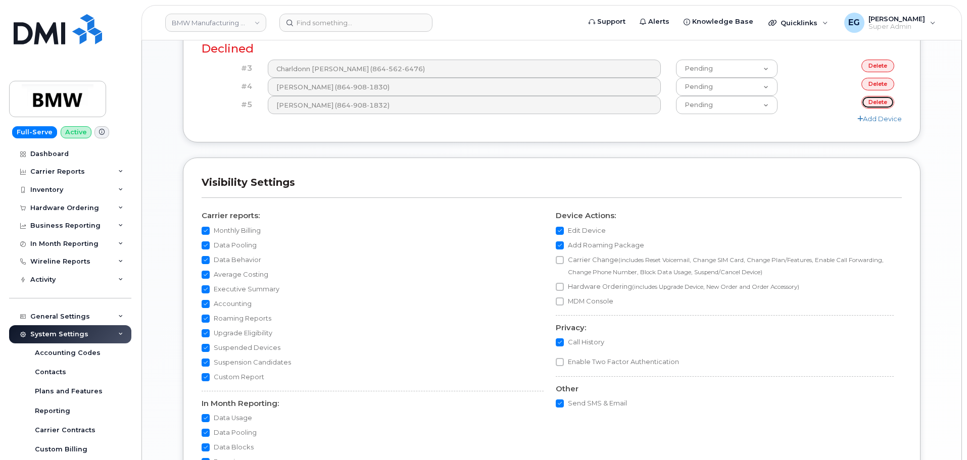
click at [872, 102] on link "delete" at bounding box center [877, 102] width 33 height 13
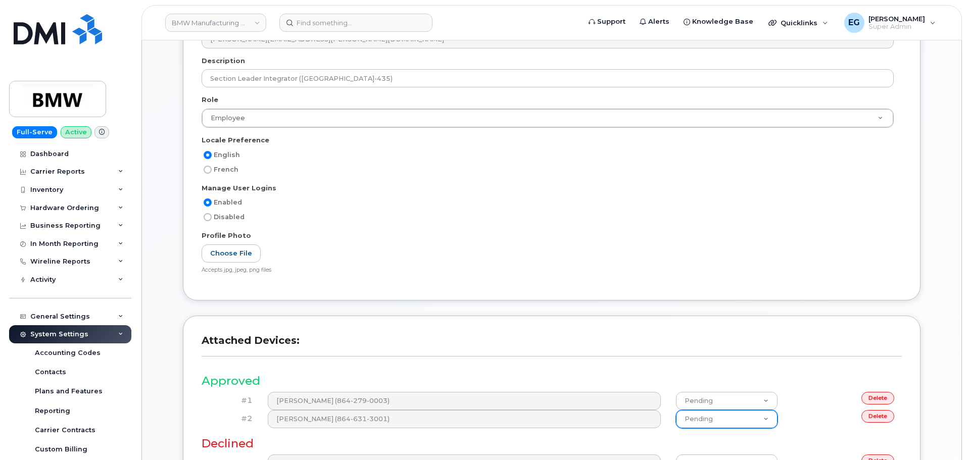
scroll to position [354, 0]
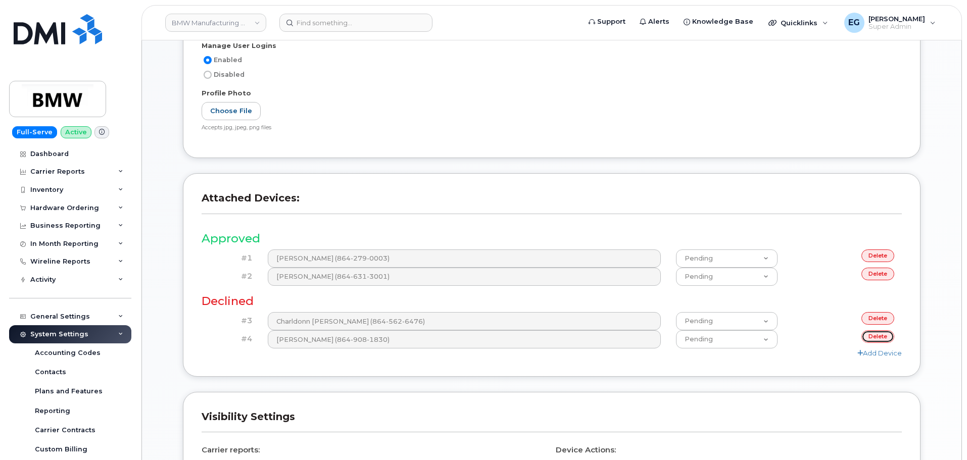
click at [878, 335] on link "delete" at bounding box center [877, 336] width 33 height 13
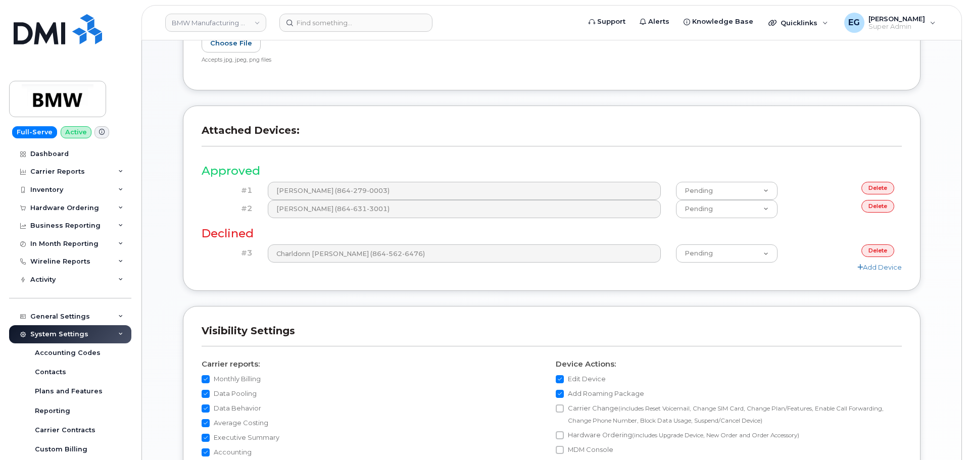
scroll to position [455, 0]
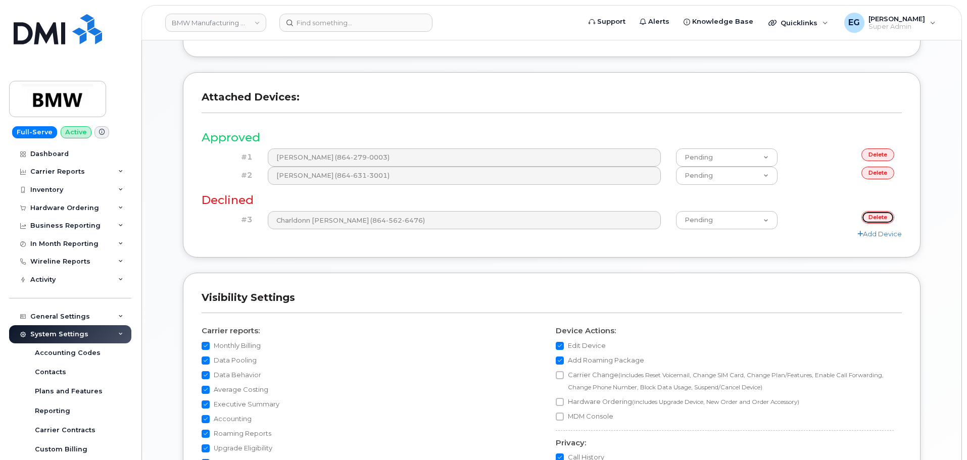
click at [878, 217] on link "delete" at bounding box center [877, 217] width 33 height 13
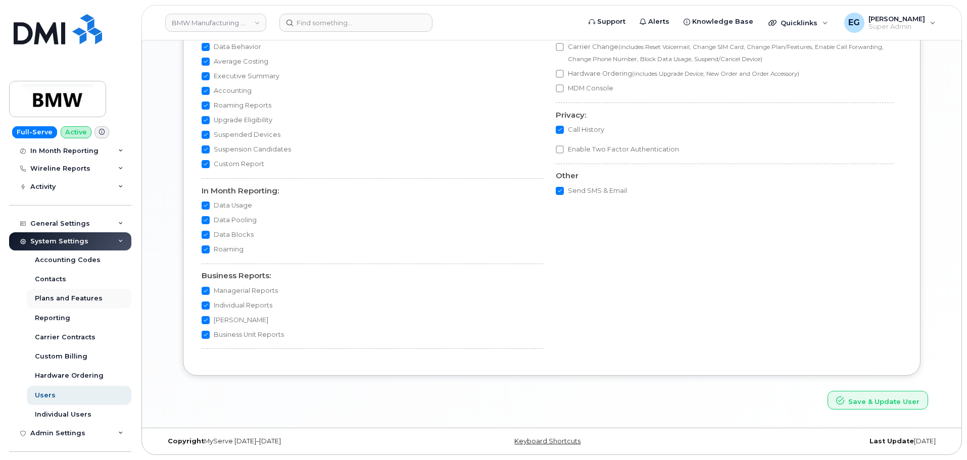
scroll to position [101, 0]
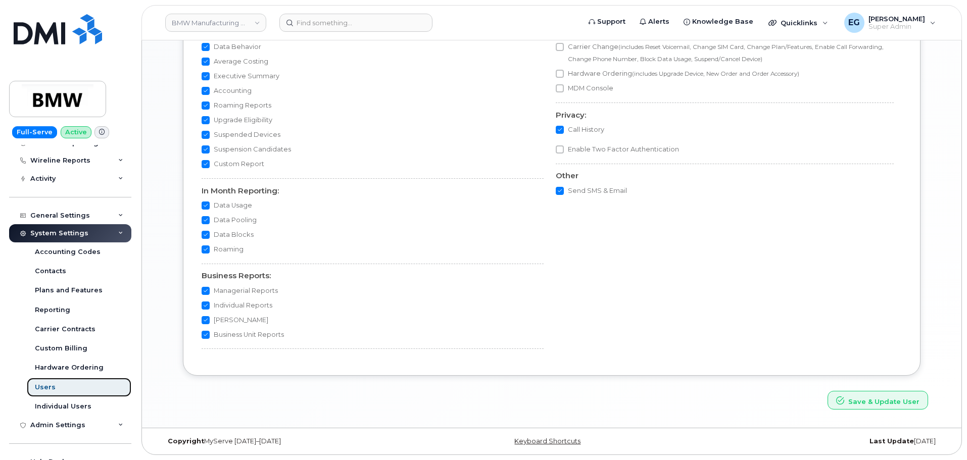
click at [49, 385] on div "Users" at bounding box center [45, 387] width 21 height 9
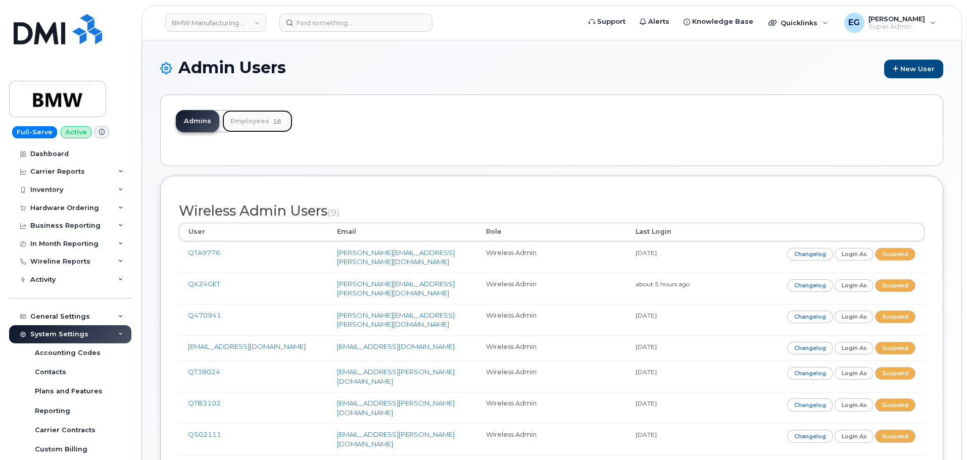
click at [242, 113] on link "Employees 18" at bounding box center [257, 121] width 70 height 22
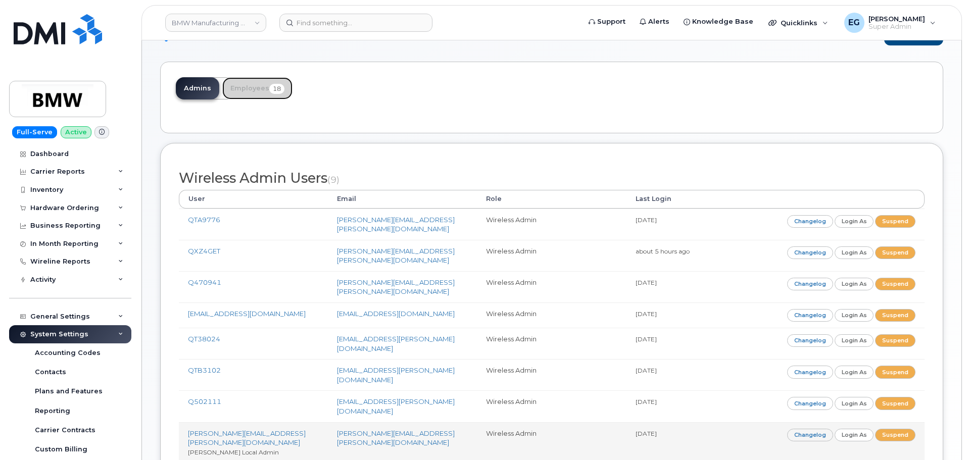
scroll to position [51, 0]
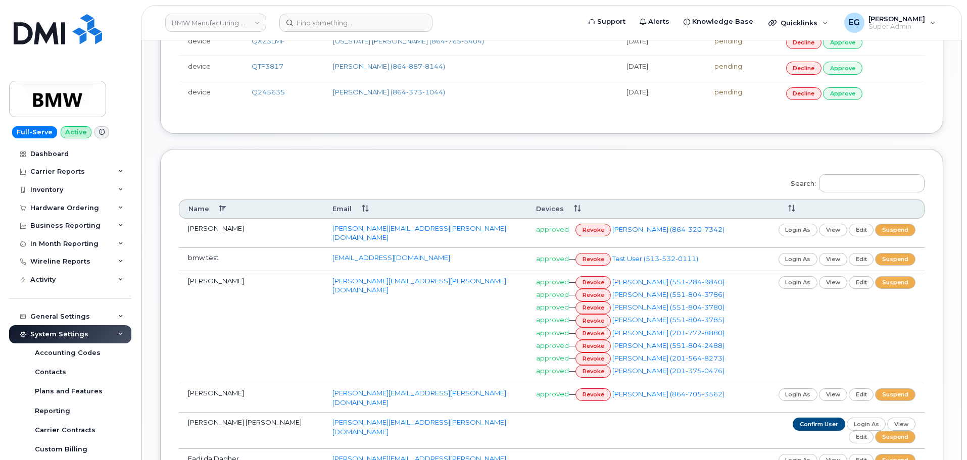
scroll to position [606, 0]
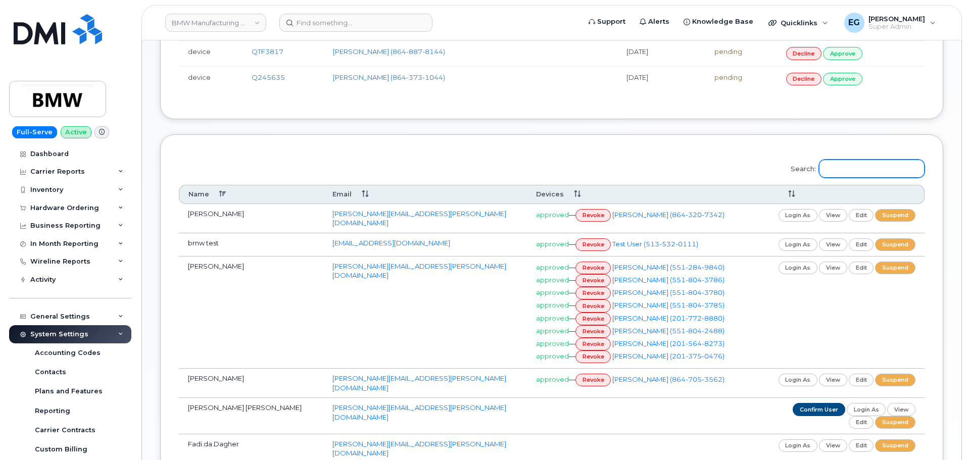
click at [867, 167] on input "Search:" at bounding box center [872, 169] width 106 height 18
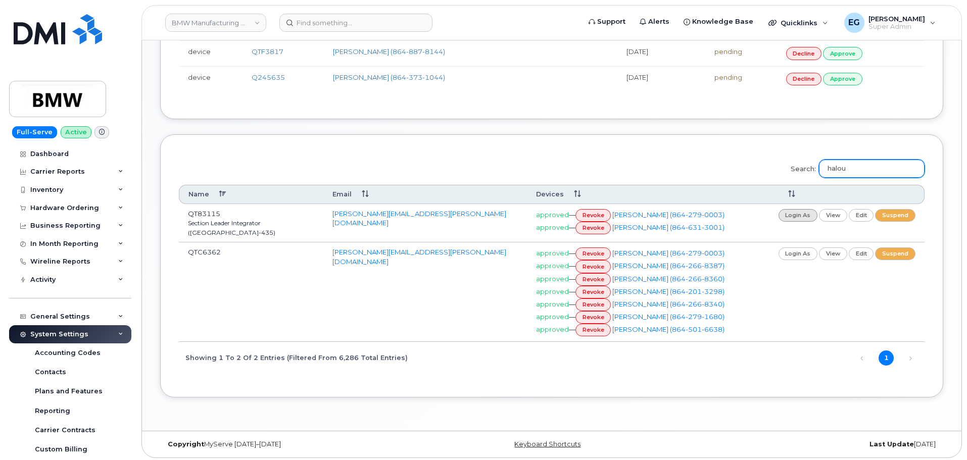
type input "halou"
click at [818, 213] on link "login as" at bounding box center [797, 215] width 39 height 13
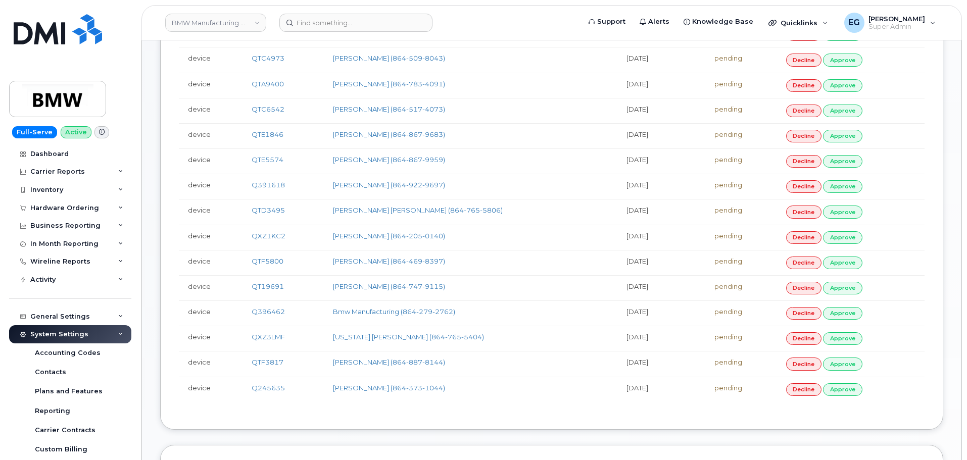
scroll to position [303, 0]
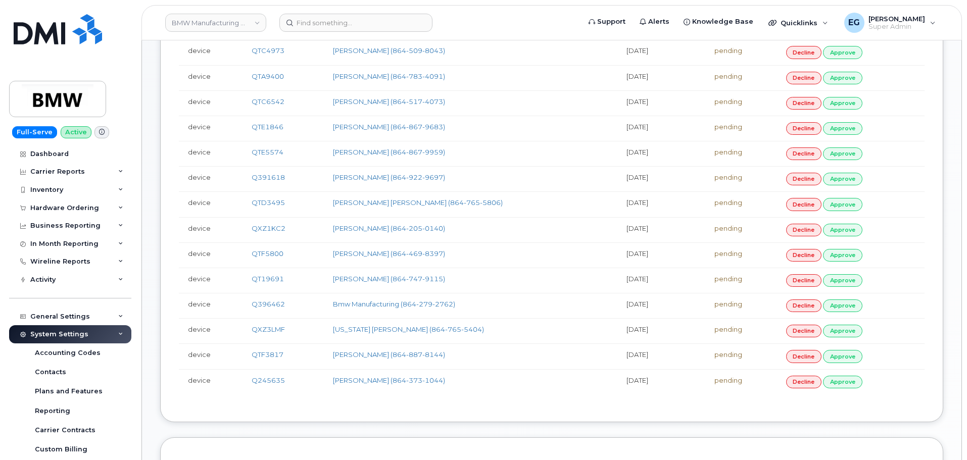
click at [851, 220] on td "decline approve" at bounding box center [850, 229] width 147 height 25
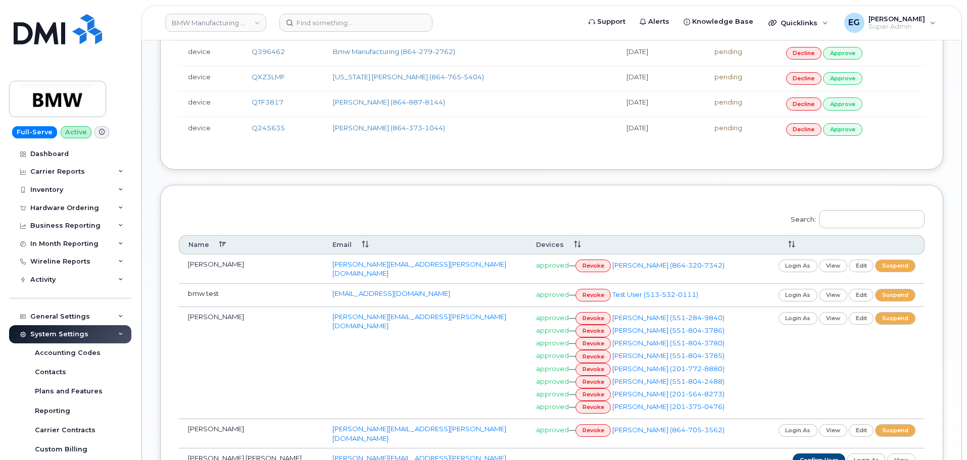
click at [854, 218] on div "Admins Employees Please approve/decline following devices: Type User Device Cre…" at bounding box center [551, 110] width 783 height 1142
drag, startPoint x: 863, startPoint y: 222, endPoint x: 868, endPoint y: 222, distance: 5.6
click at [863, 222] on input "Search:" at bounding box center [872, 219] width 106 height 18
paste input "[PERSON_NAME]"
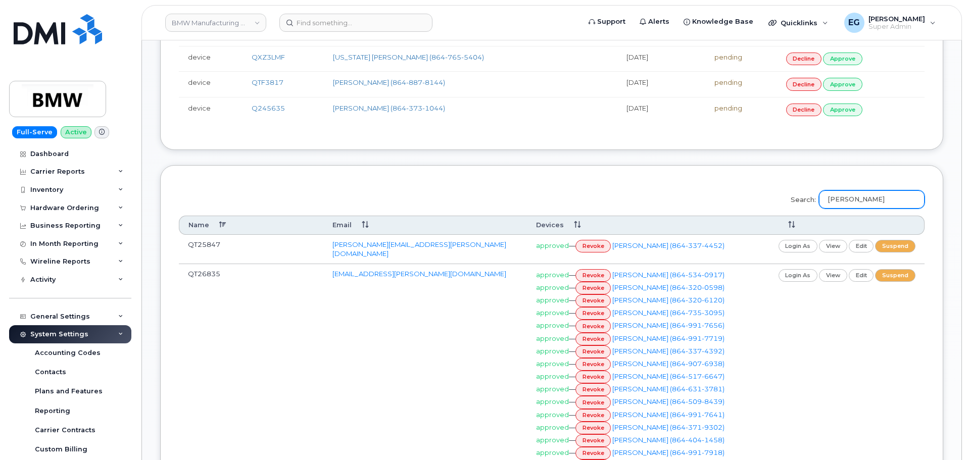
scroll to position [389, 0]
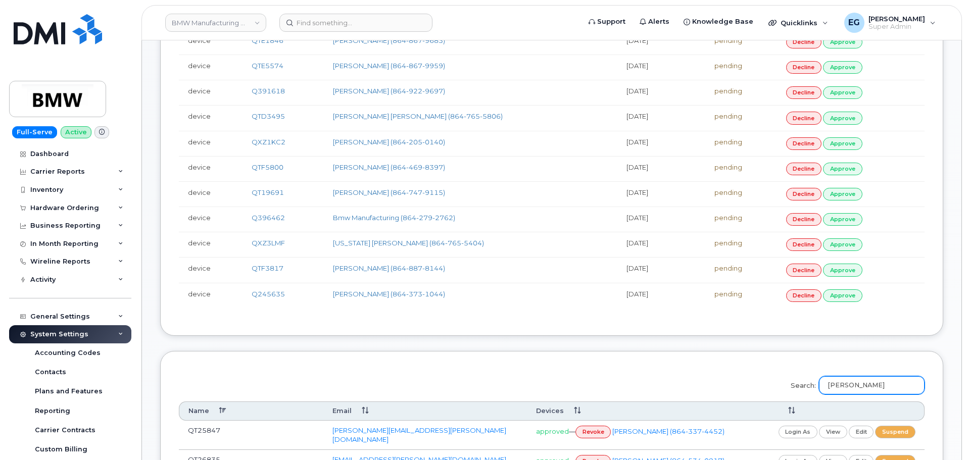
click at [855, 380] on input "[PERSON_NAME]" at bounding box center [872, 385] width 106 height 18
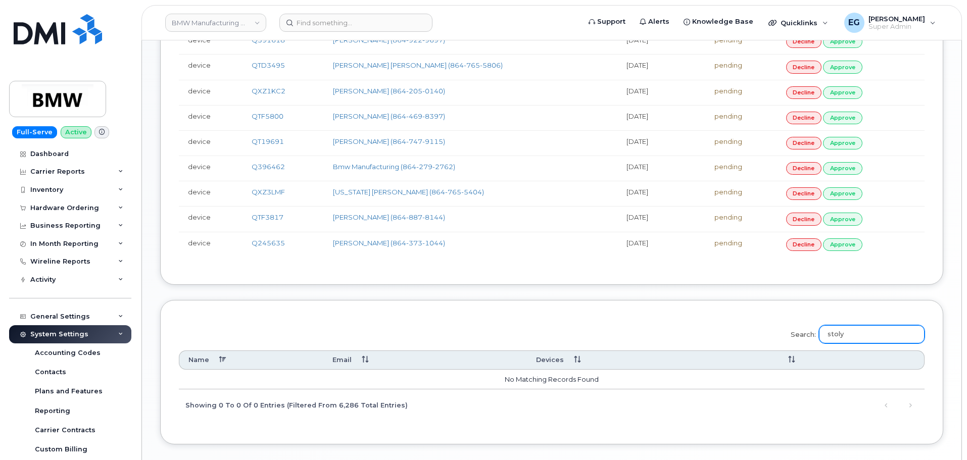
scroll to position [440, 0]
click at [901, 334] on input "stoly" at bounding box center [872, 335] width 106 height 18
click at [901, 334] on input "[PERSON_NAME]" at bounding box center [872, 335] width 106 height 18
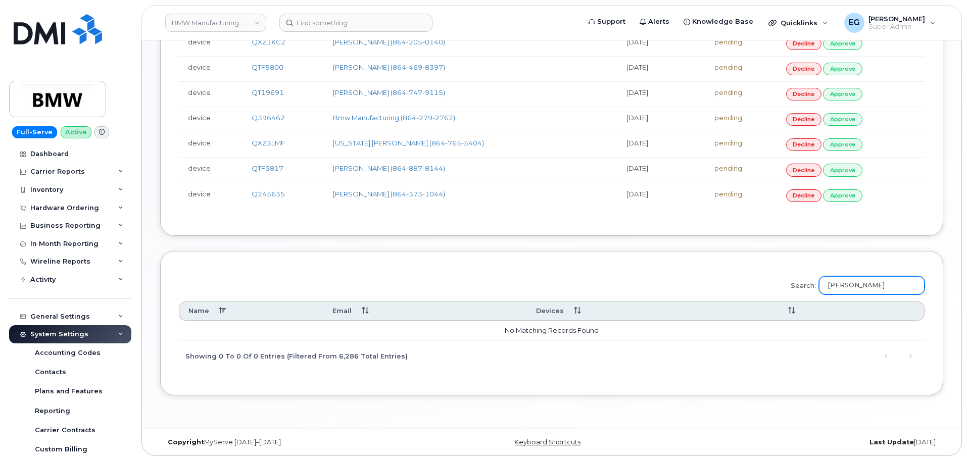
scroll to position [490, 0]
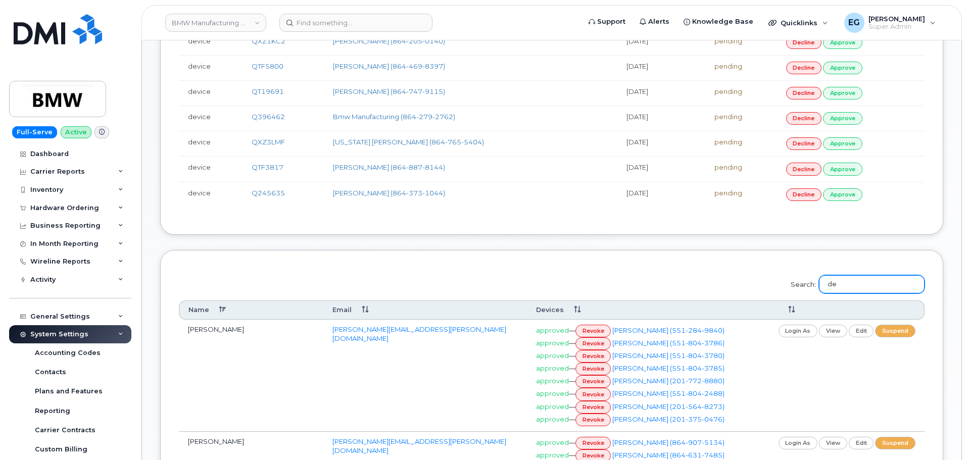
type input "d"
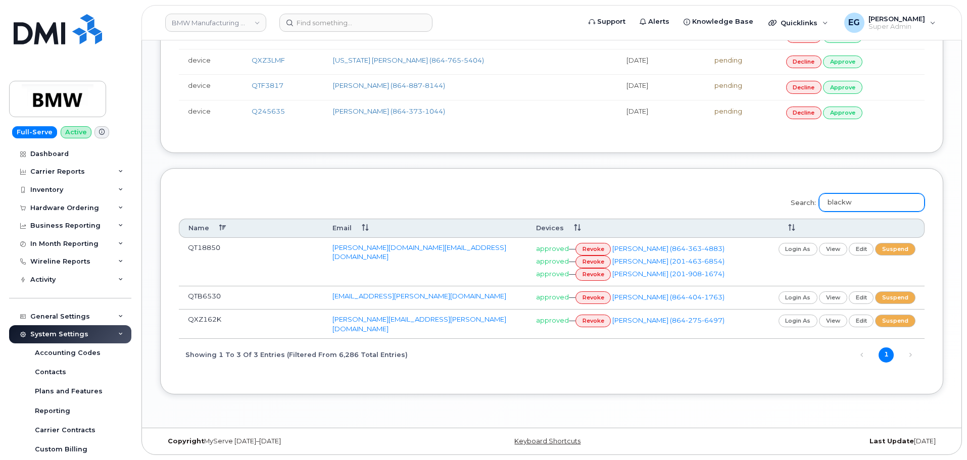
scroll to position [591, 0]
type input "[PERSON_NAME]"
click at [854, 193] on input "[PERSON_NAME]" at bounding box center [872, 202] width 106 height 18
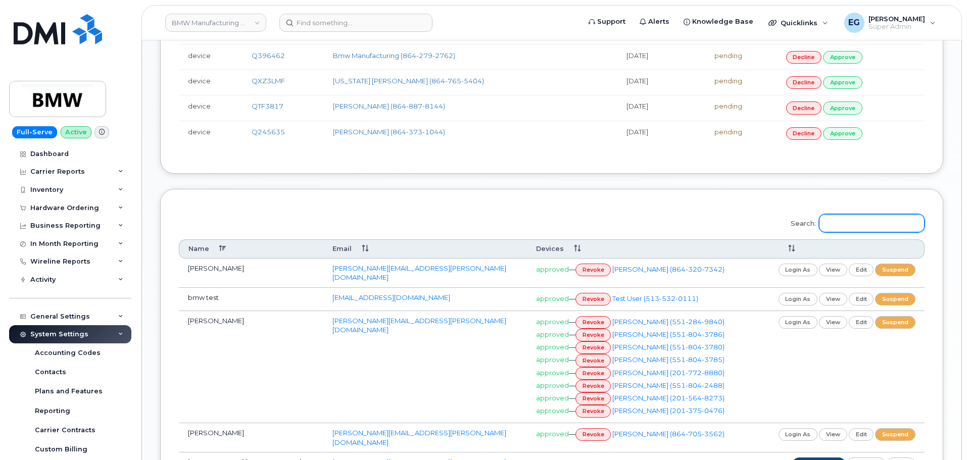
scroll to position [490, 0]
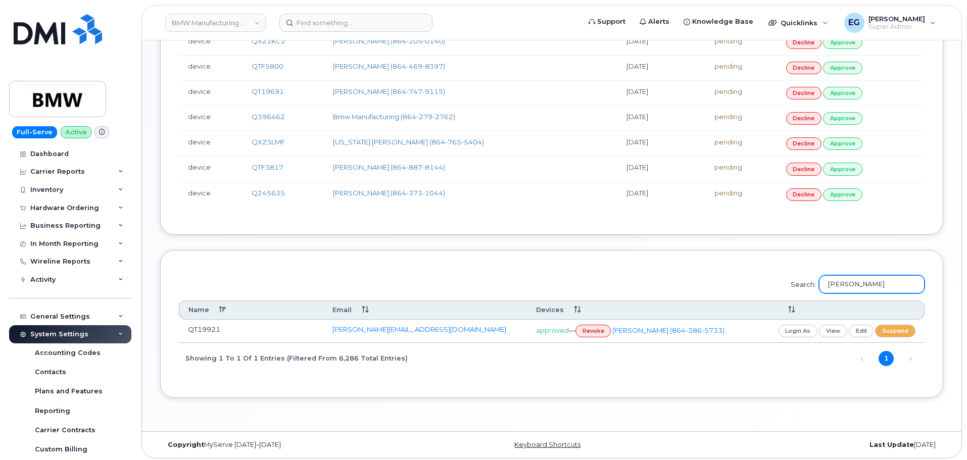
type input "[PERSON_NAME]"
click at [818, 328] on link "login as" at bounding box center [797, 331] width 39 height 13
